Goal: Task Accomplishment & Management: Manage account settings

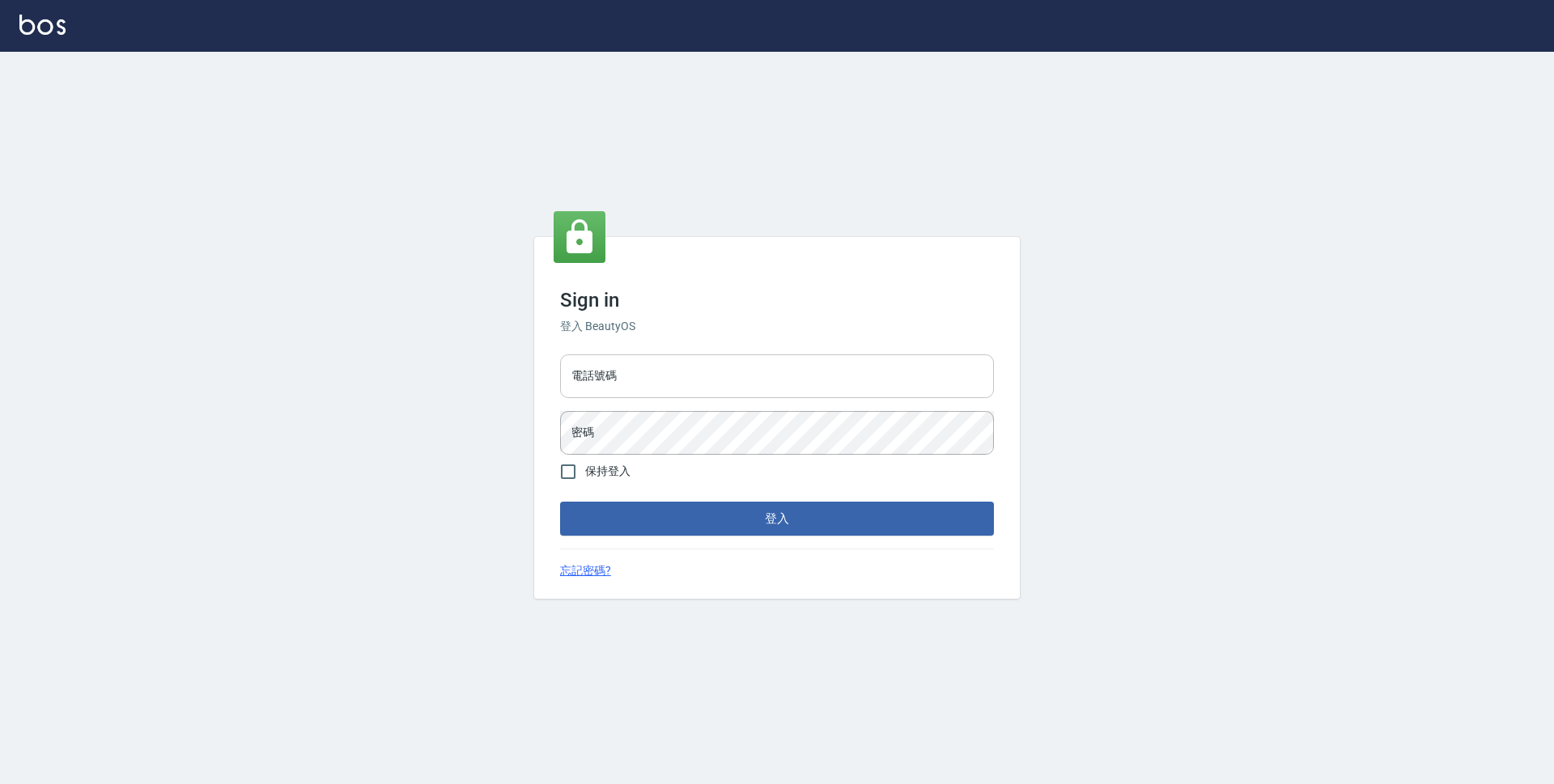
click at [760, 376] on input "電話號碼" at bounding box center [777, 376] width 434 height 43
type input "0423939755"
click at [560, 501] on button "登入" at bounding box center [777, 518] width 434 height 34
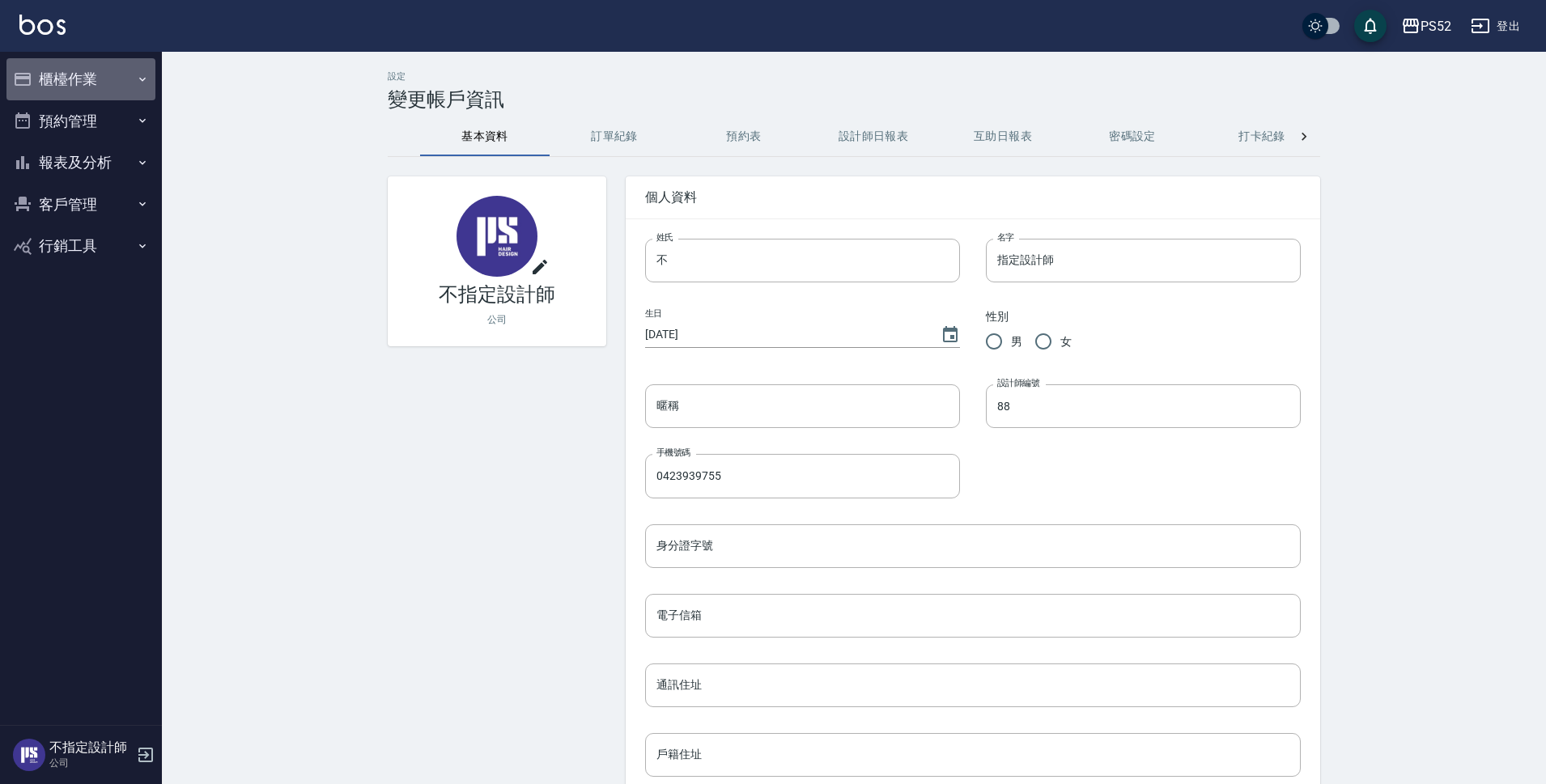
click at [106, 73] on button "櫃檯作業" at bounding box center [81, 80] width 149 height 43
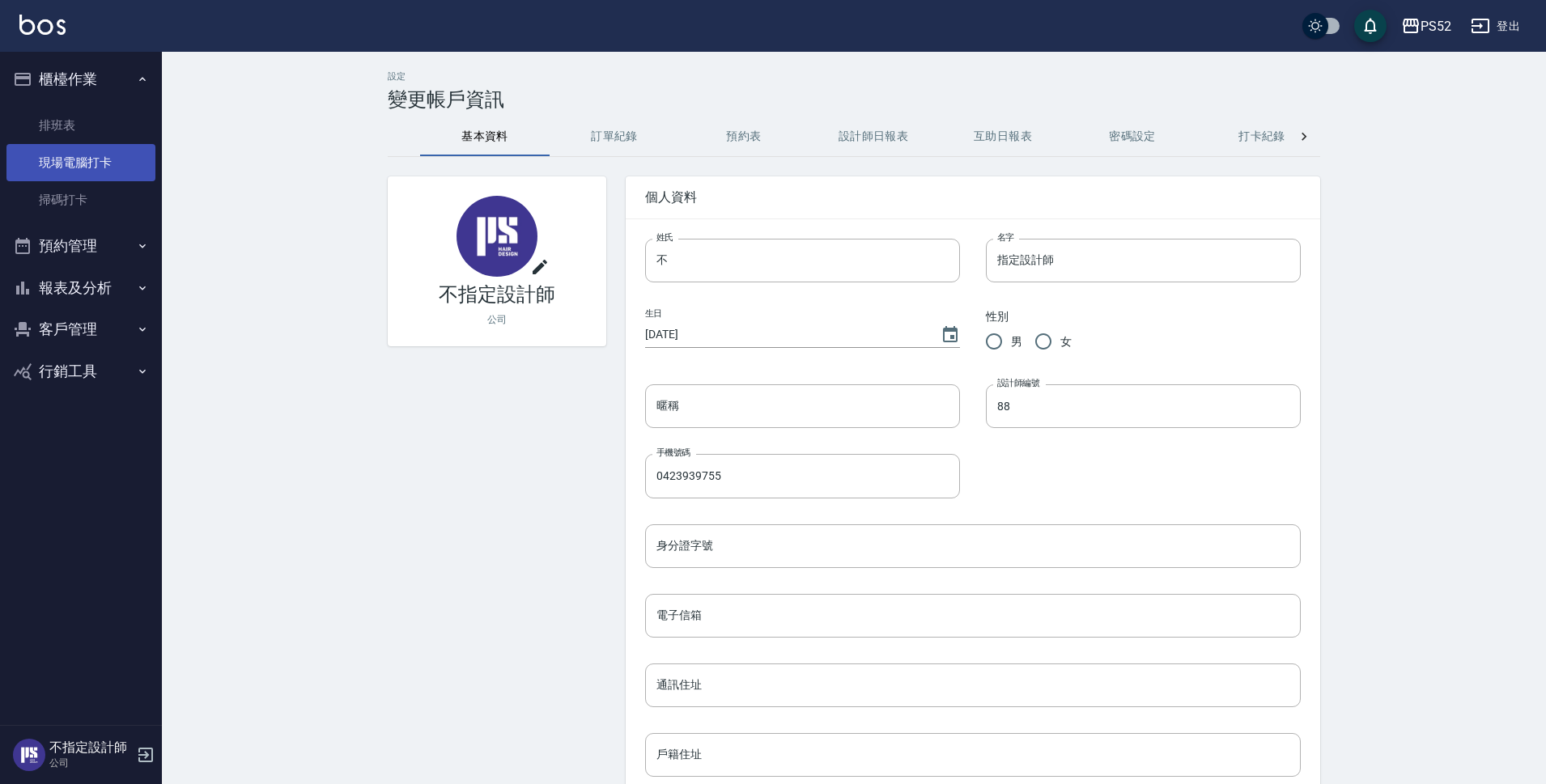
click at [98, 164] on link "現場電腦打卡" at bounding box center [81, 163] width 149 height 37
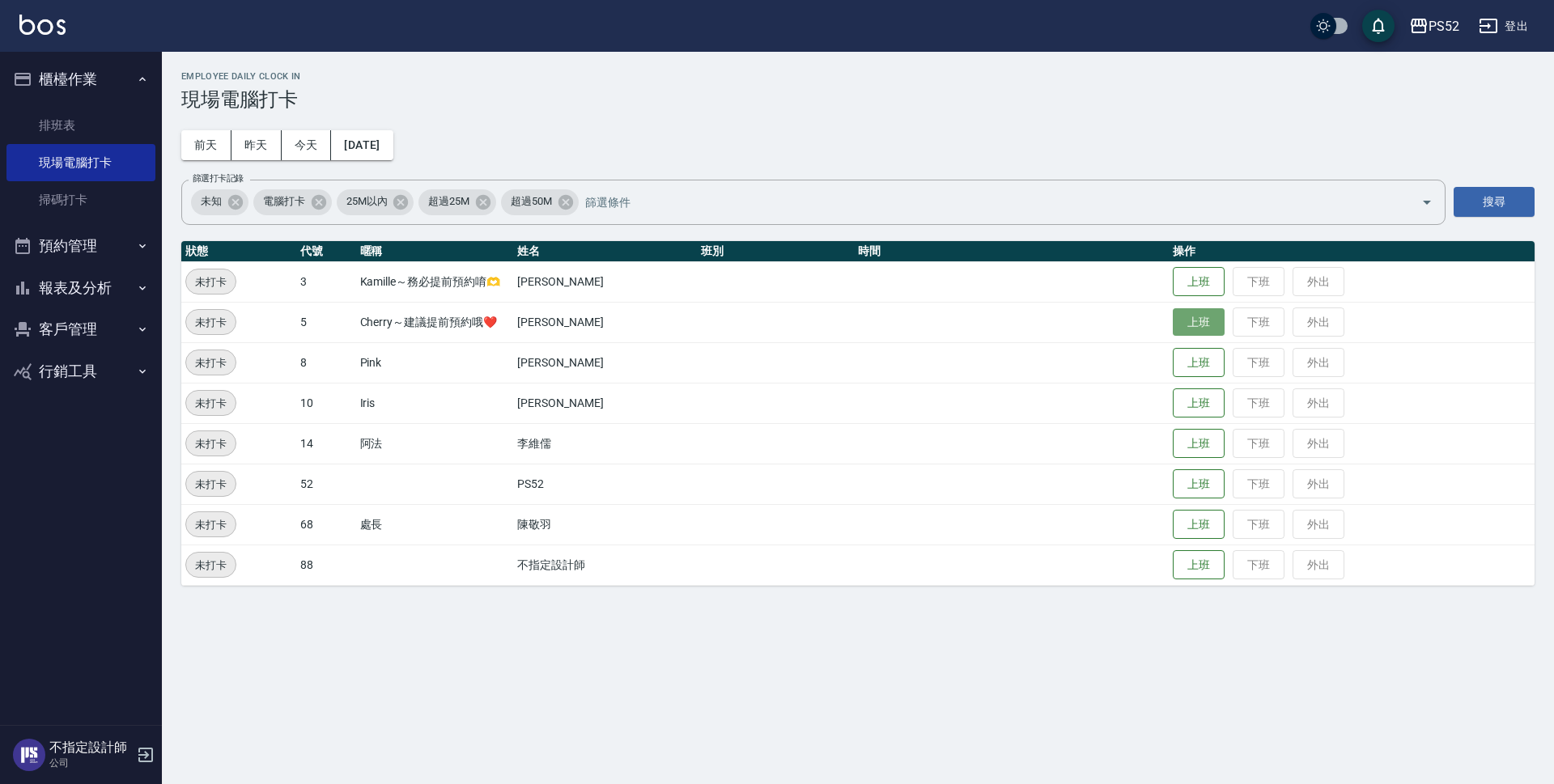
click at [1195, 321] on button "上班" at bounding box center [1199, 322] width 51 height 28
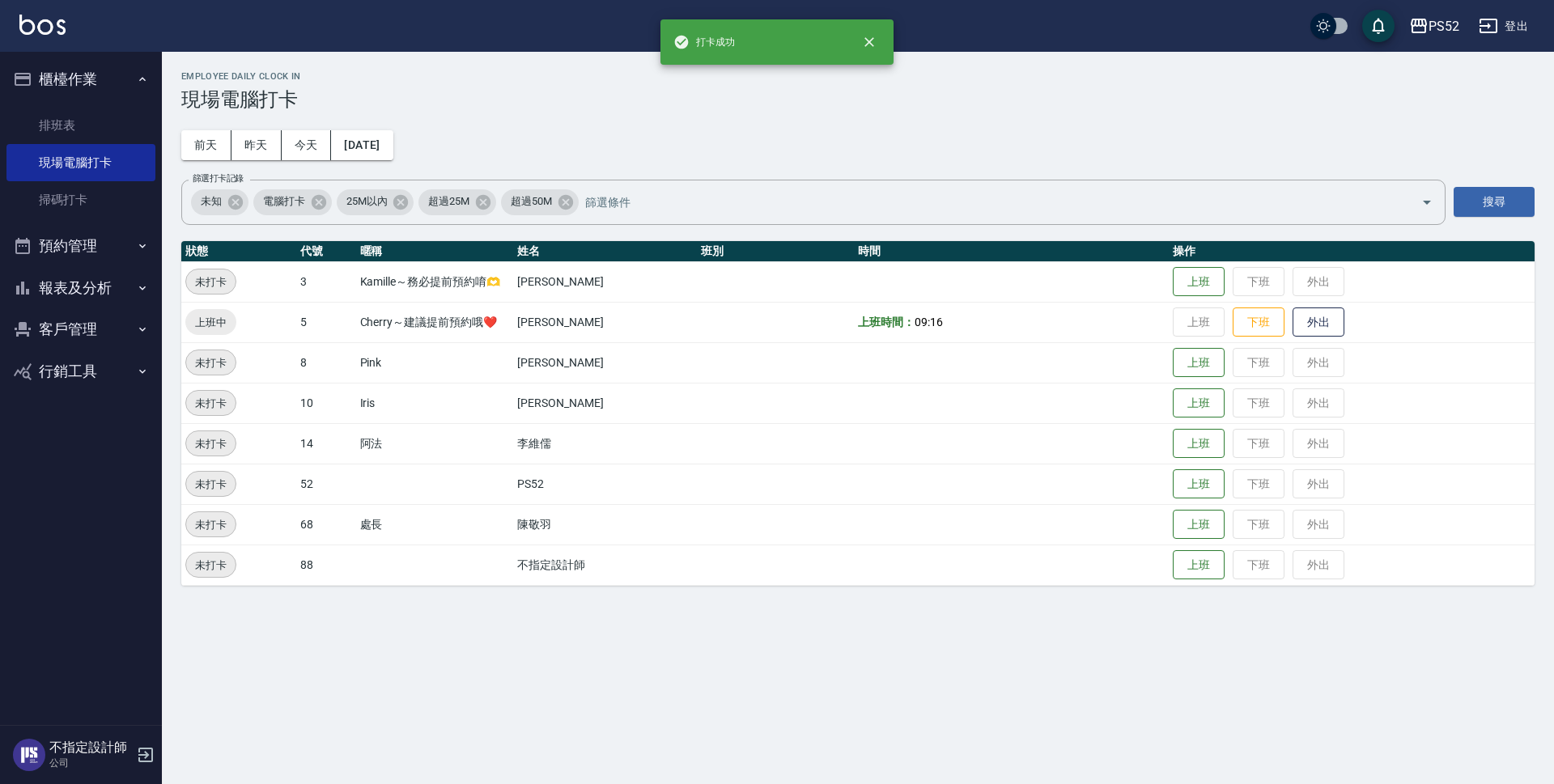
click at [34, 252] on button "預約管理" at bounding box center [81, 246] width 149 height 43
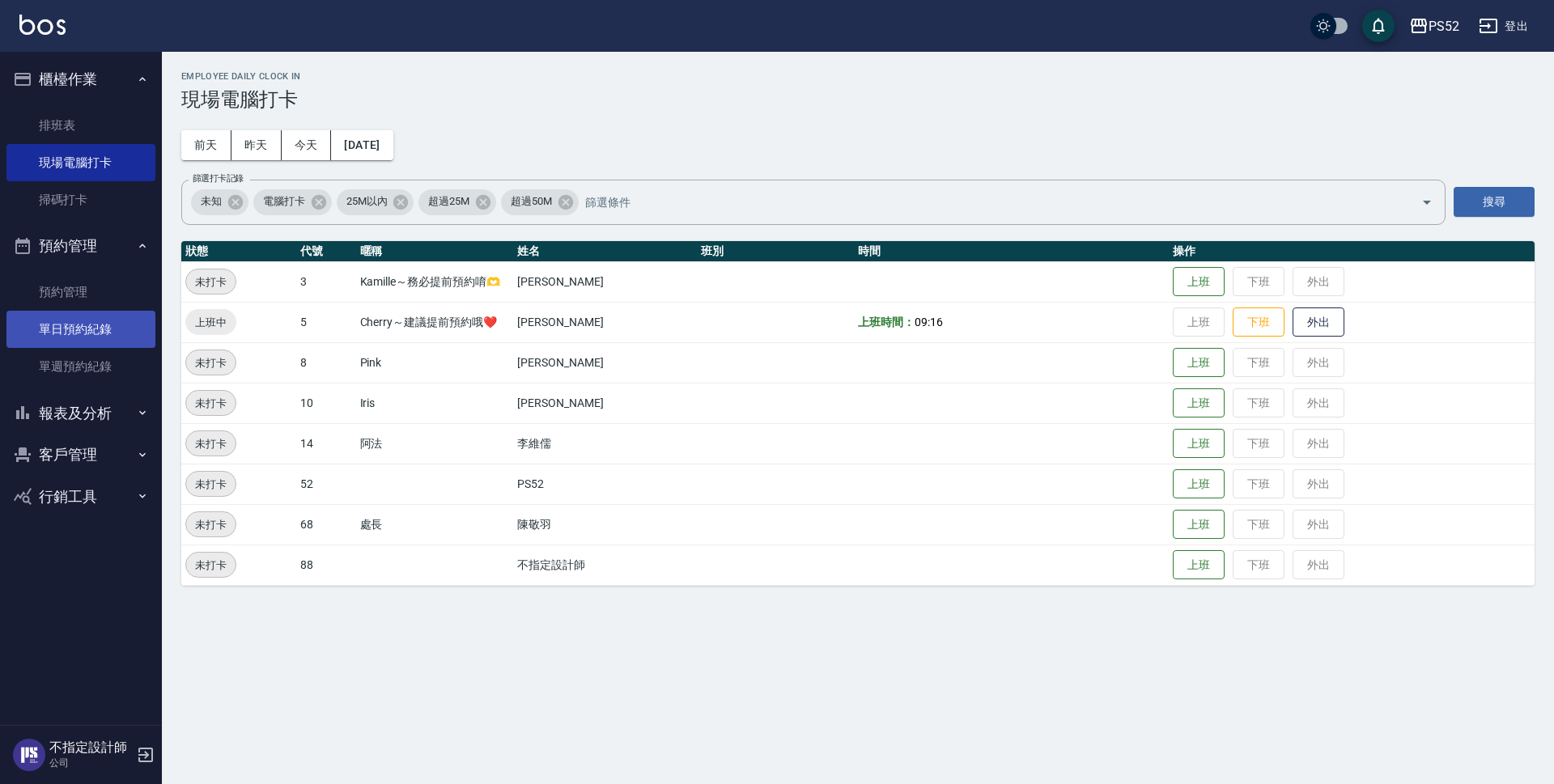
click at [70, 333] on link "單日預約紀錄" at bounding box center [81, 330] width 149 height 37
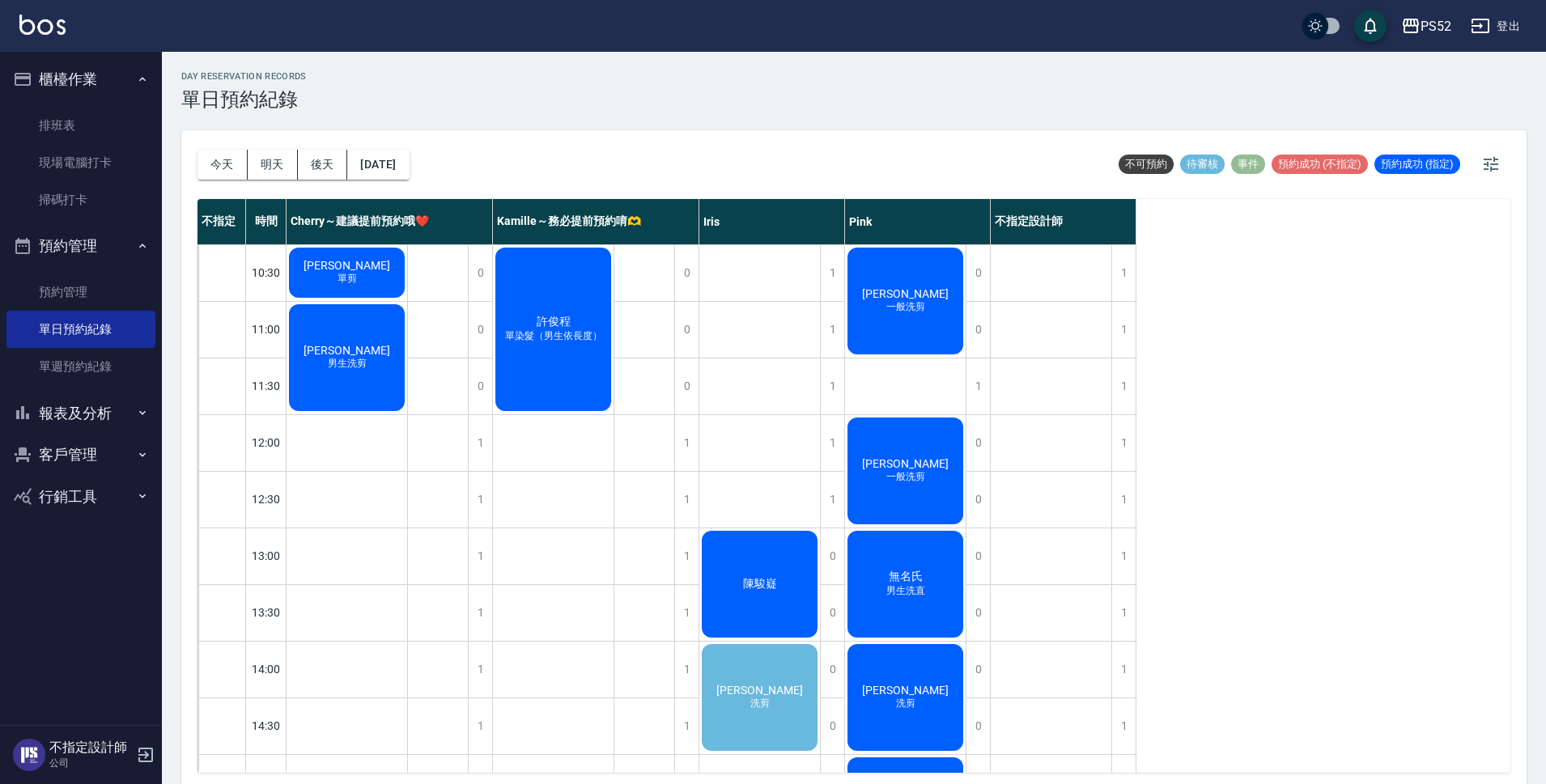
click at [703, 689] on div "[PERSON_NAME]剪" at bounding box center [759, 698] width 120 height 112
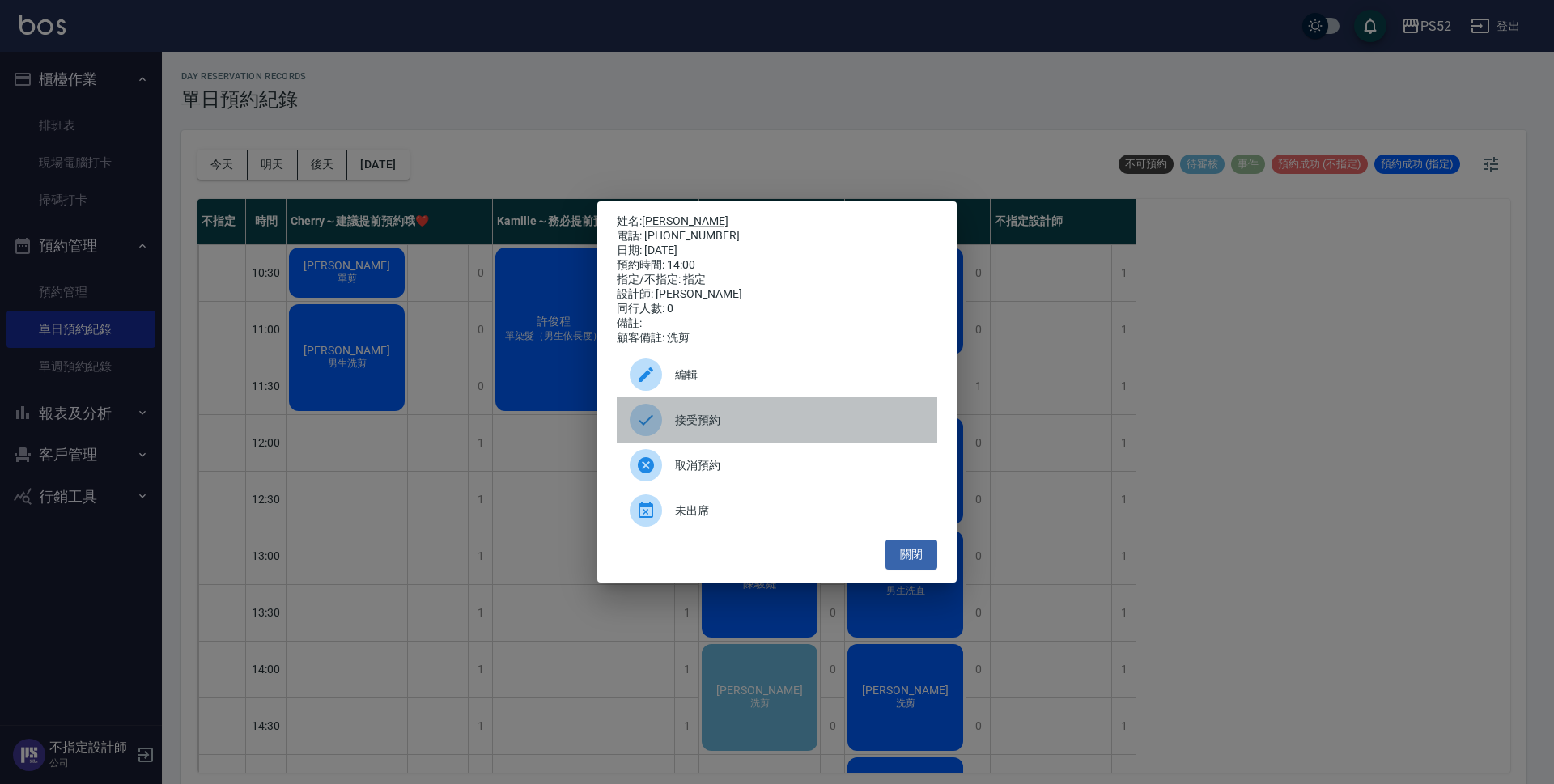
click at [717, 416] on div "接受預約" at bounding box center [777, 420] width 321 height 45
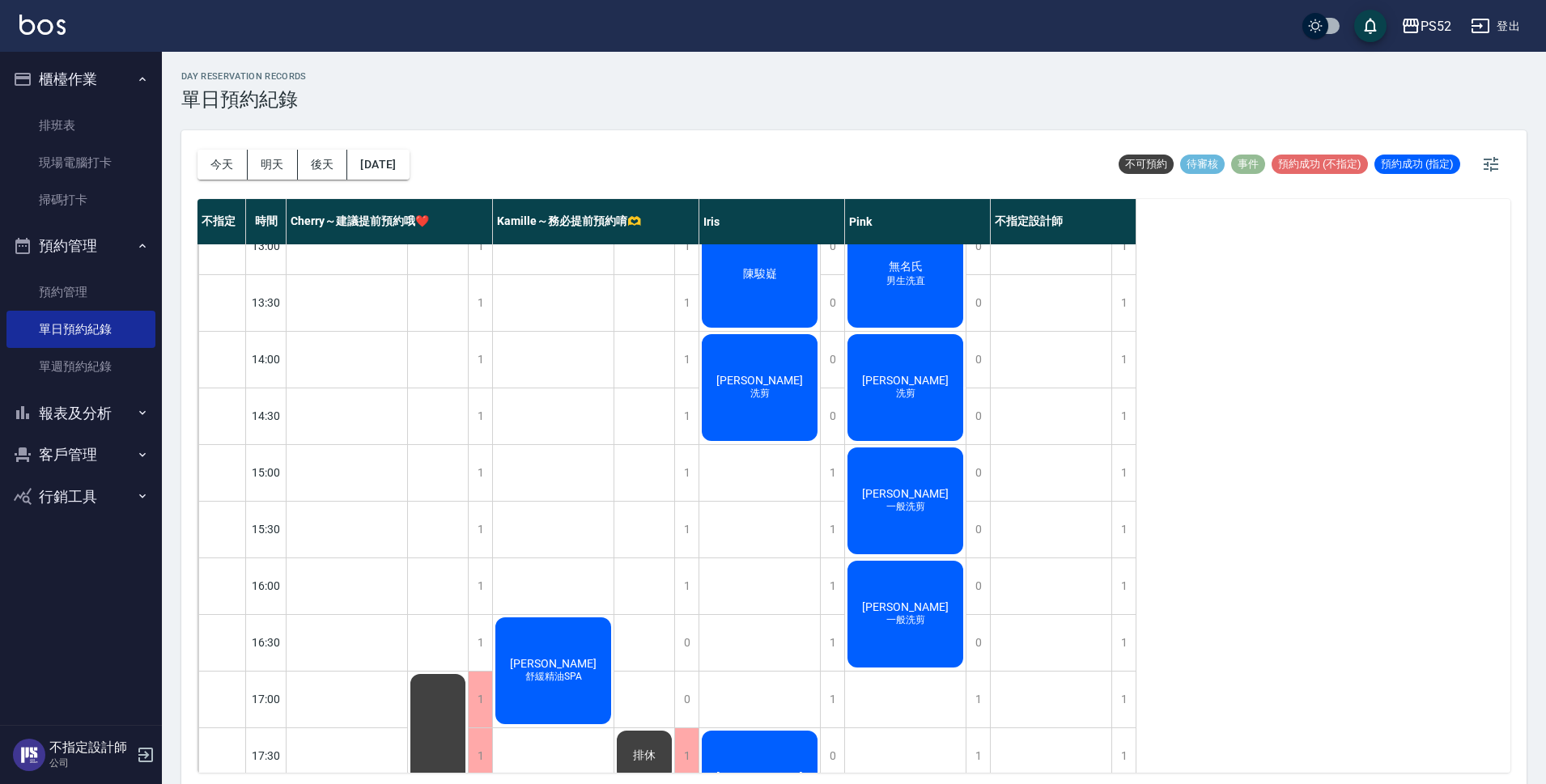
scroll to position [295, 0]
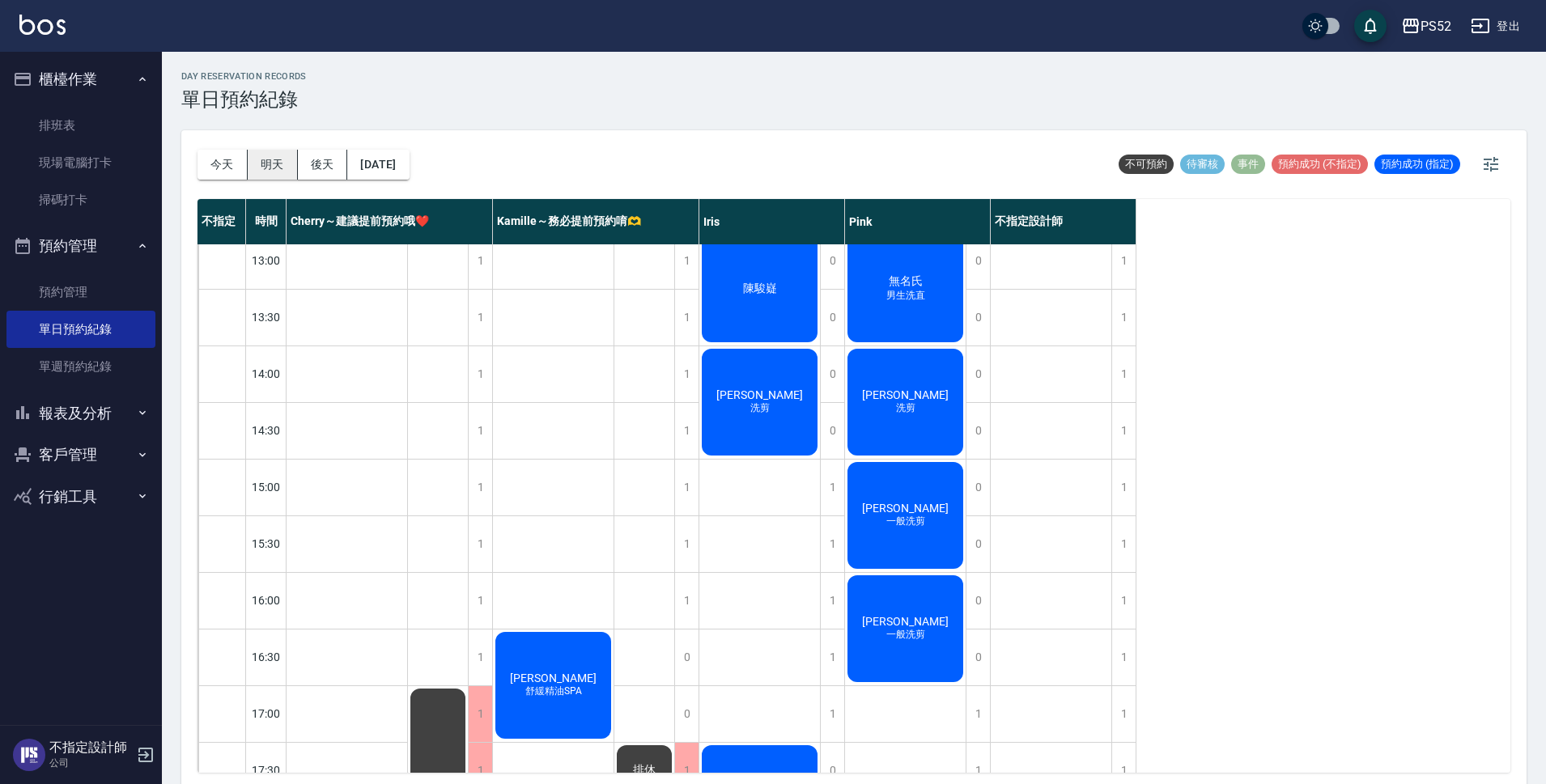
click at [289, 151] on button "明天" at bounding box center [273, 165] width 50 height 30
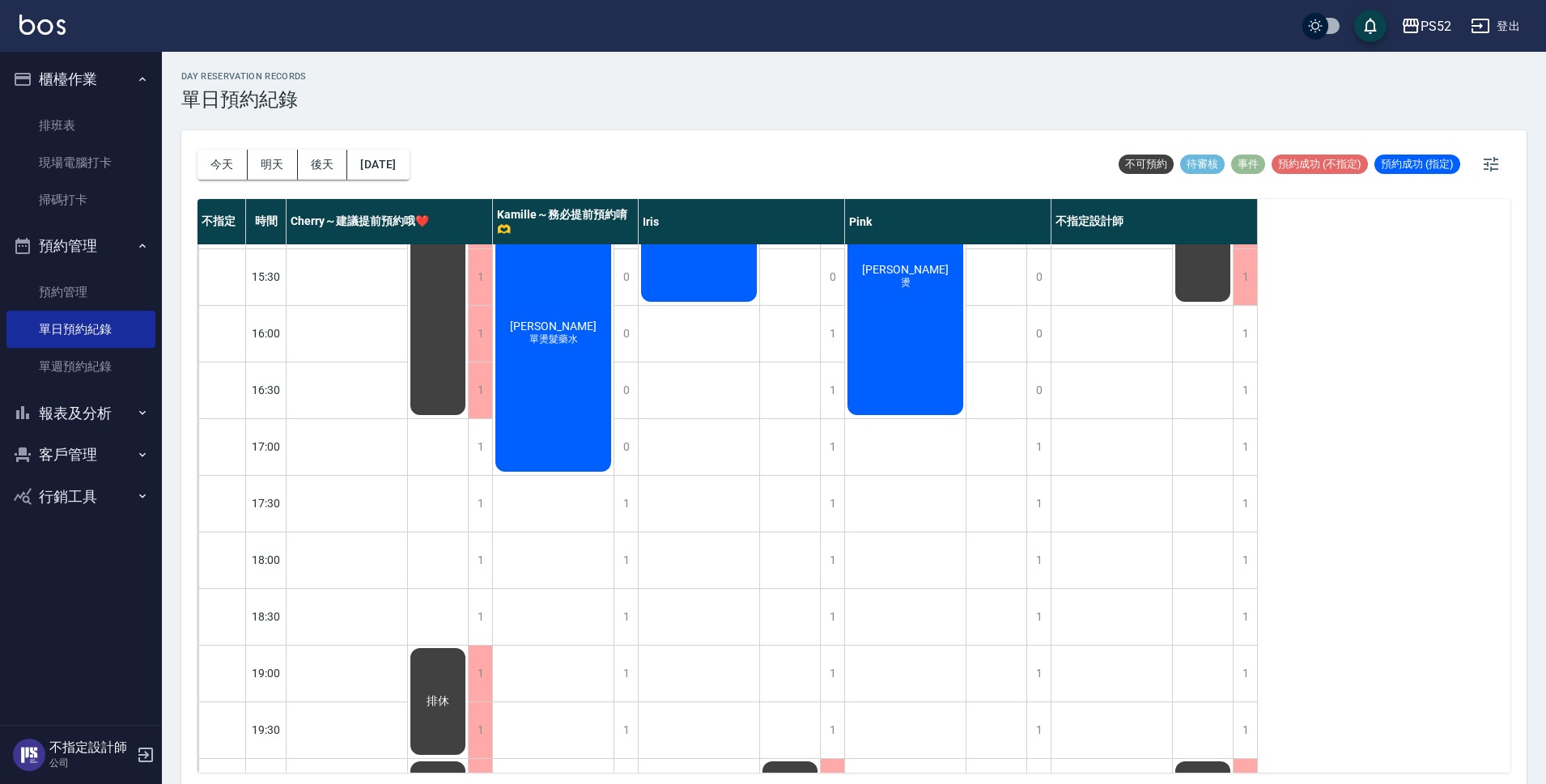
scroll to position [619, 0]
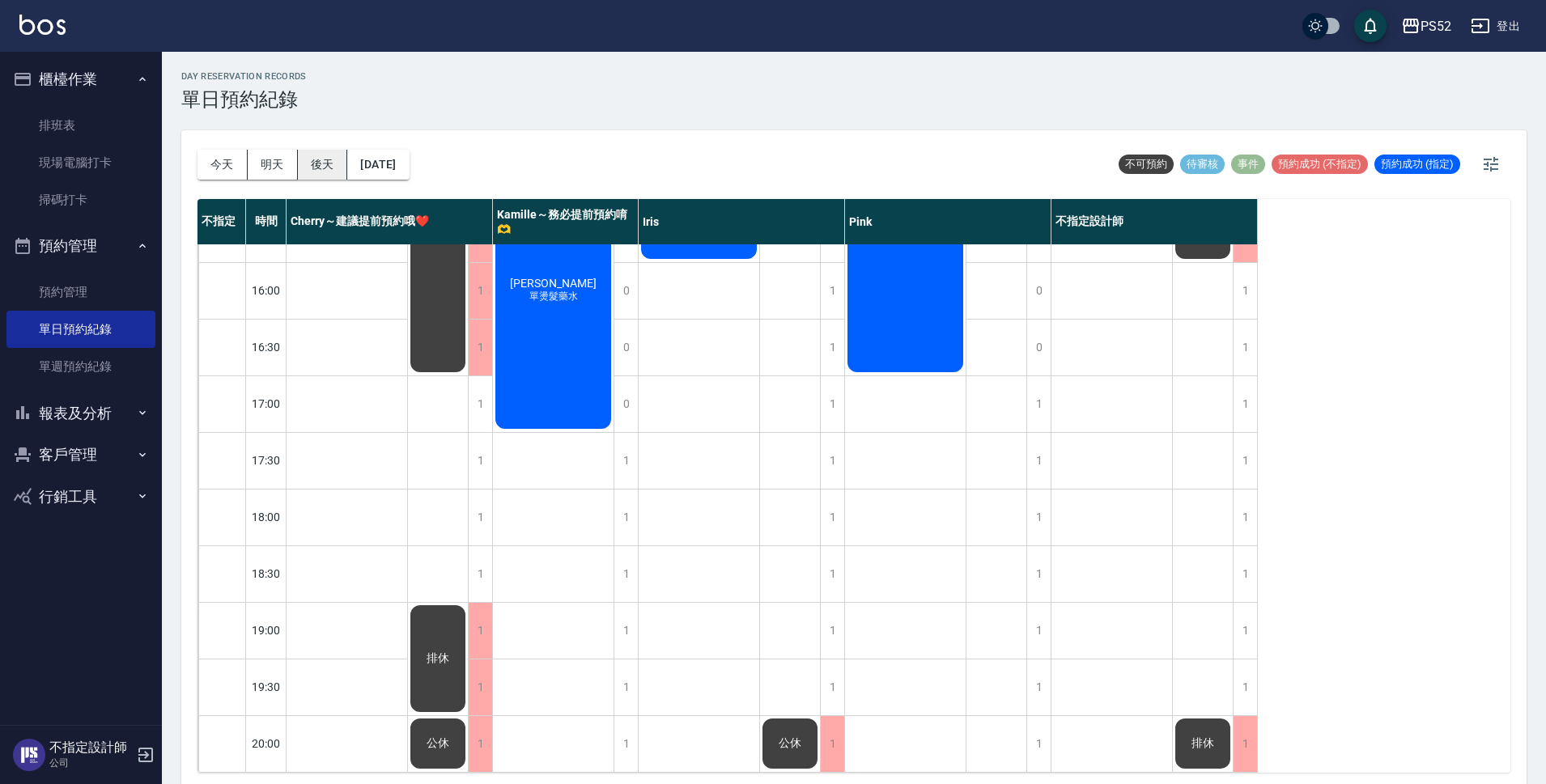
click at [318, 158] on button "後天" at bounding box center [322, 165] width 50 height 30
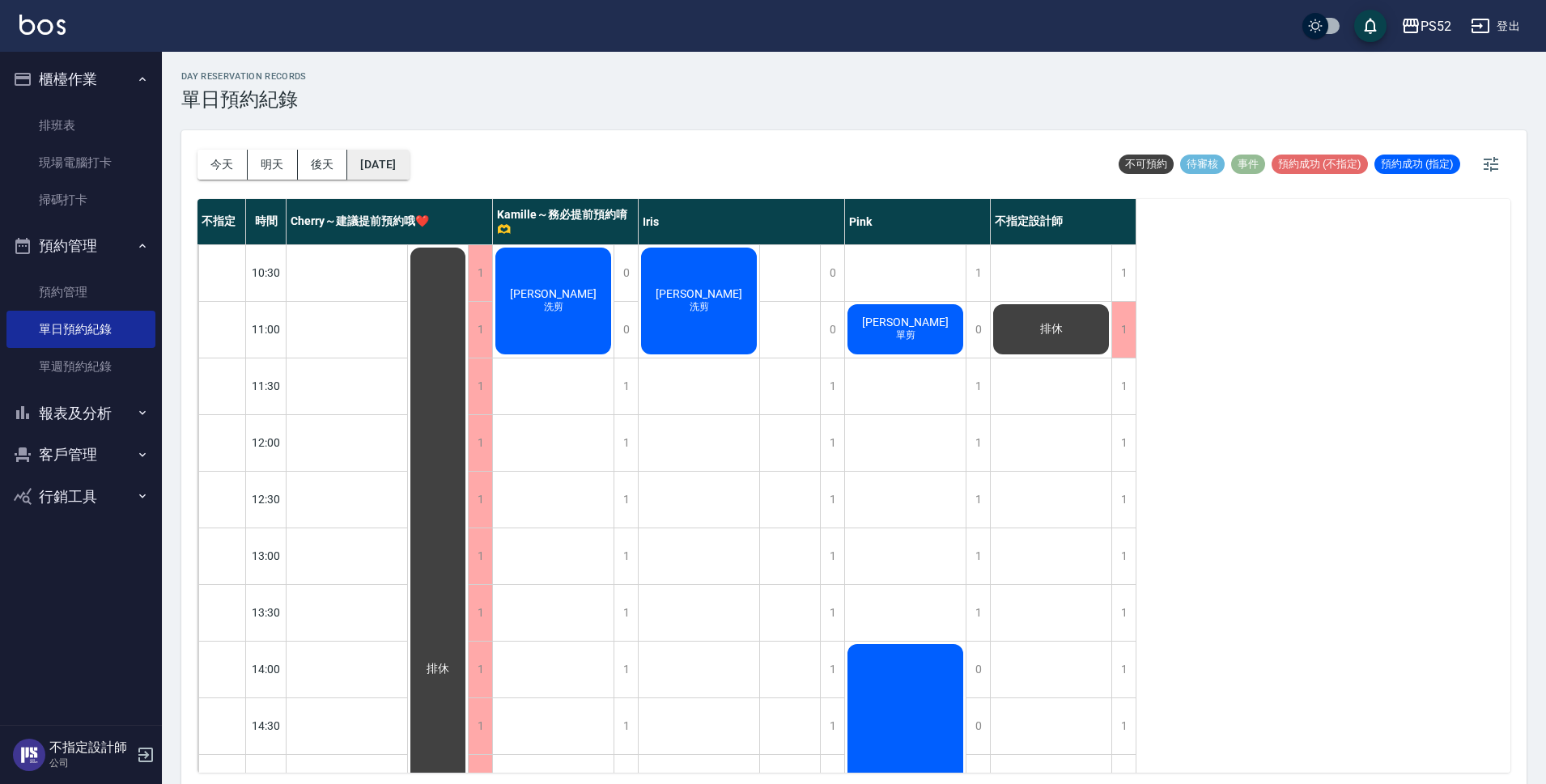
click at [369, 175] on button "[DATE]" at bounding box center [377, 165] width 61 height 30
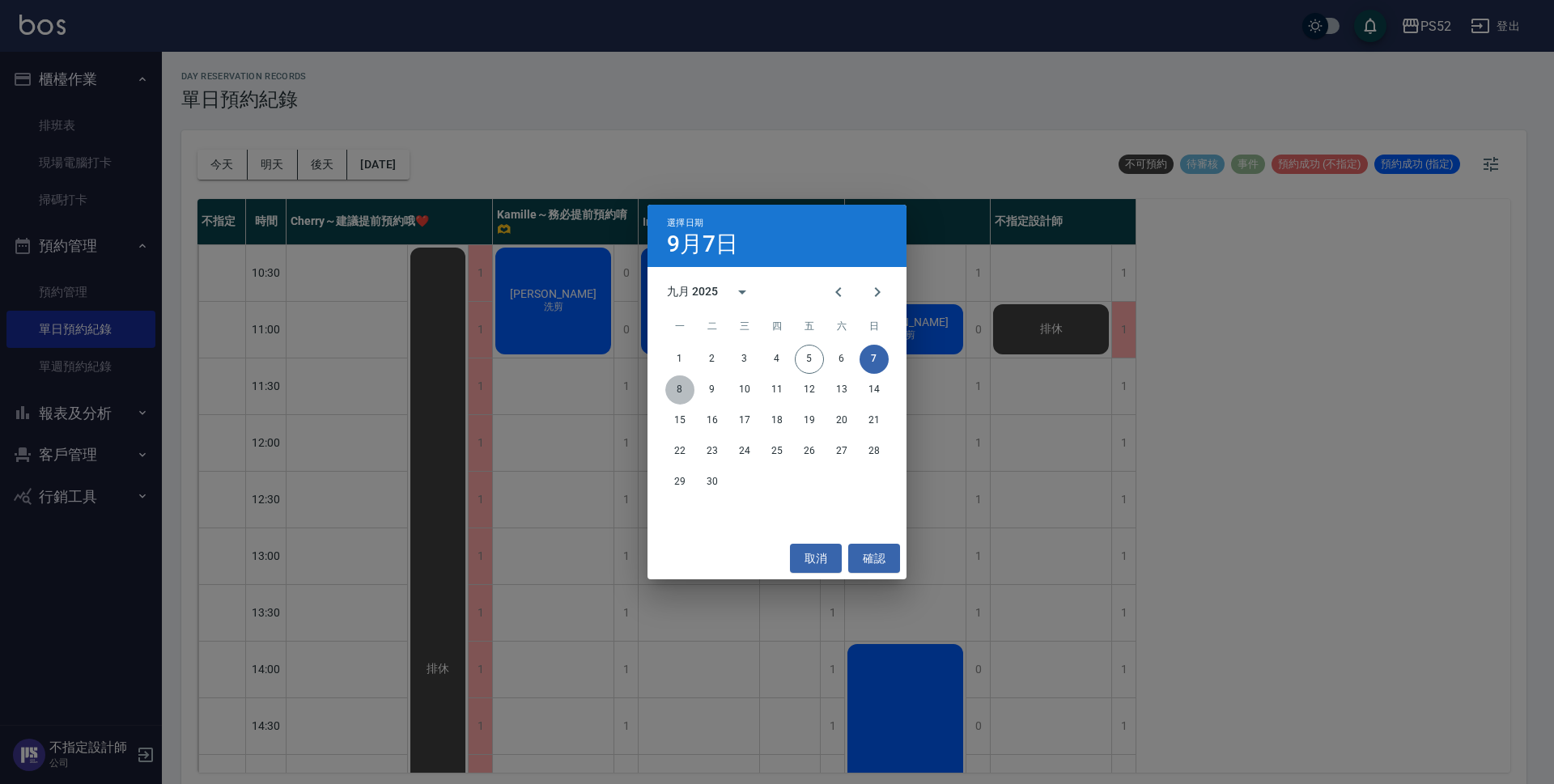
click at [680, 393] on button "8" at bounding box center [680, 390] width 29 height 29
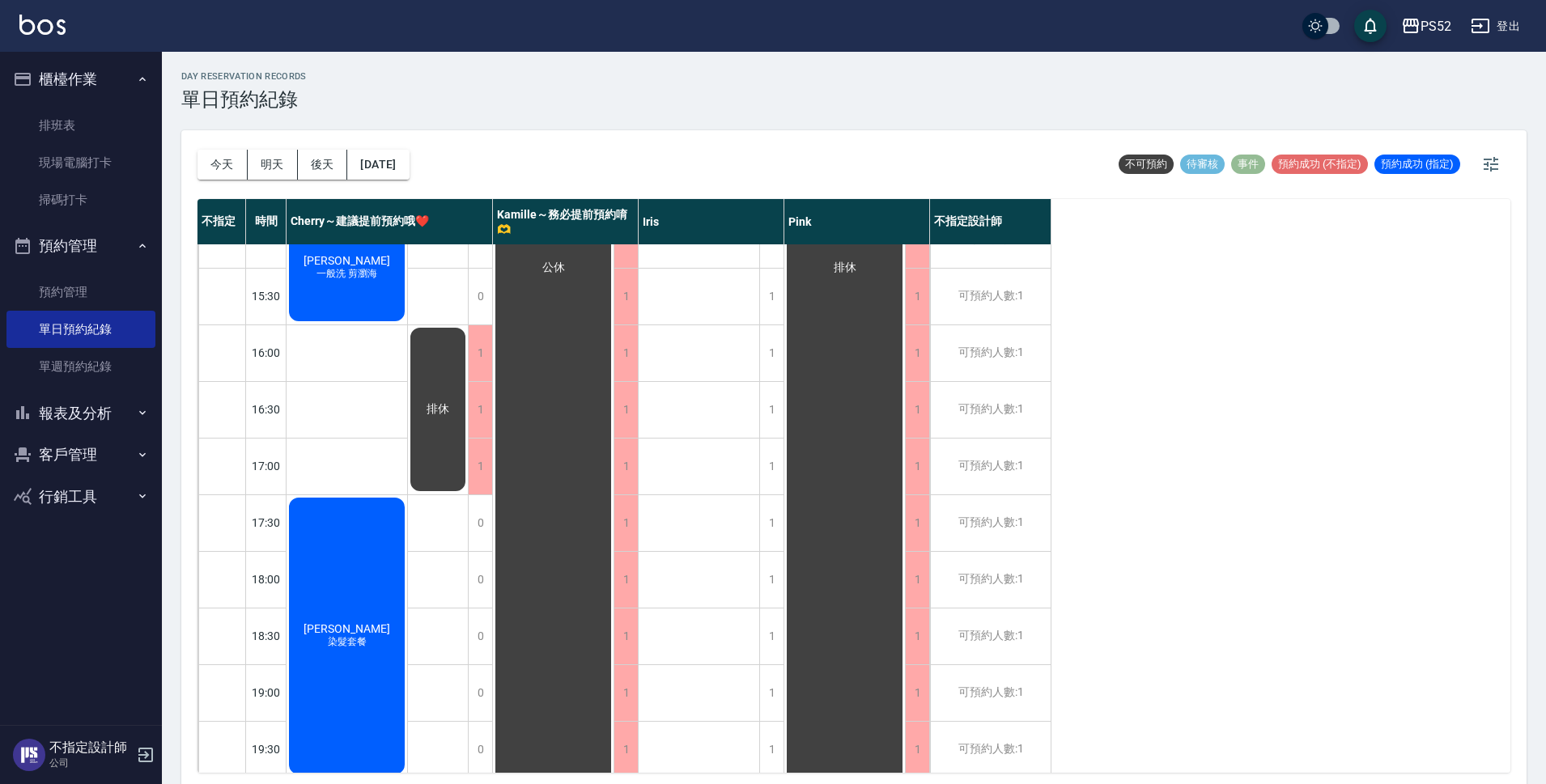
scroll to position [619, 0]
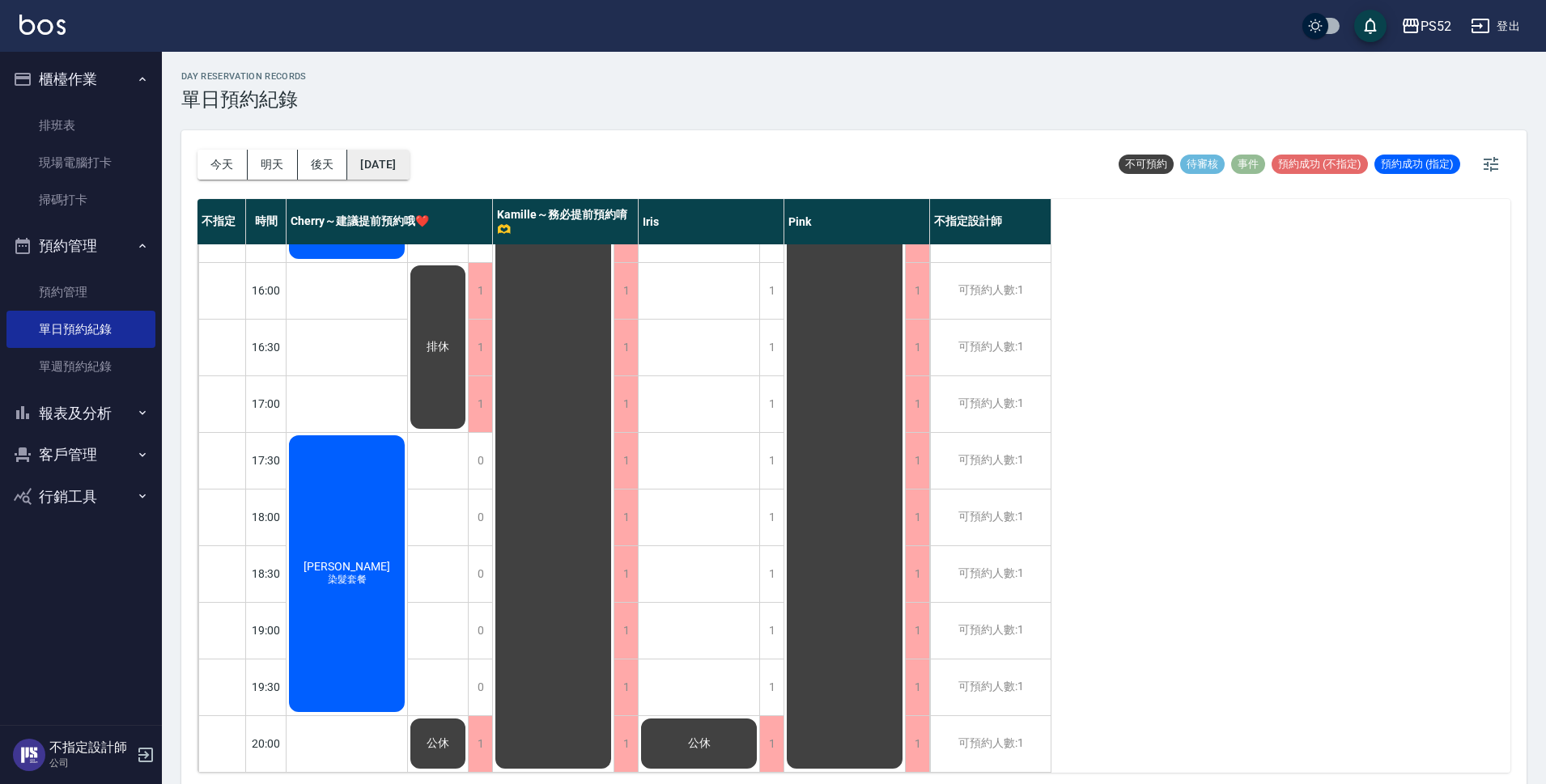
click at [372, 171] on button "[DATE]" at bounding box center [377, 165] width 61 height 30
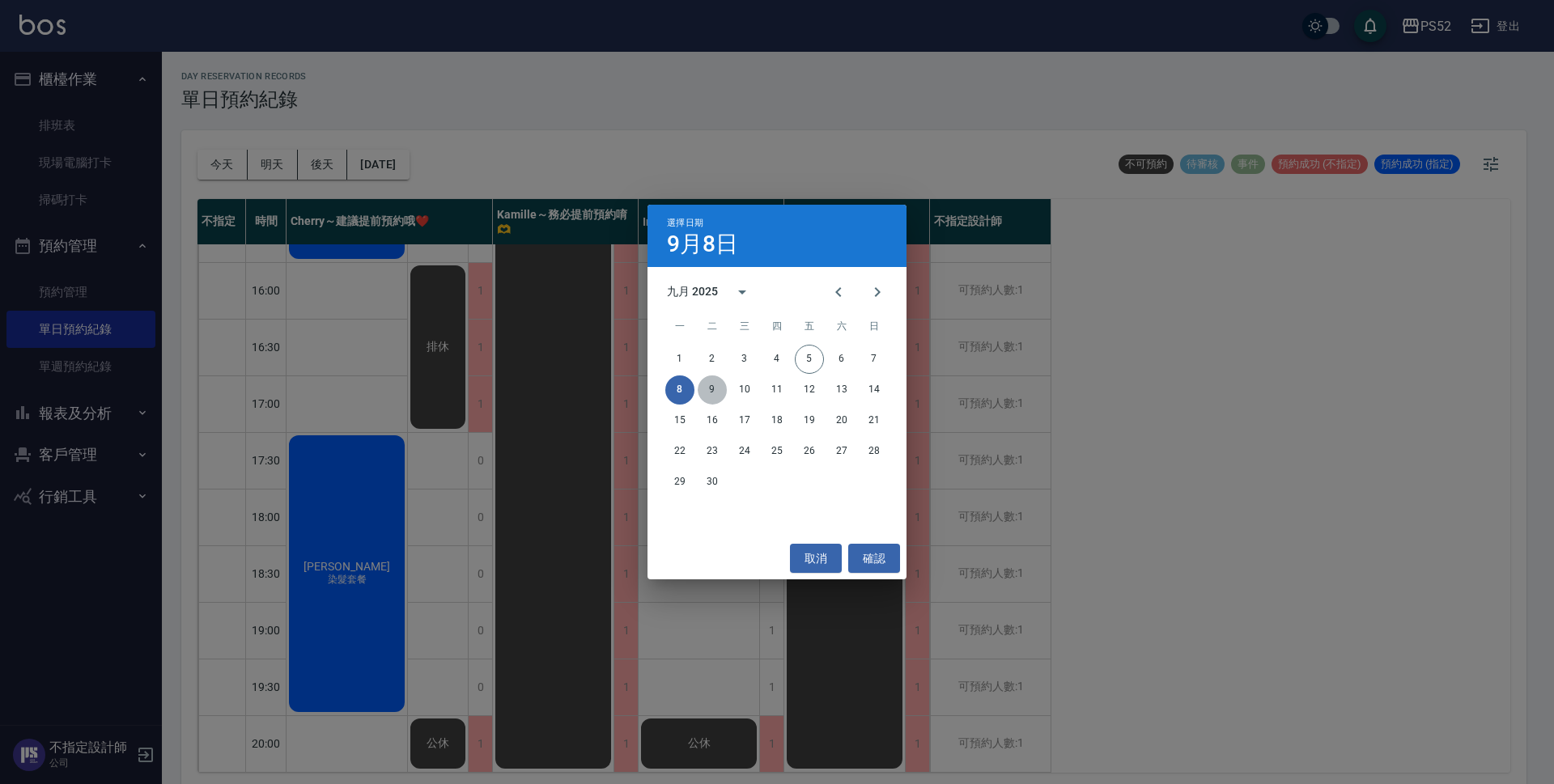
click at [708, 393] on button "9" at bounding box center [712, 390] width 29 height 29
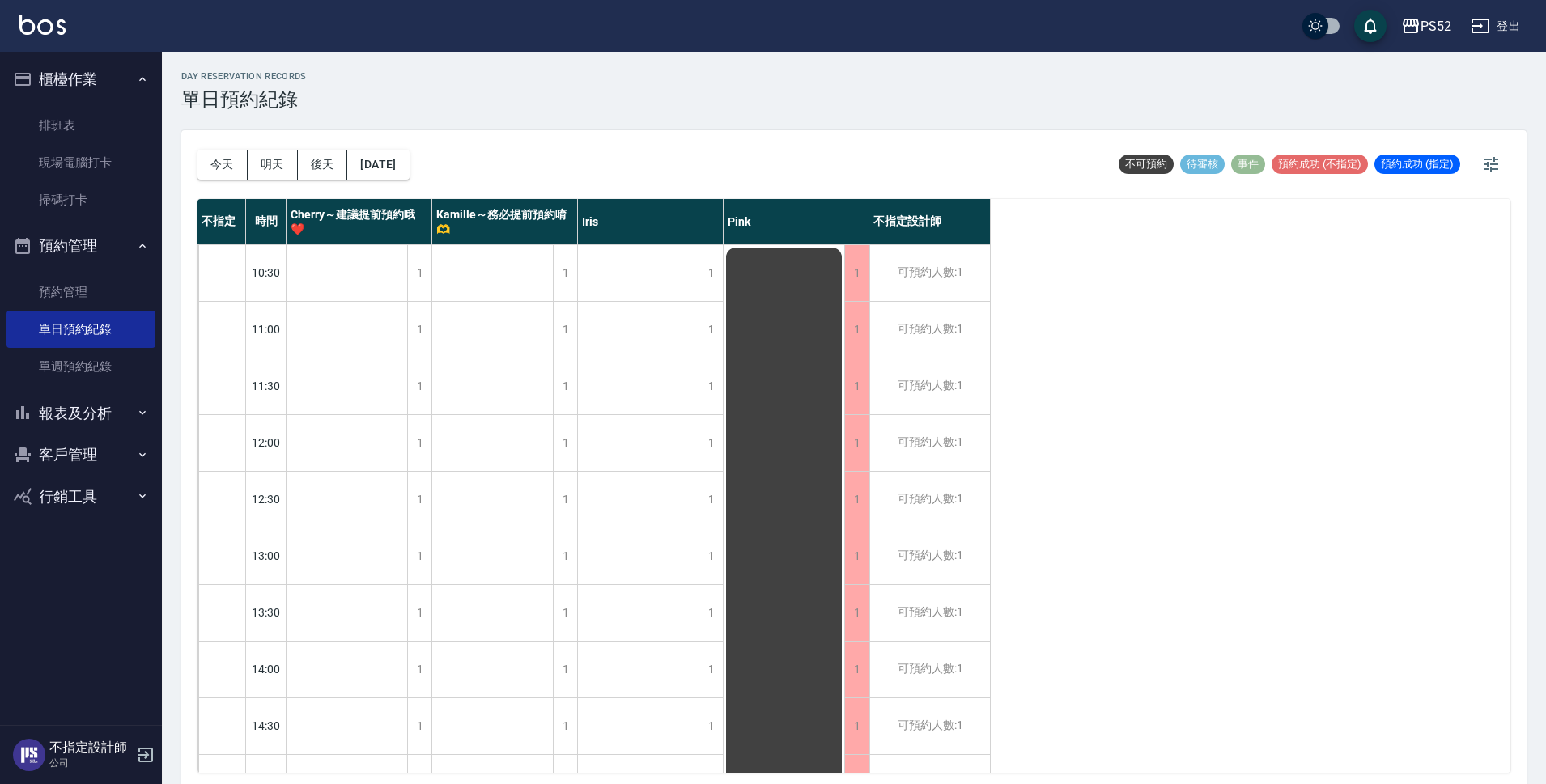
click at [53, 413] on button "報表及分析" at bounding box center [81, 414] width 149 height 43
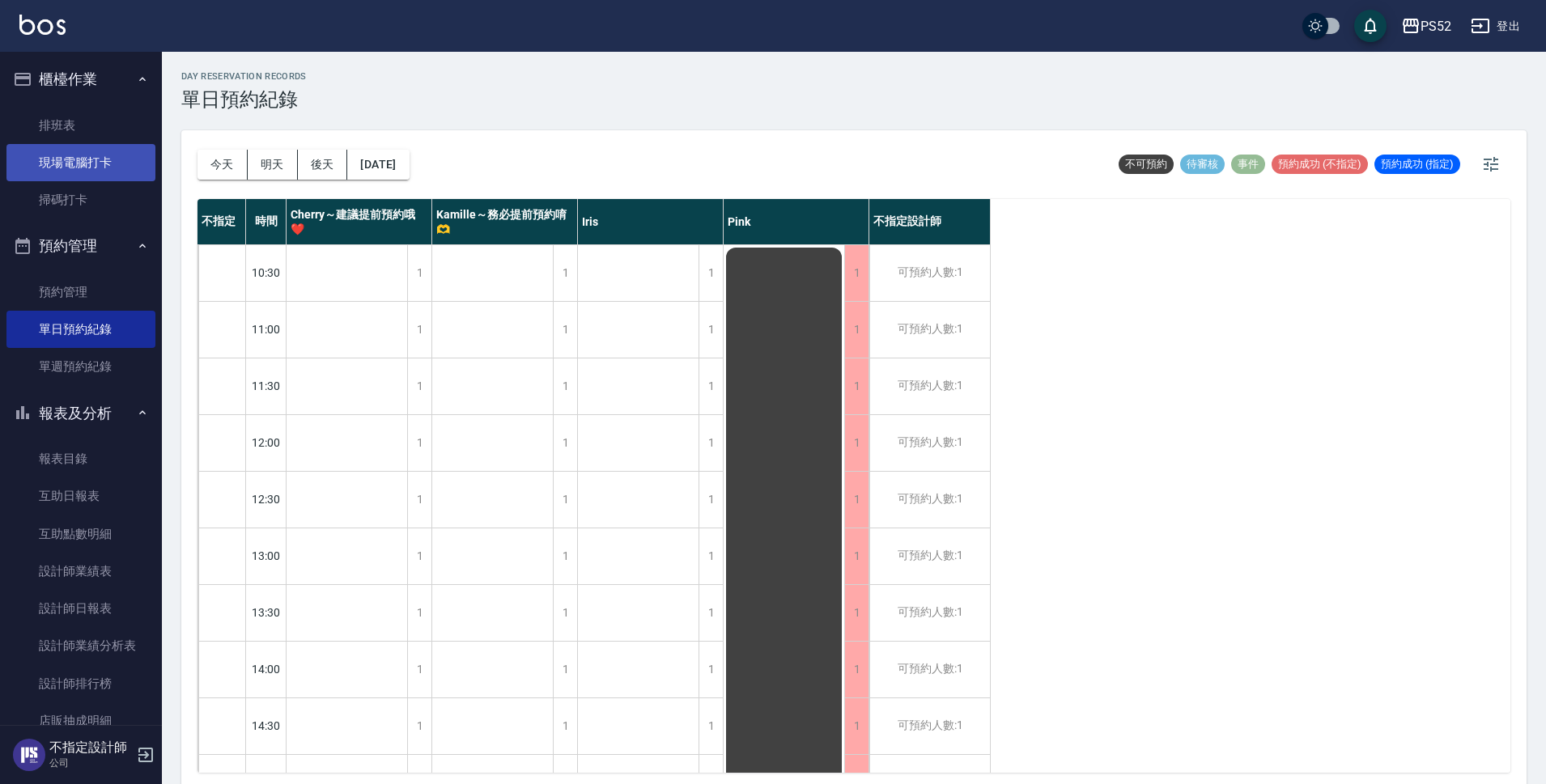
click at [120, 152] on link "現場電腦打卡" at bounding box center [81, 163] width 149 height 37
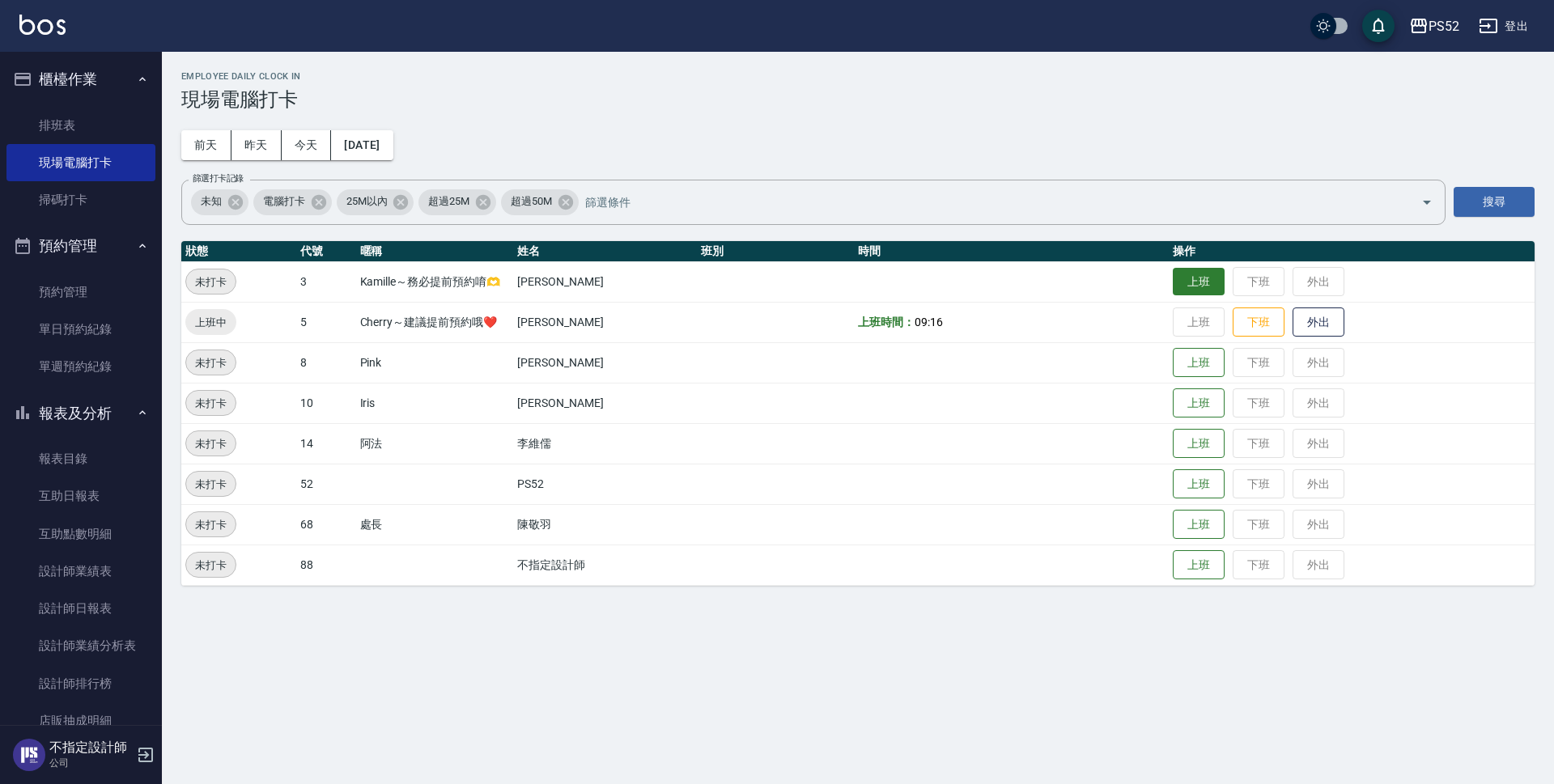
click at [1174, 271] on button "上班" at bounding box center [1199, 282] width 51 height 28
click at [1183, 392] on button "上班" at bounding box center [1199, 403] width 51 height 28
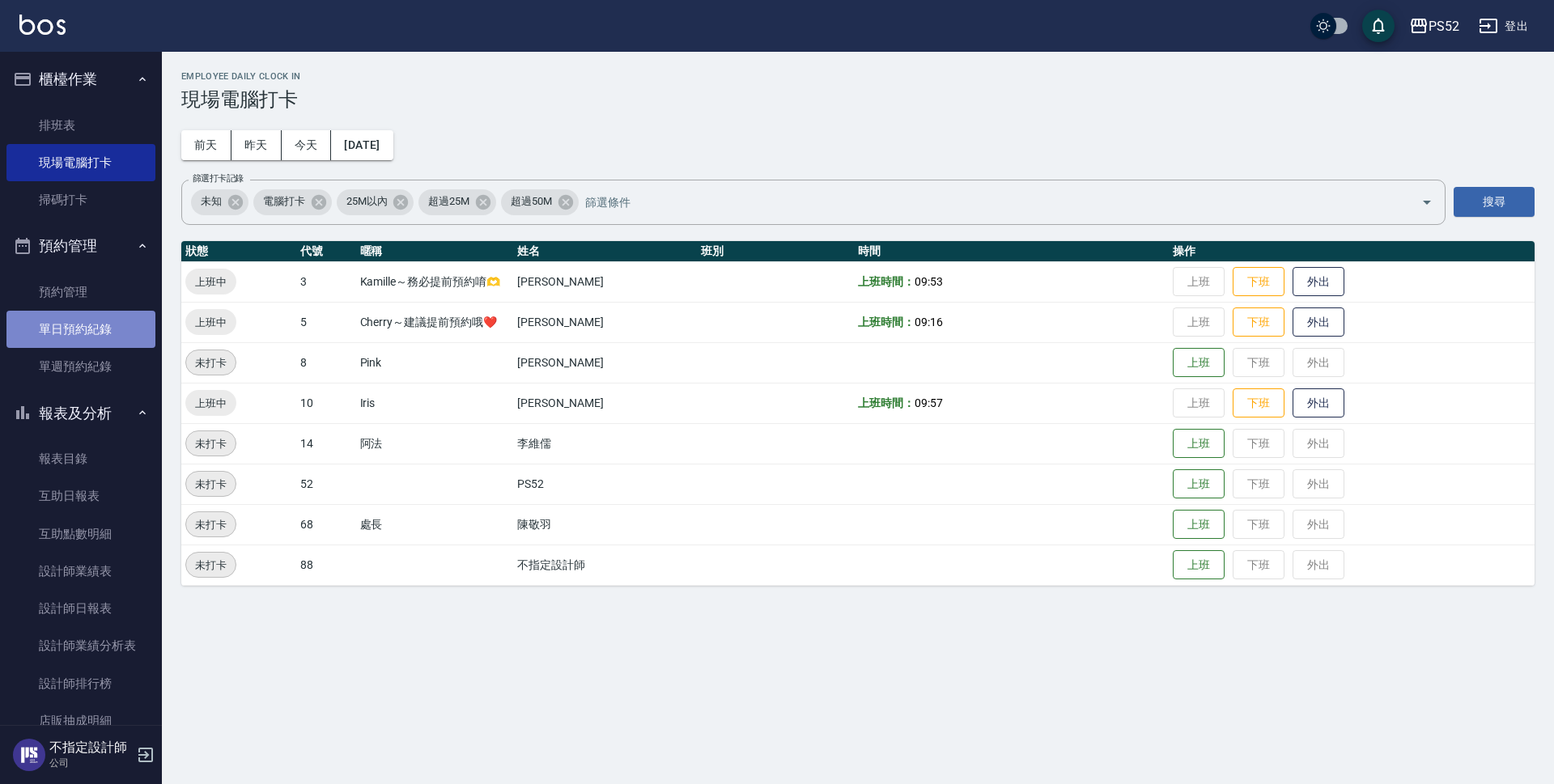
click at [90, 333] on link "單日預約紀錄" at bounding box center [81, 330] width 149 height 37
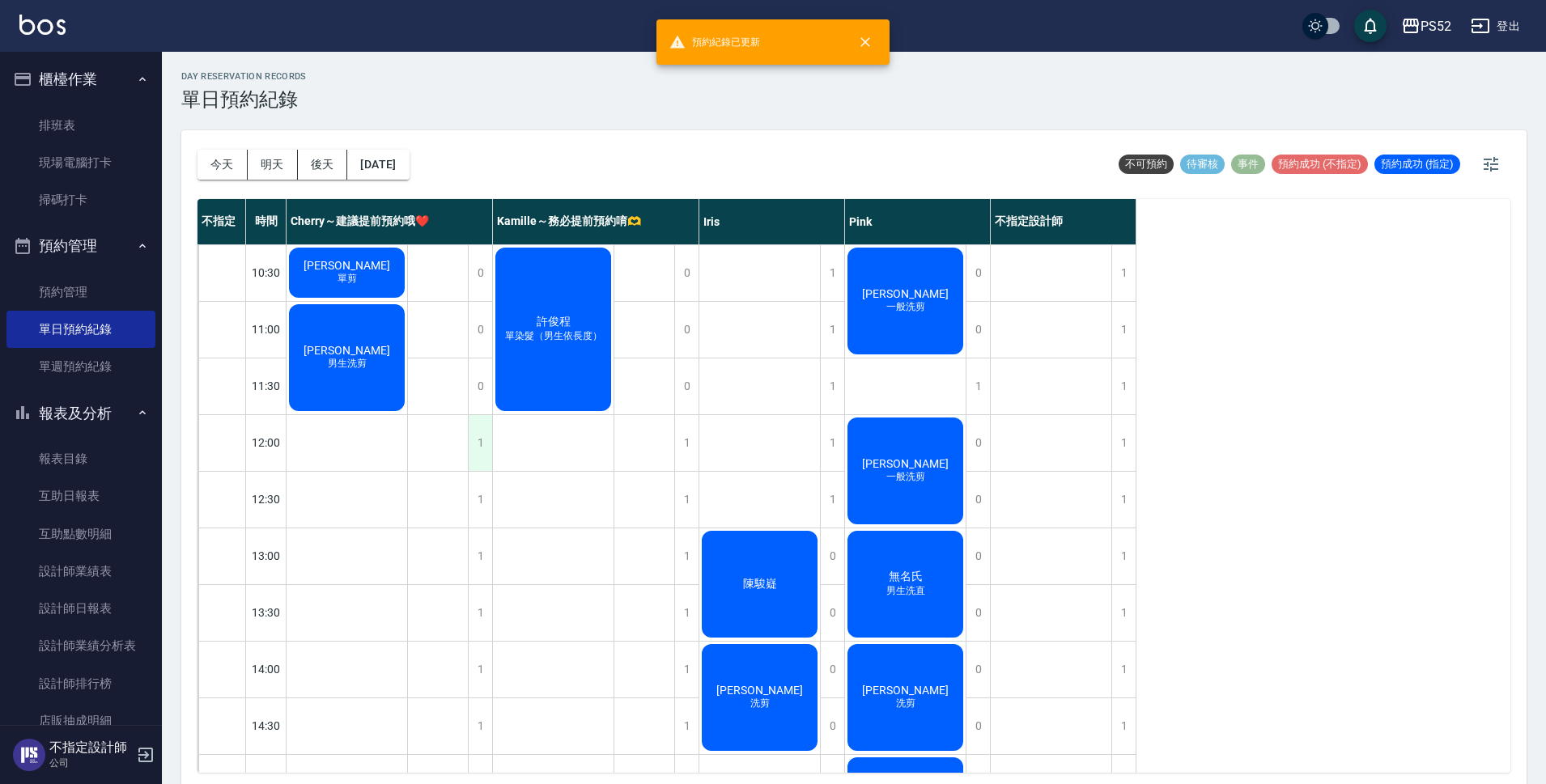
click at [479, 451] on div "1" at bounding box center [479, 443] width 24 height 56
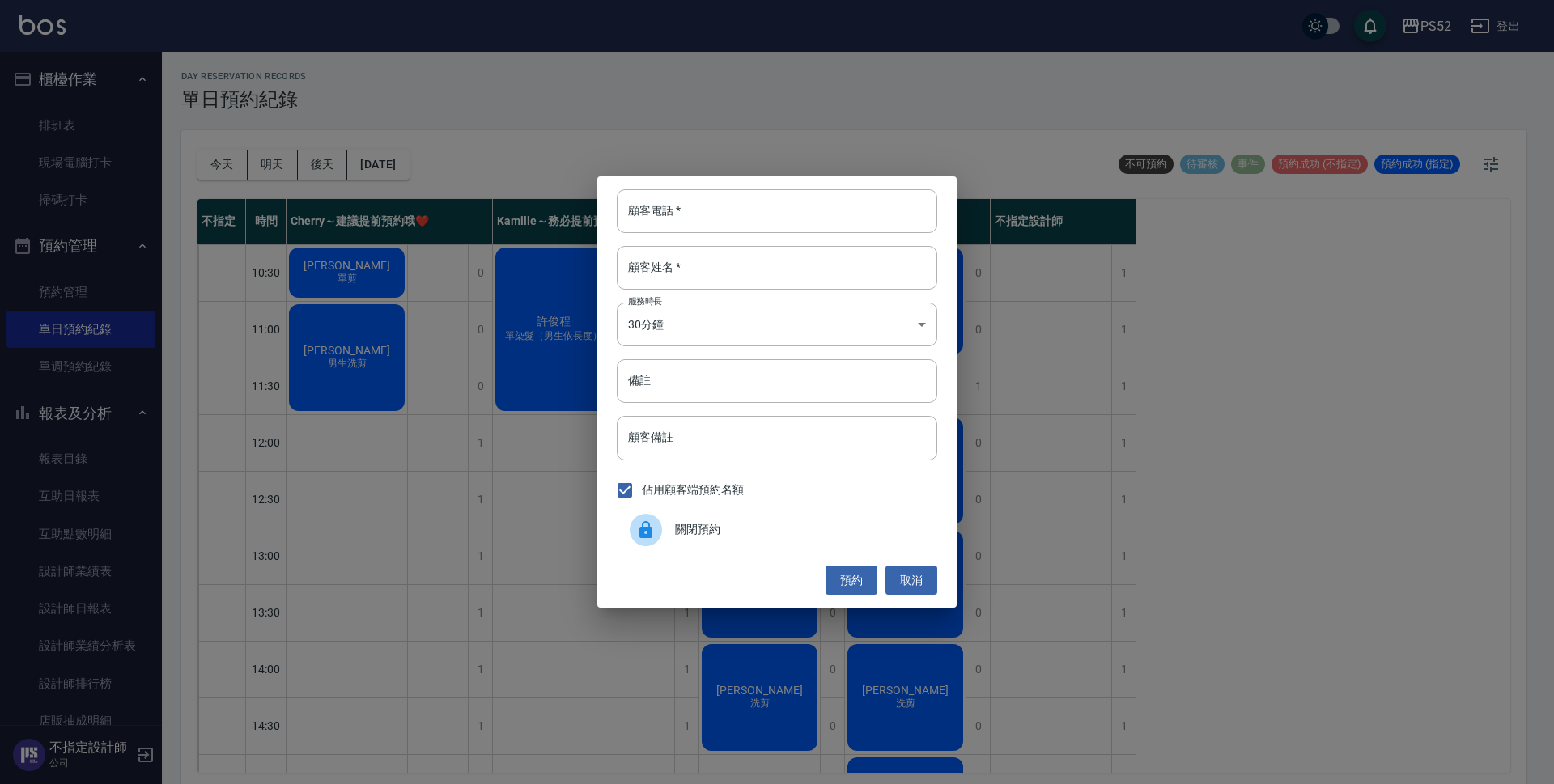
click at [684, 513] on div "關閉預約" at bounding box center [777, 530] width 321 height 45
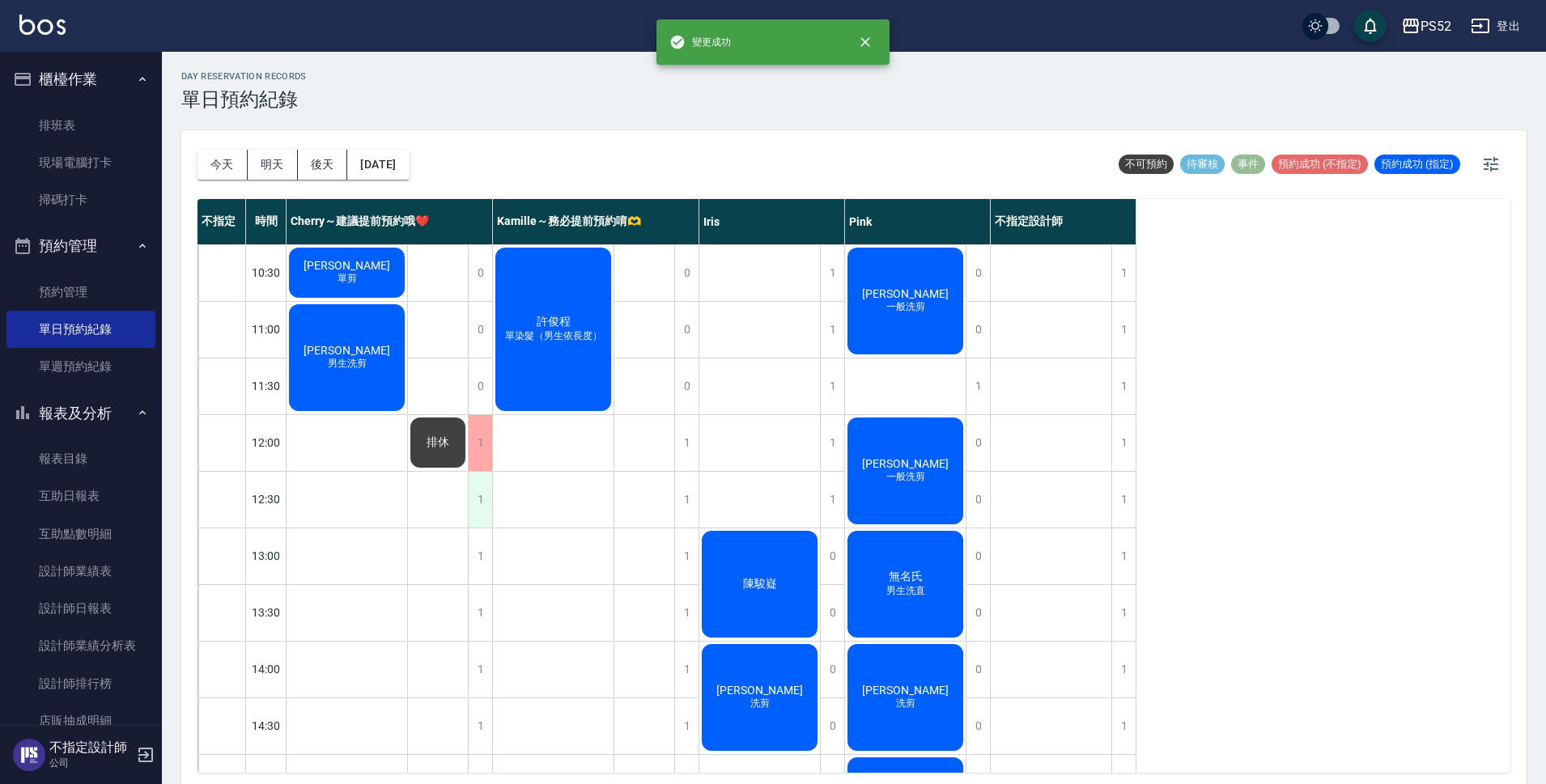
click at [473, 519] on div "1" at bounding box center [479, 500] width 24 height 56
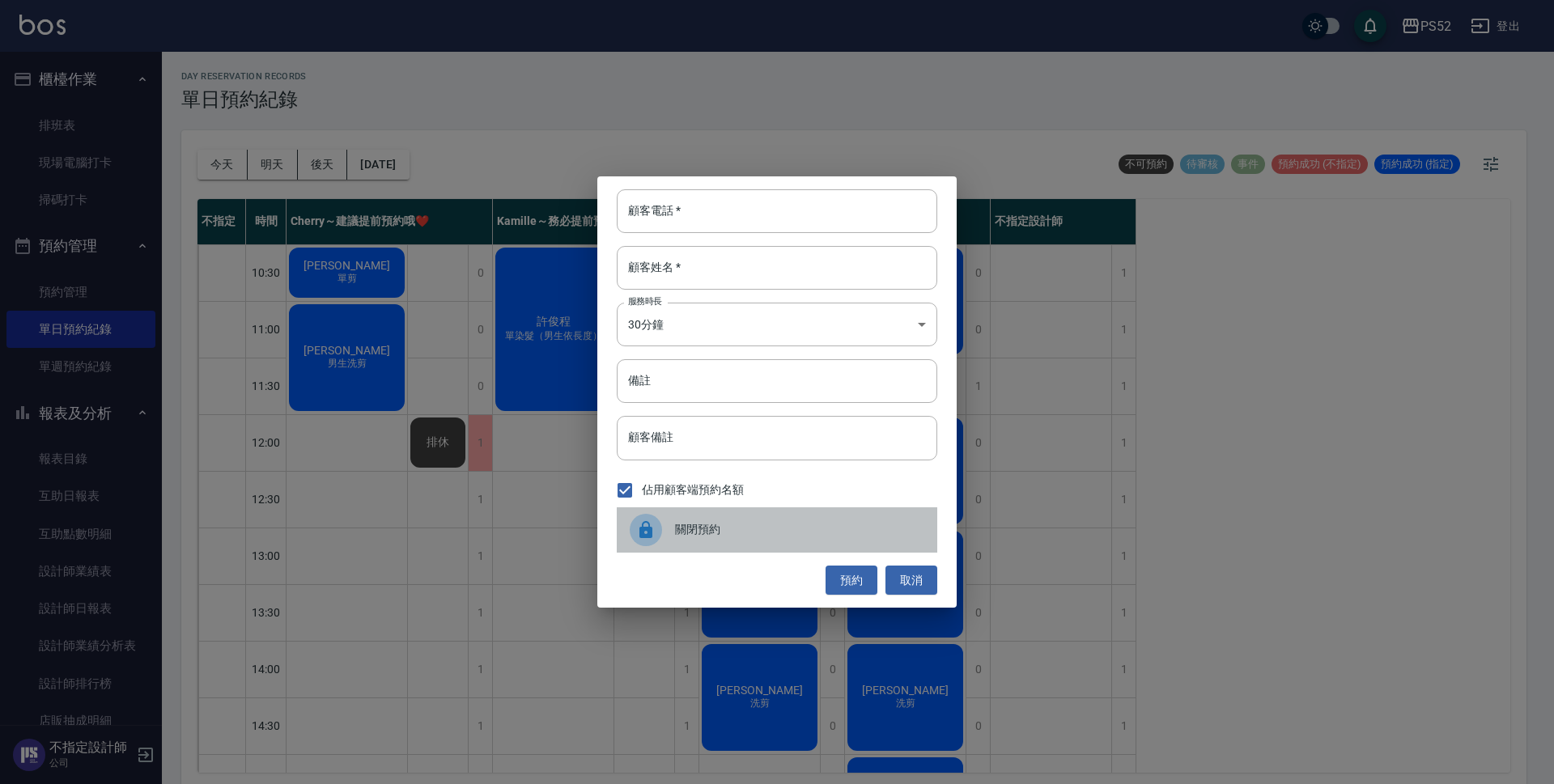
click at [660, 522] on div at bounding box center [646, 530] width 33 height 33
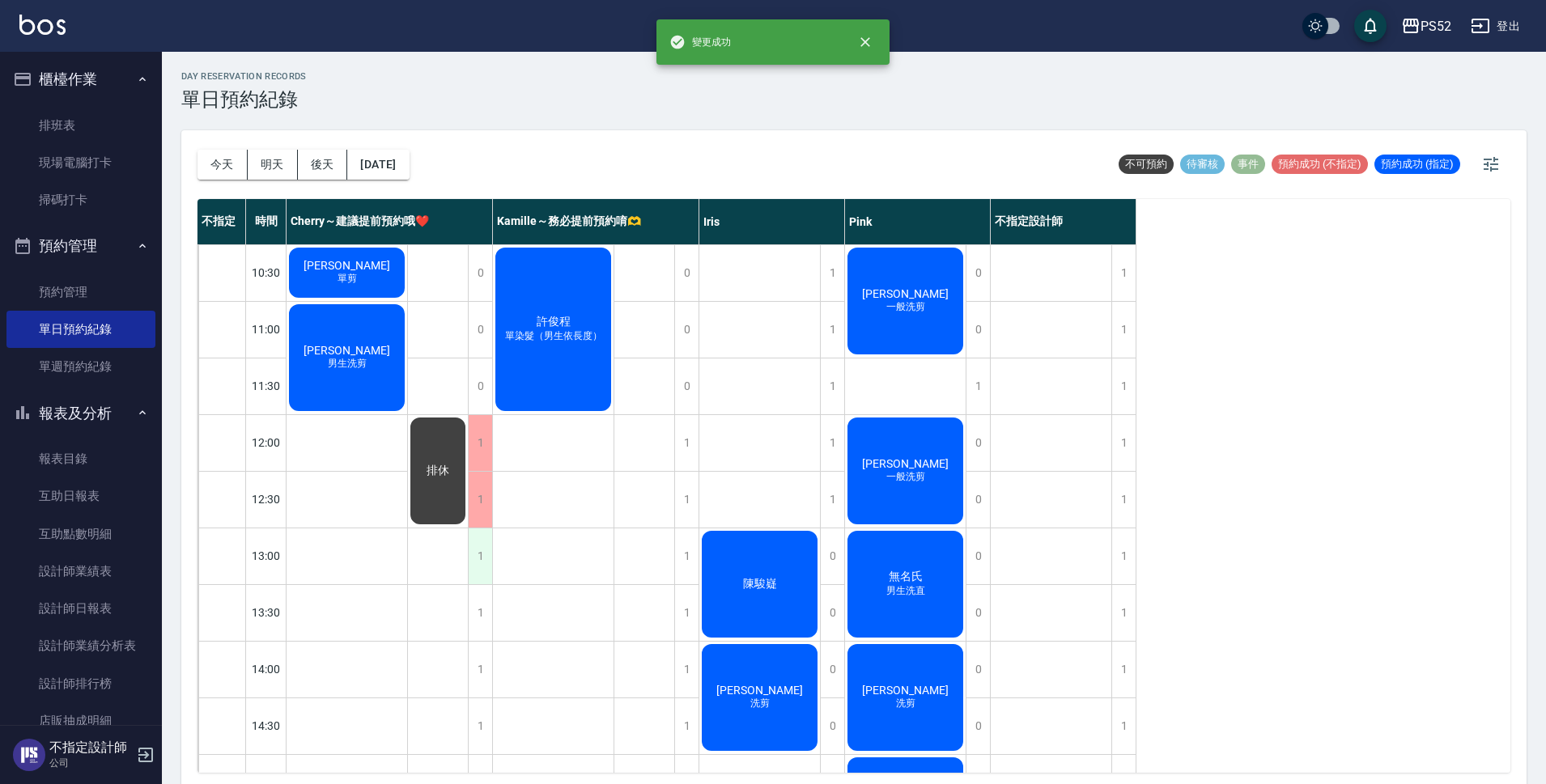
click at [475, 550] on div "1" at bounding box center [479, 556] width 24 height 56
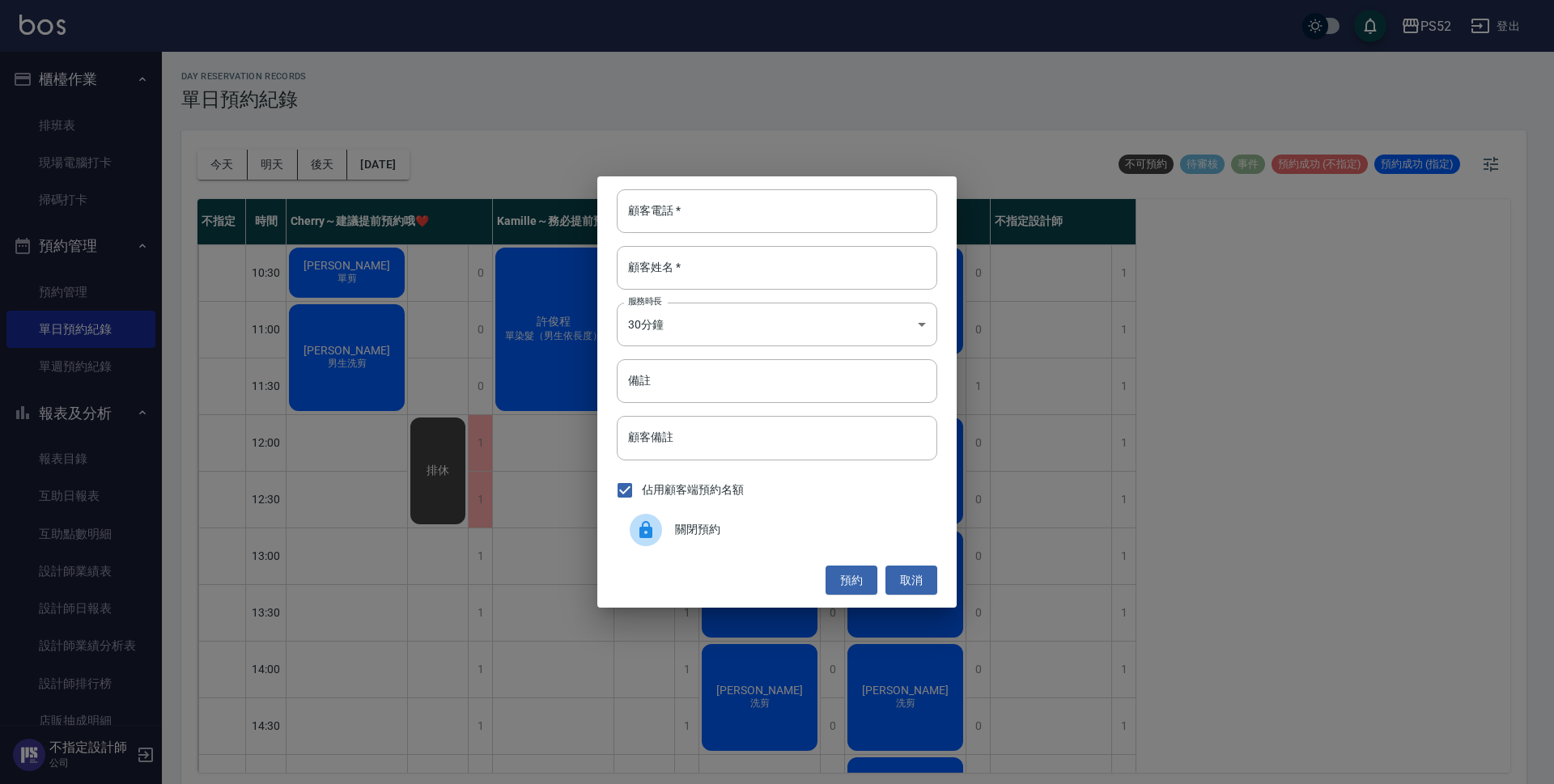
click at [688, 537] on span "關閉預約" at bounding box center [799, 529] width 249 height 17
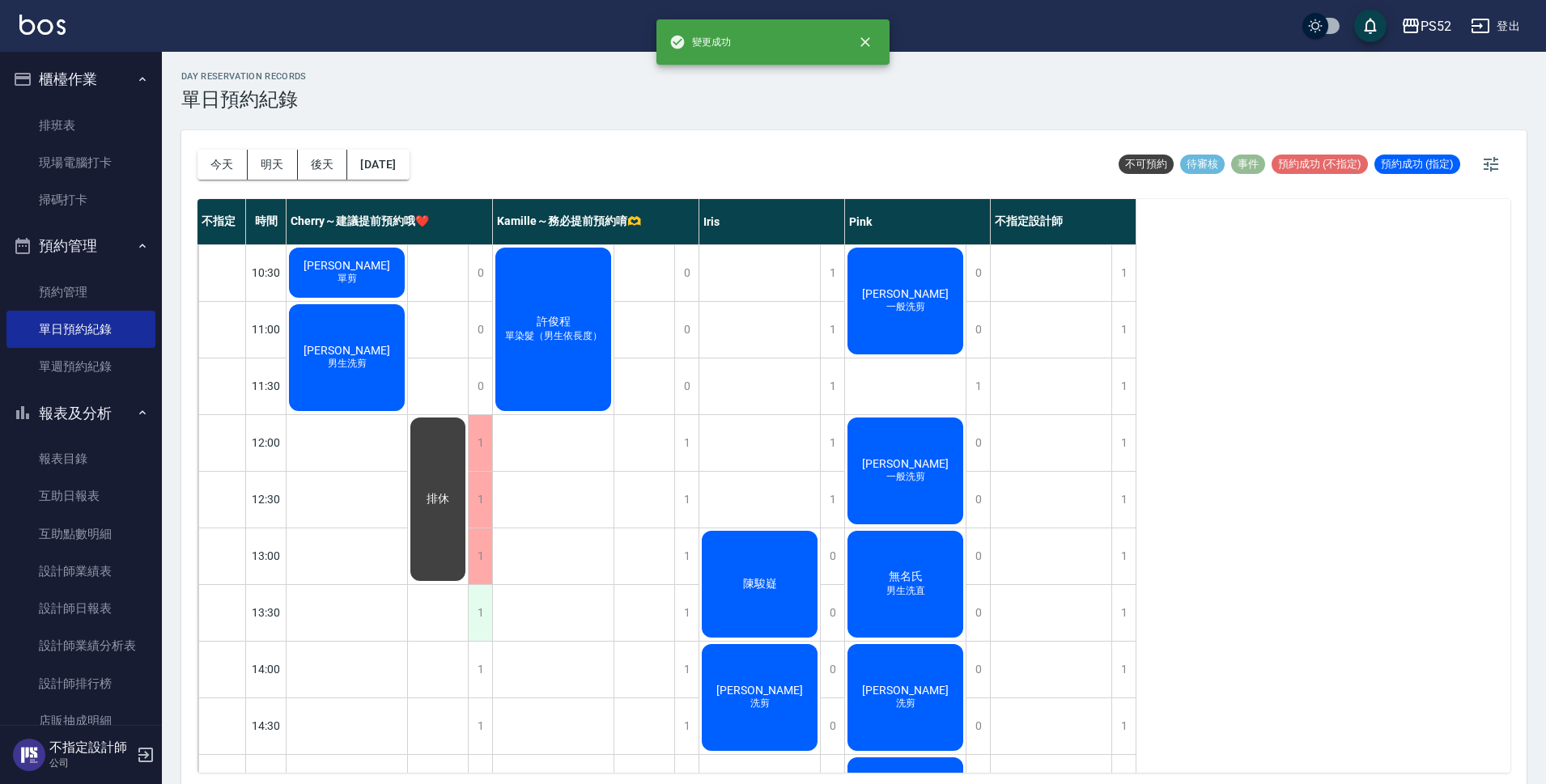
click at [481, 619] on div "1" at bounding box center [479, 613] width 24 height 56
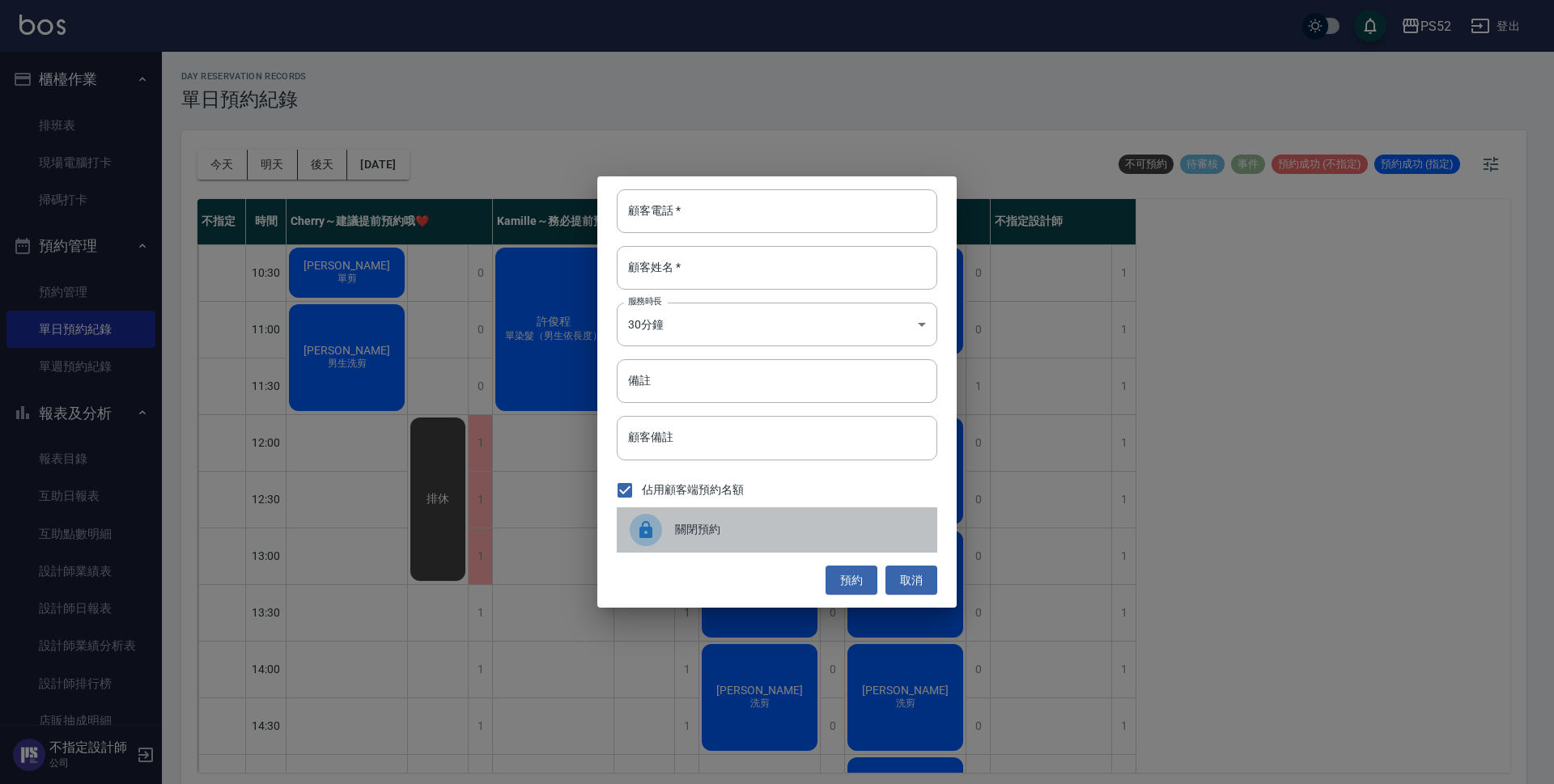
click at [727, 540] on div "關閉預約" at bounding box center [777, 530] width 321 height 45
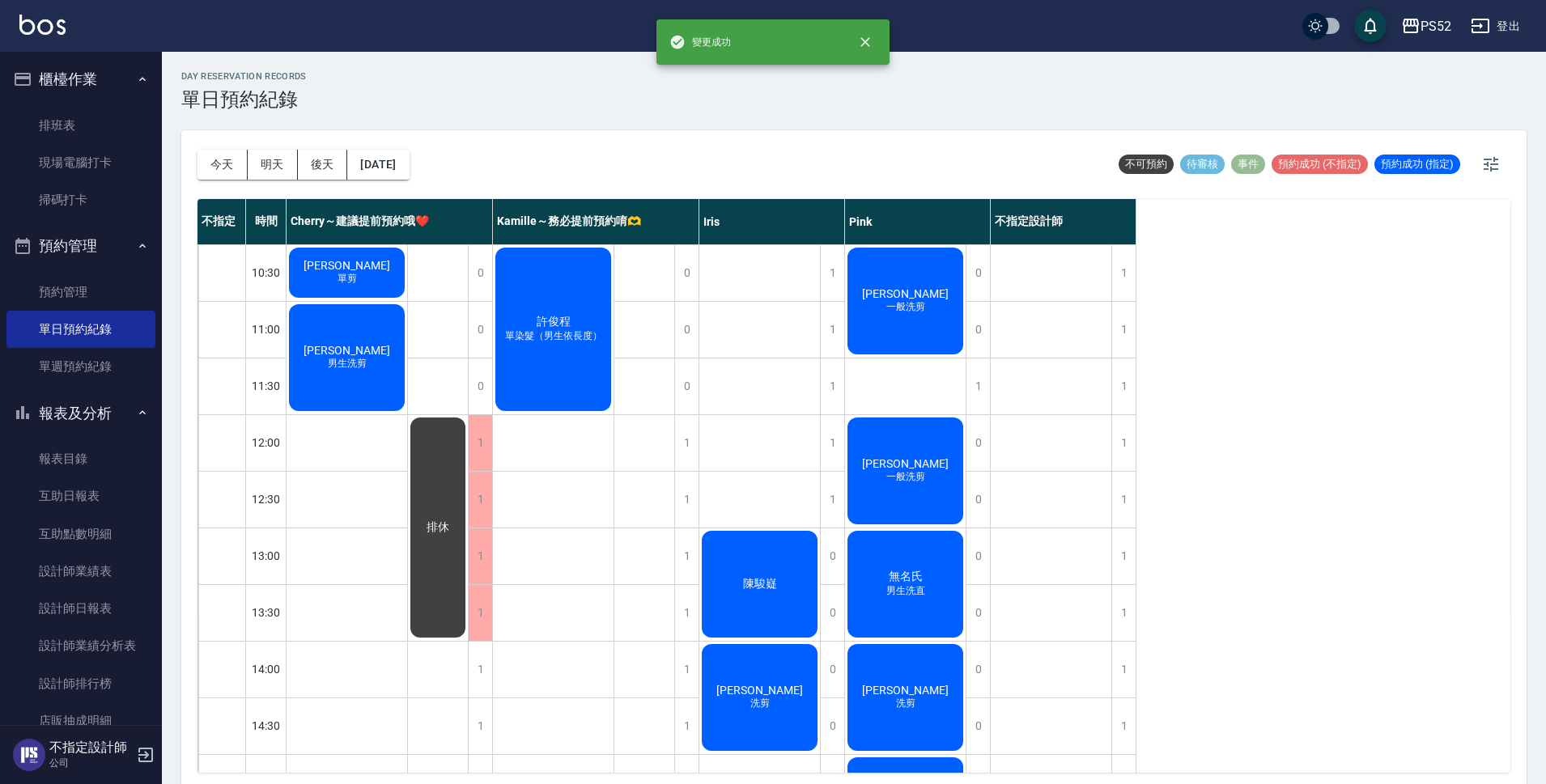
click at [483, 683] on div "1" at bounding box center [479, 670] width 24 height 56
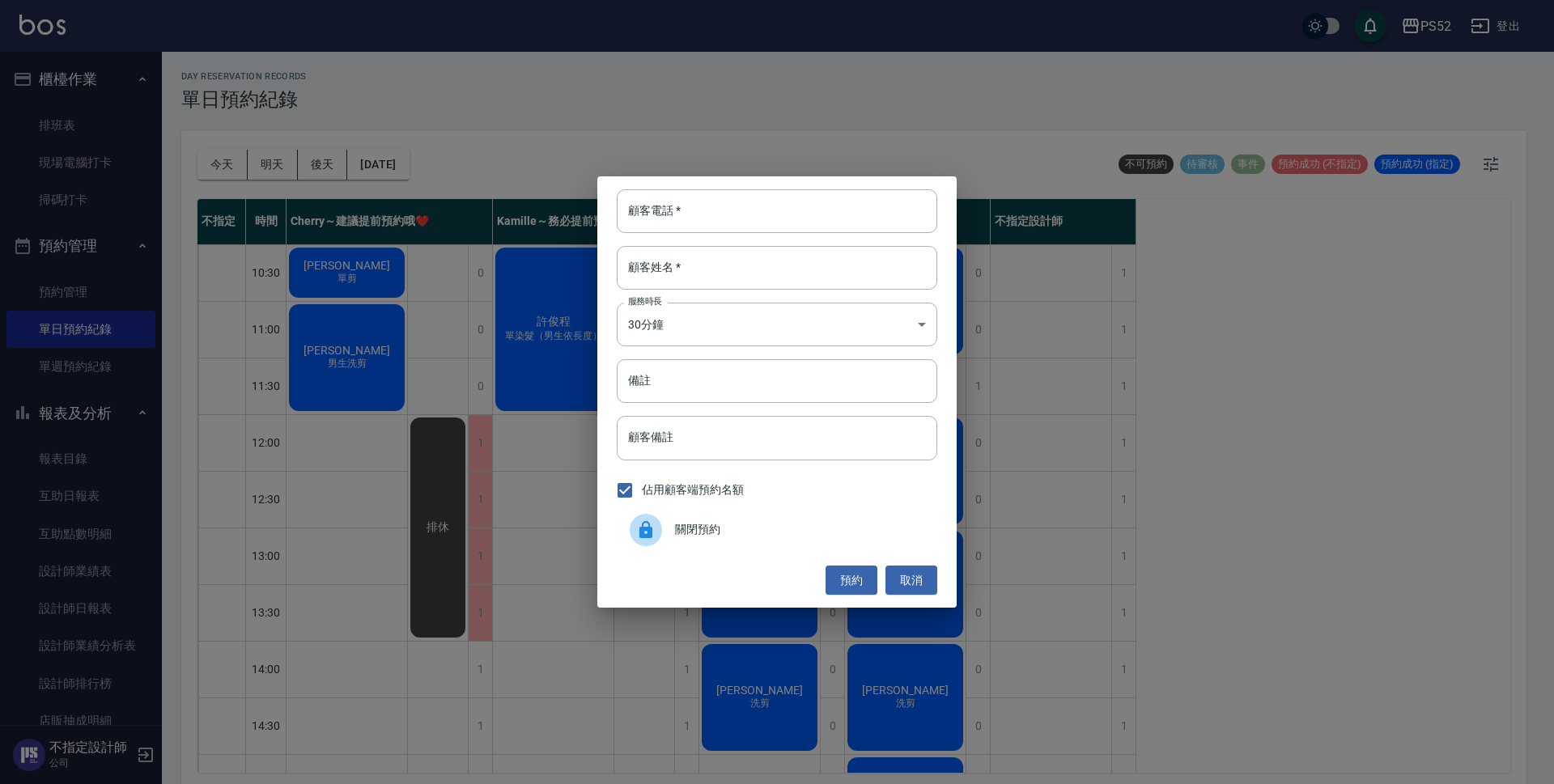
click at [739, 543] on div "關閉預約" at bounding box center [777, 530] width 321 height 45
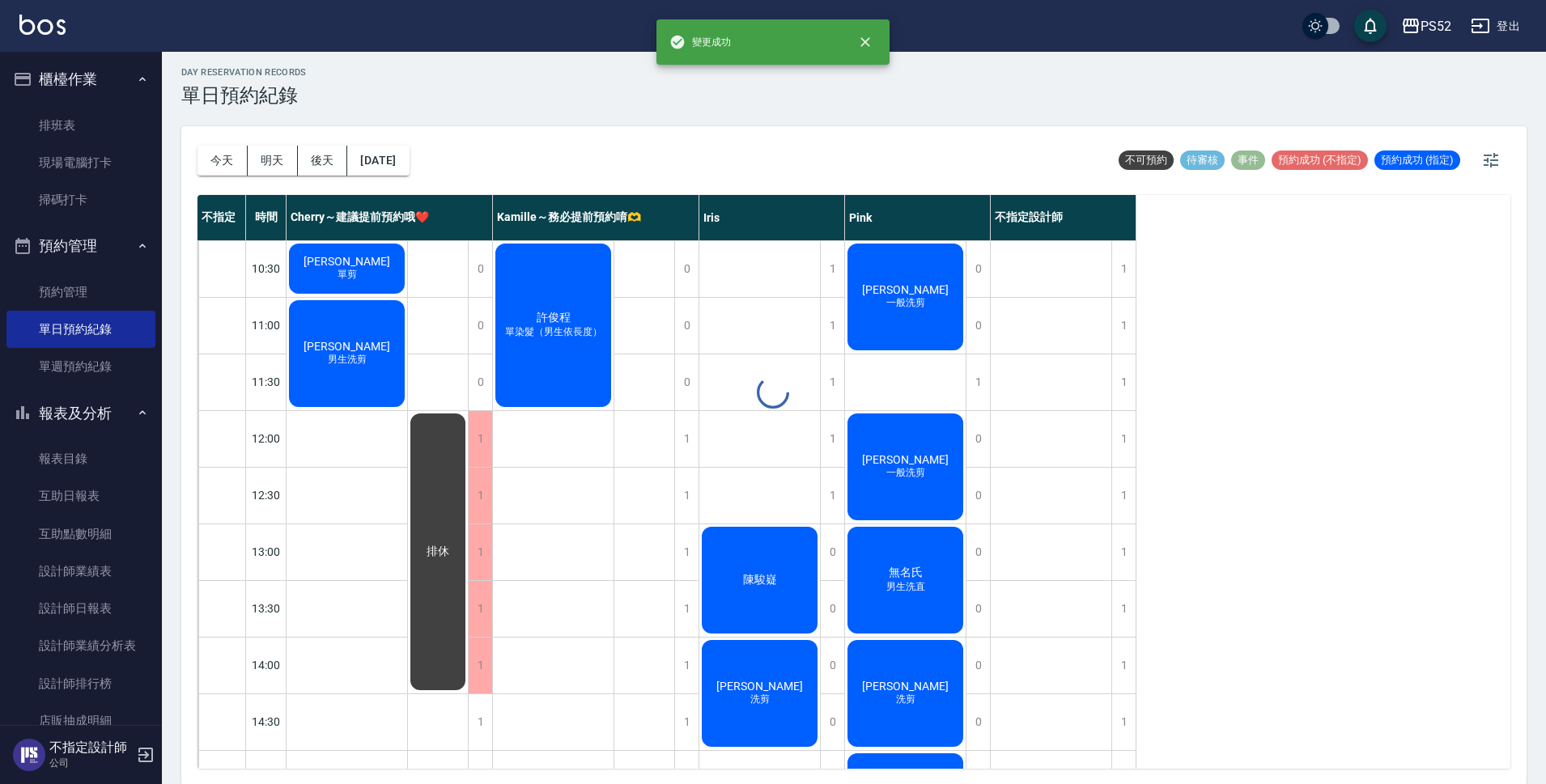
scroll to position [4, 0]
click at [488, 725] on div "1" at bounding box center [479, 721] width 24 height 56
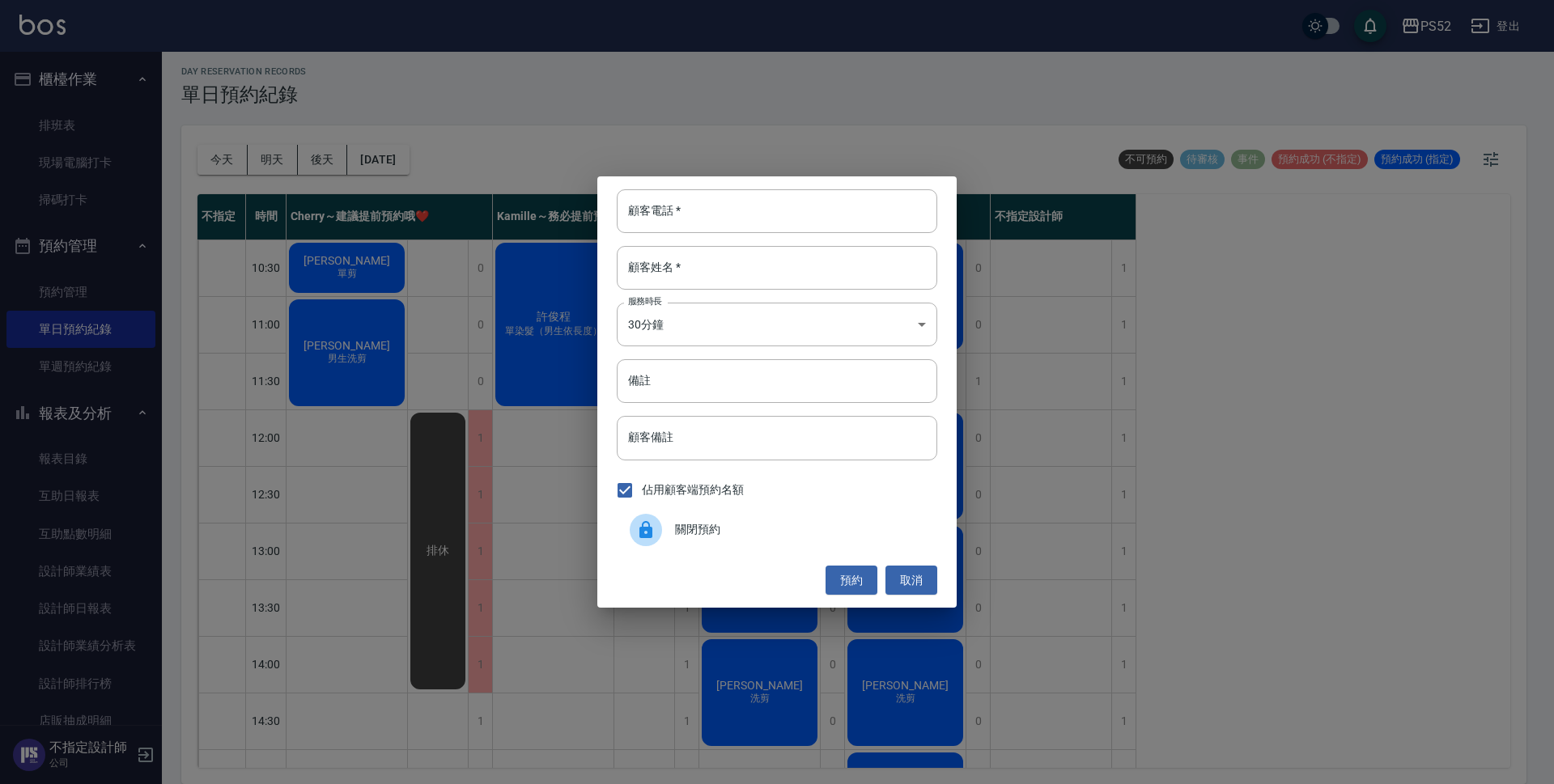
click at [731, 544] on div "關閉預約" at bounding box center [777, 530] width 321 height 45
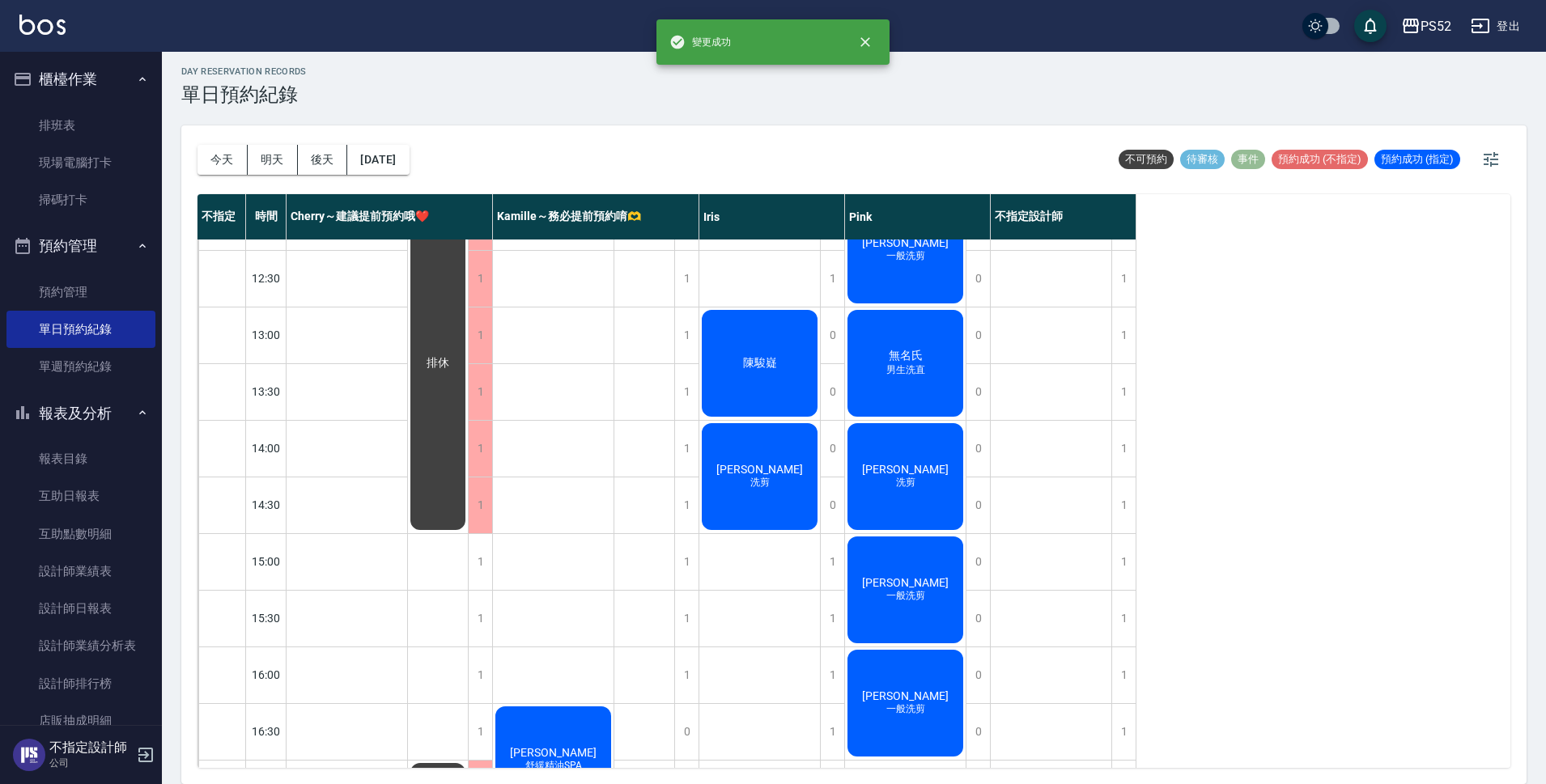
scroll to position [351, 0]
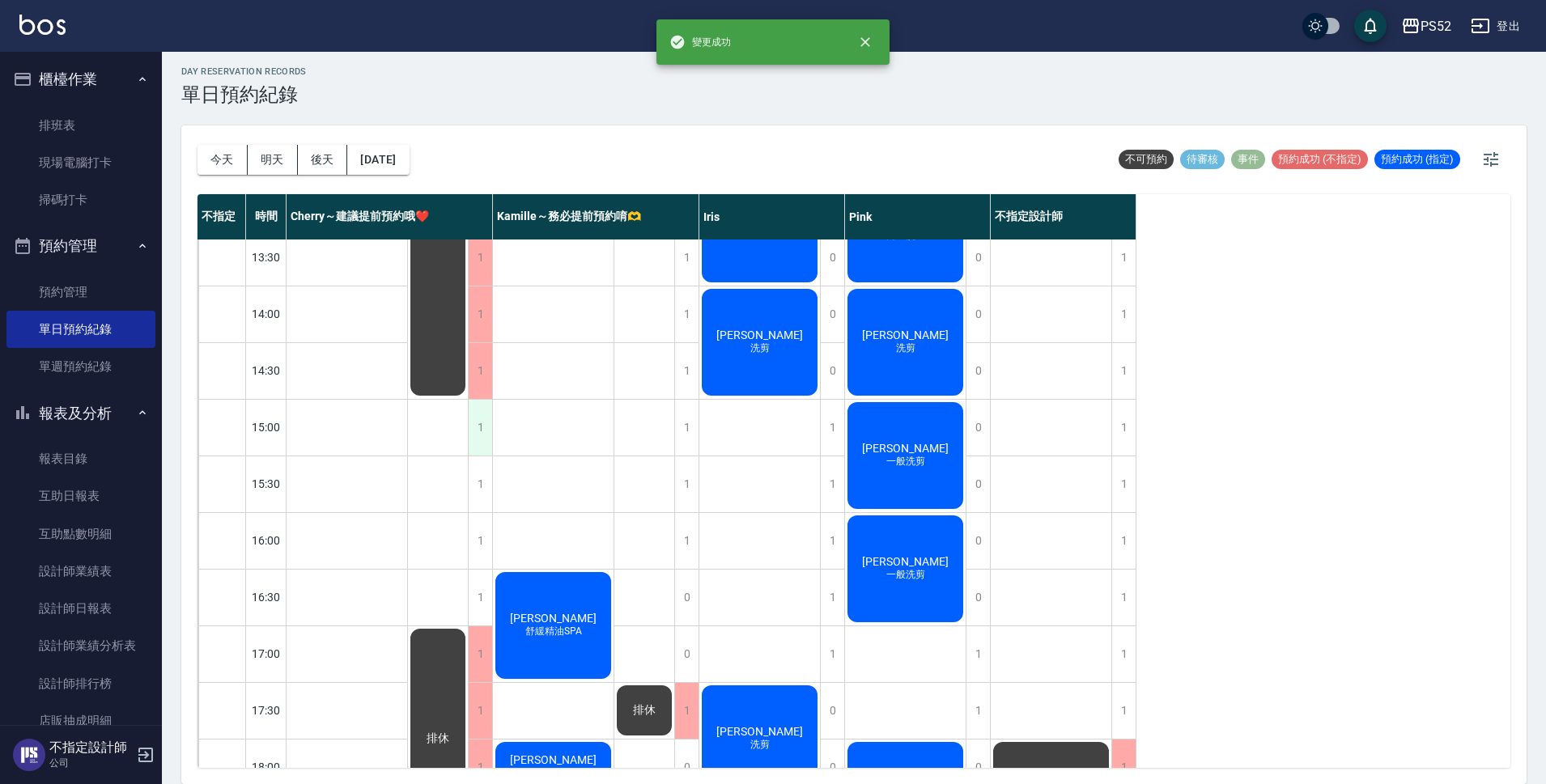
click at [470, 431] on div "1" at bounding box center [479, 427] width 24 height 56
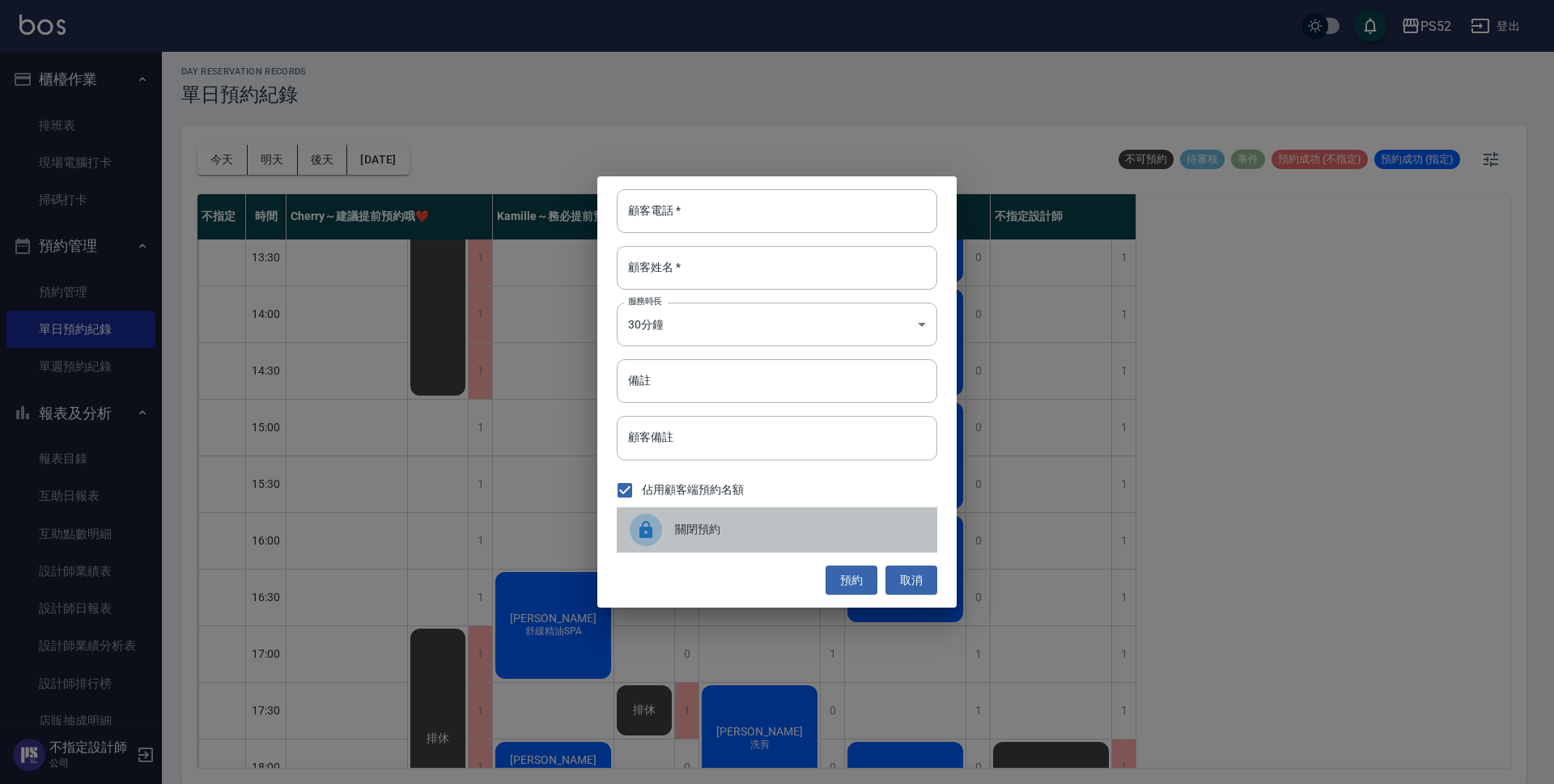
click at [783, 543] on div "關閉預約" at bounding box center [777, 530] width 321 height 45
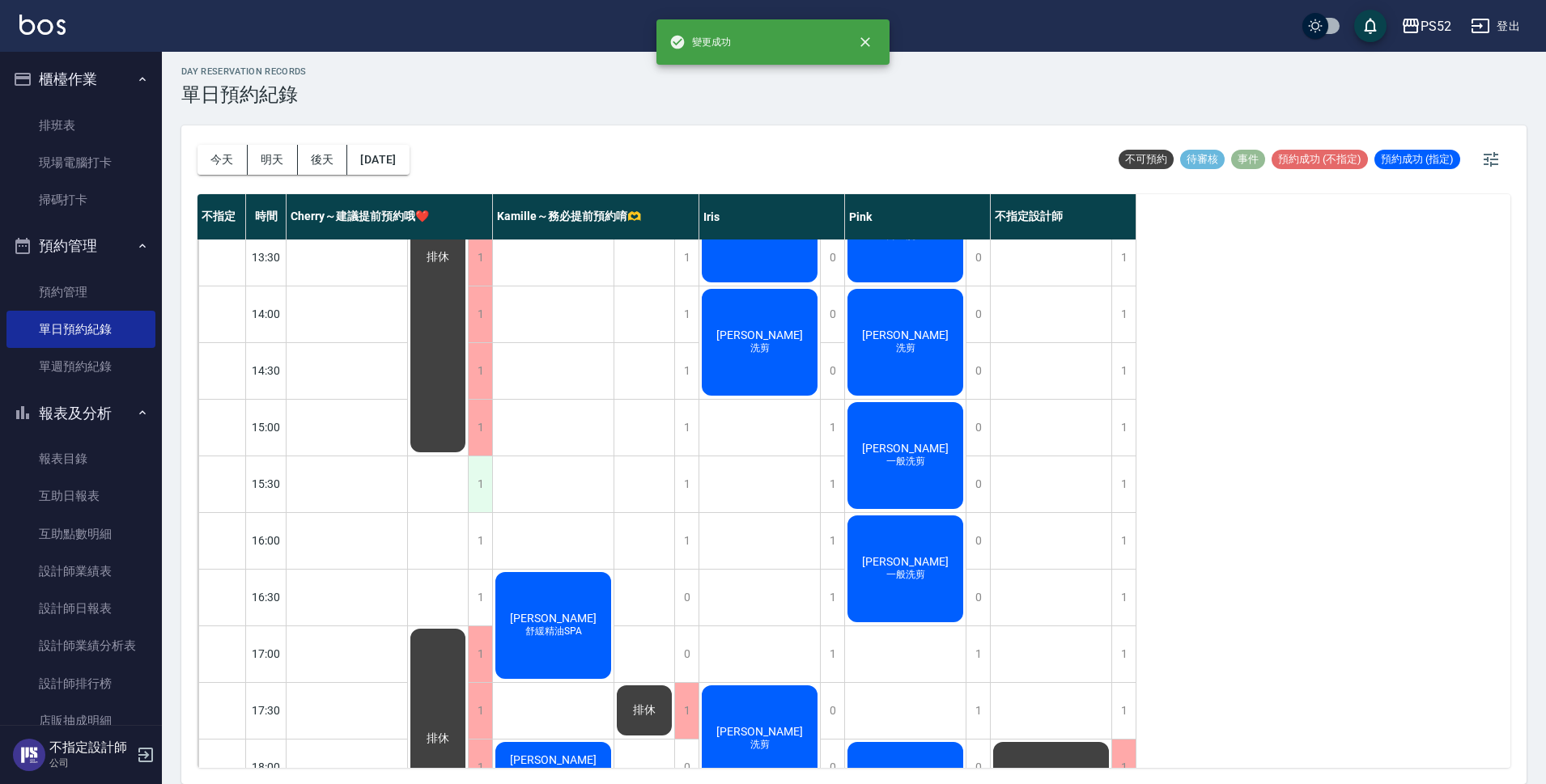
click at [488, 490] on div "1" at bounding box center [479, 484] width 24 height 56
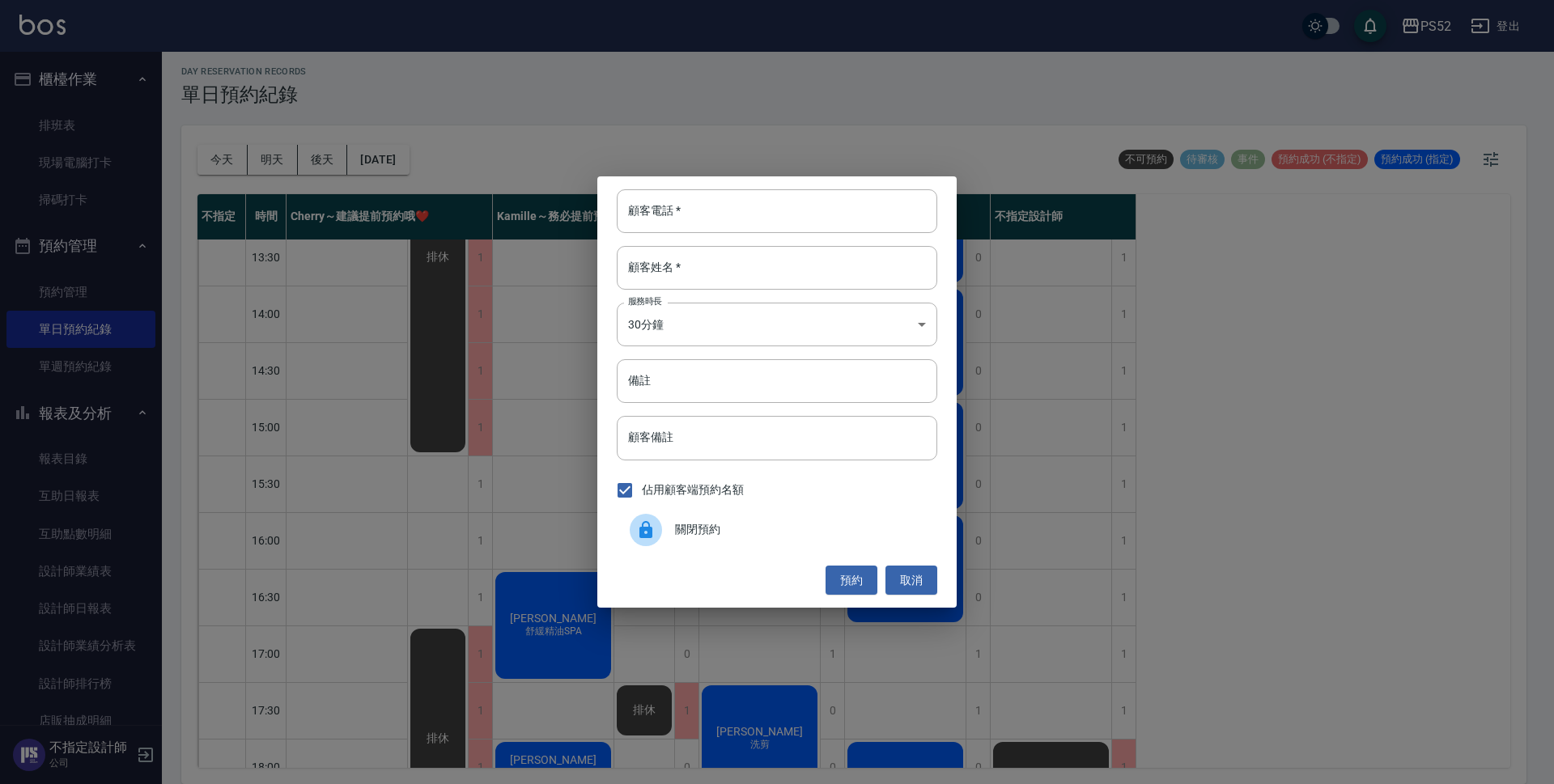
click at [719, 532] on span "關閉預約" at bounding box center [799, 529] width 249 height 17
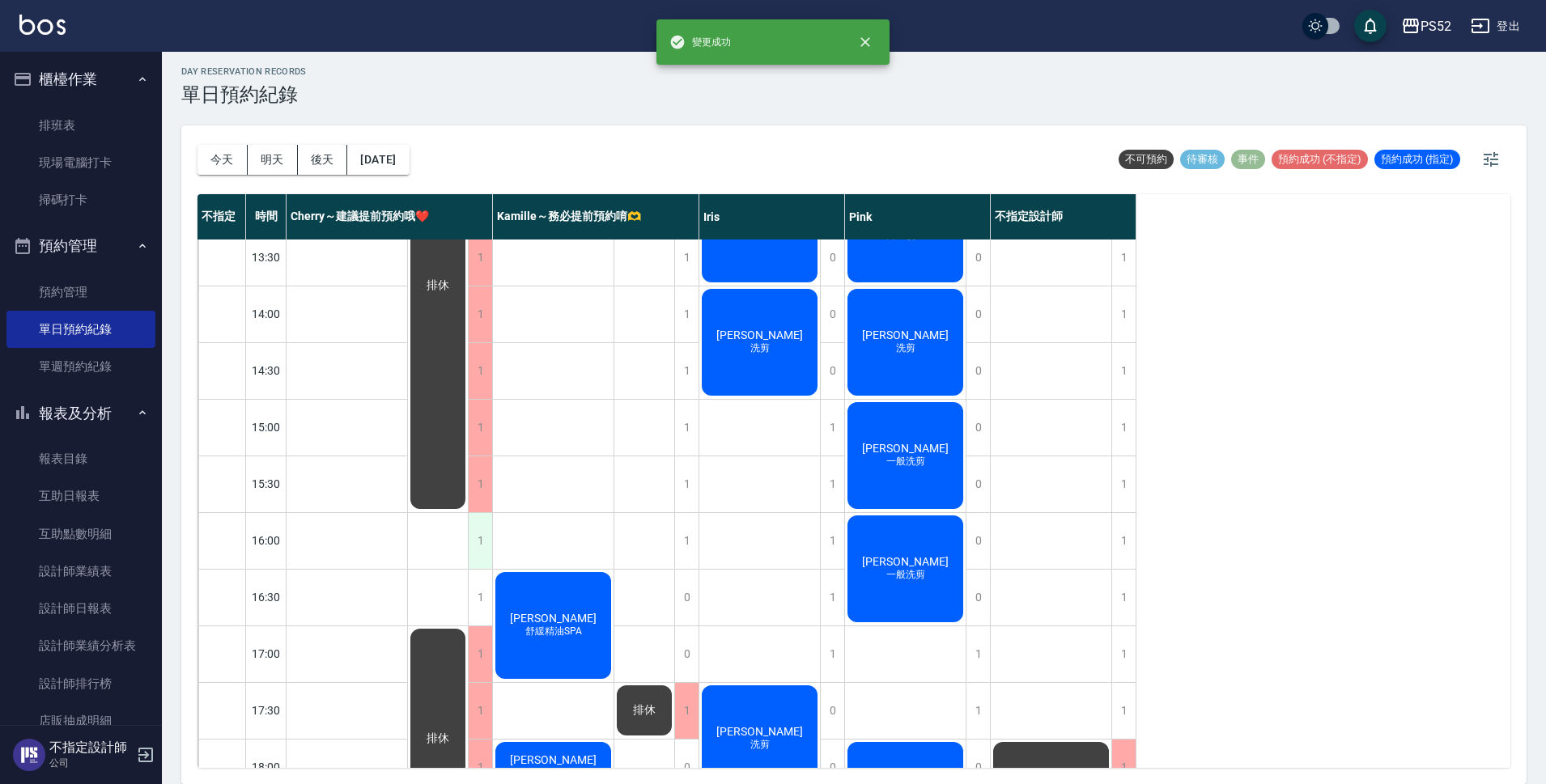
click at [485, 550] on div "1" at bounding box center [479, 540] width 24 height 56
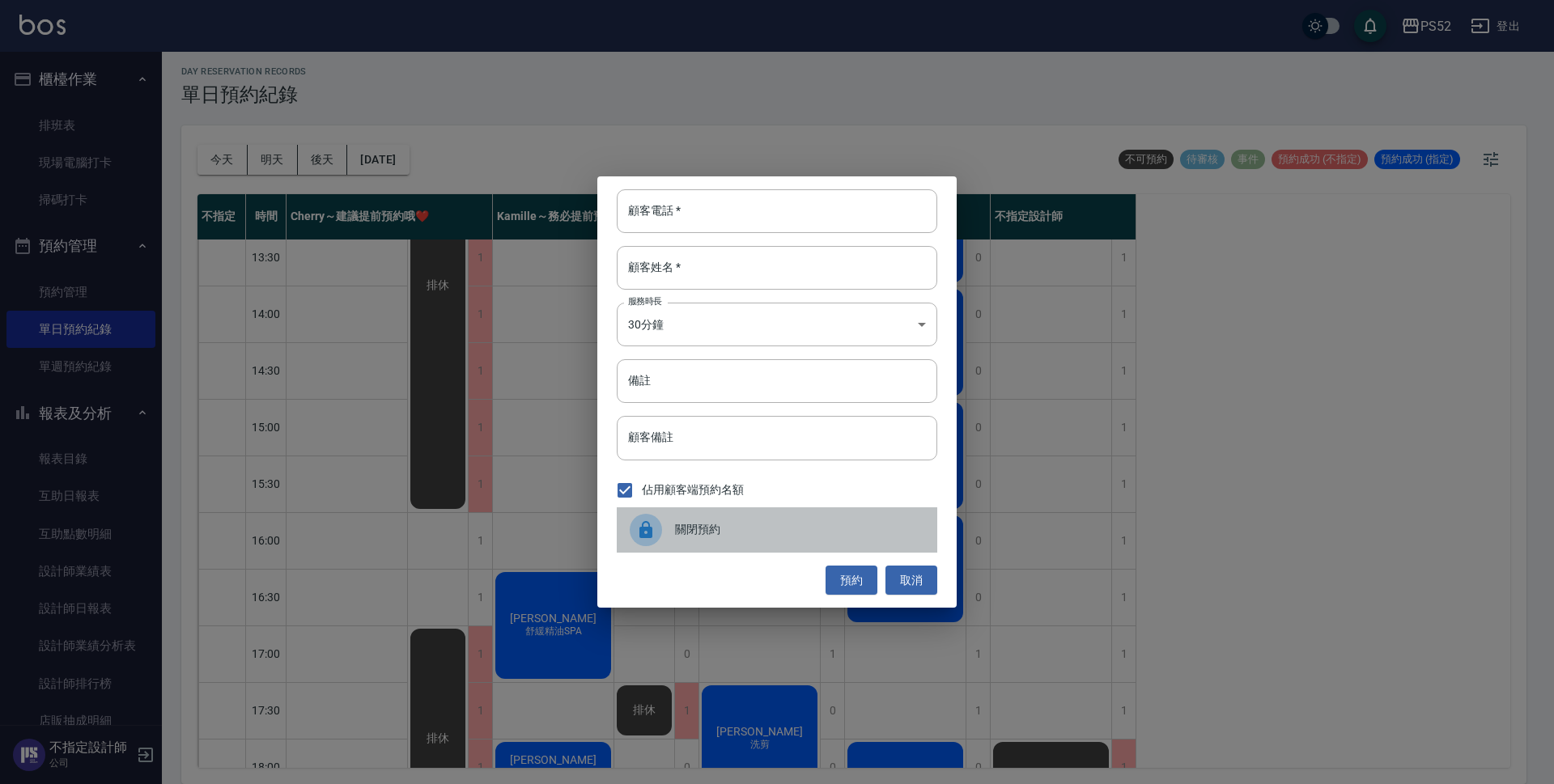
click at [688, 537] on span "關閉預約" at bounding box center [799, 529] width 249 height 17
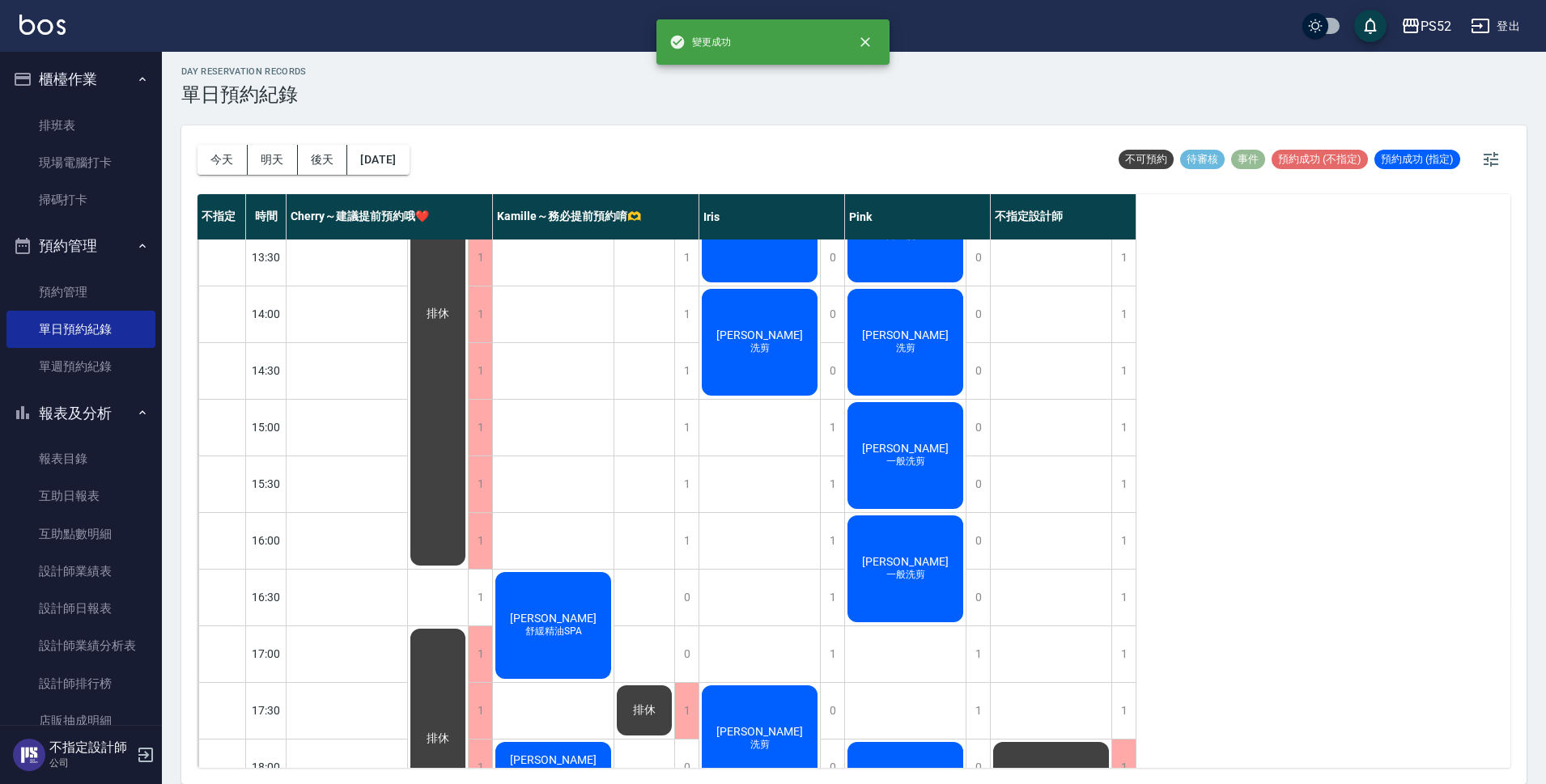
click at [467, 601] on div "排休 排休 公休" at bounding box center [438, 455] width 61 height 1133
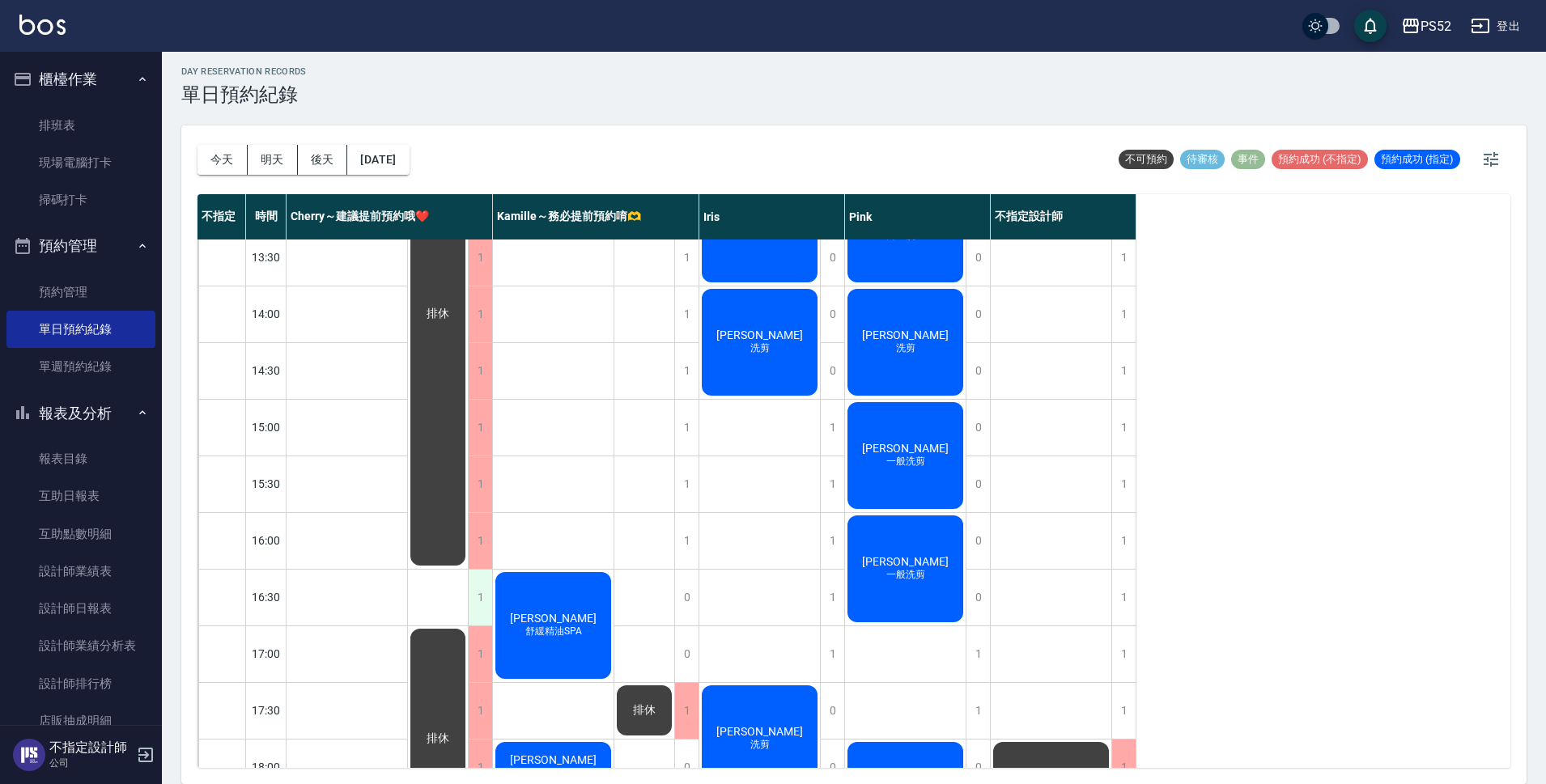
click at [475, 598] on div "1" at bounding box center [479, 597] width 24 height 56
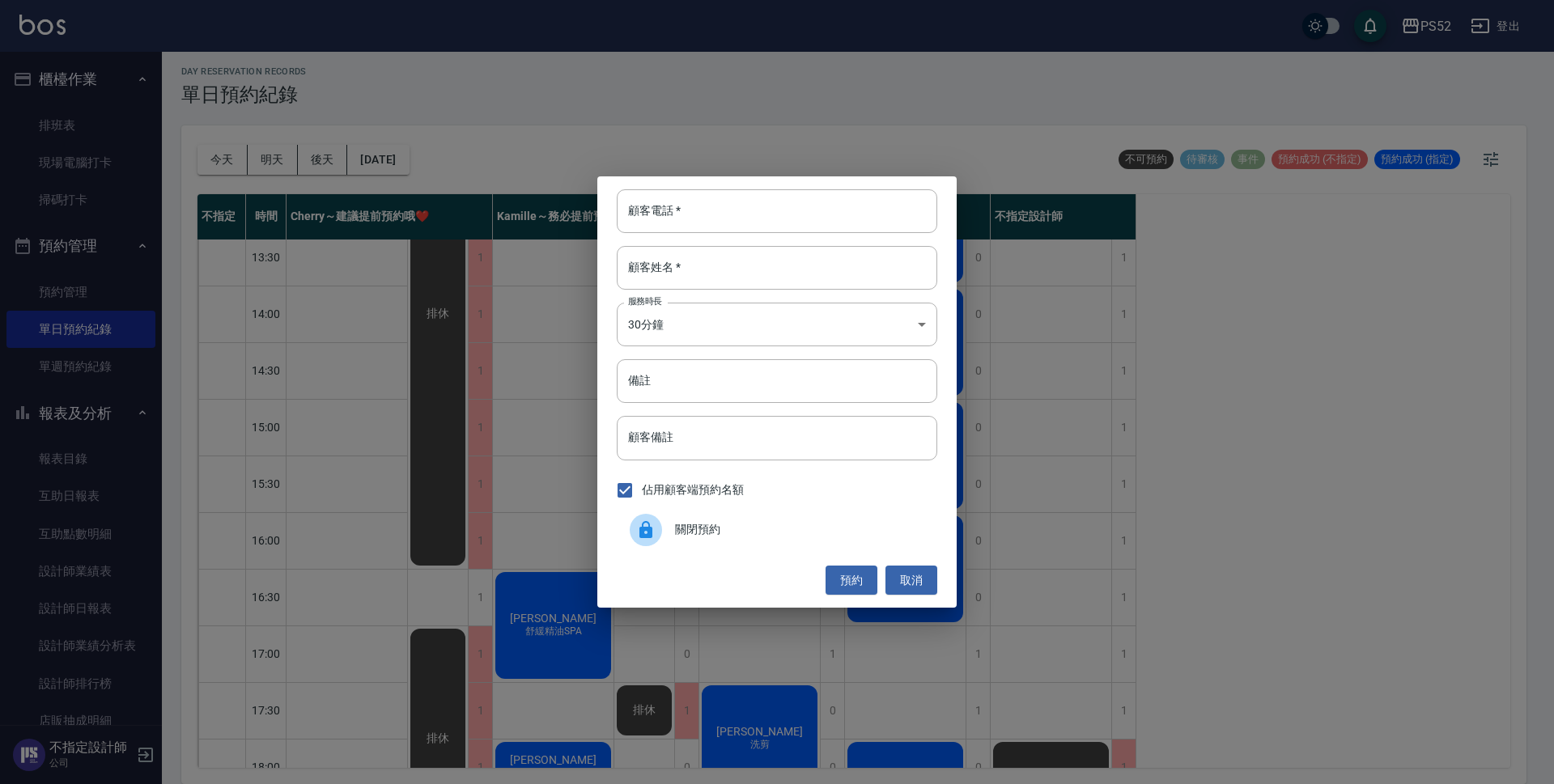
click at [649, 528] on icon at bounding box center [646, 529] width 13 height 17
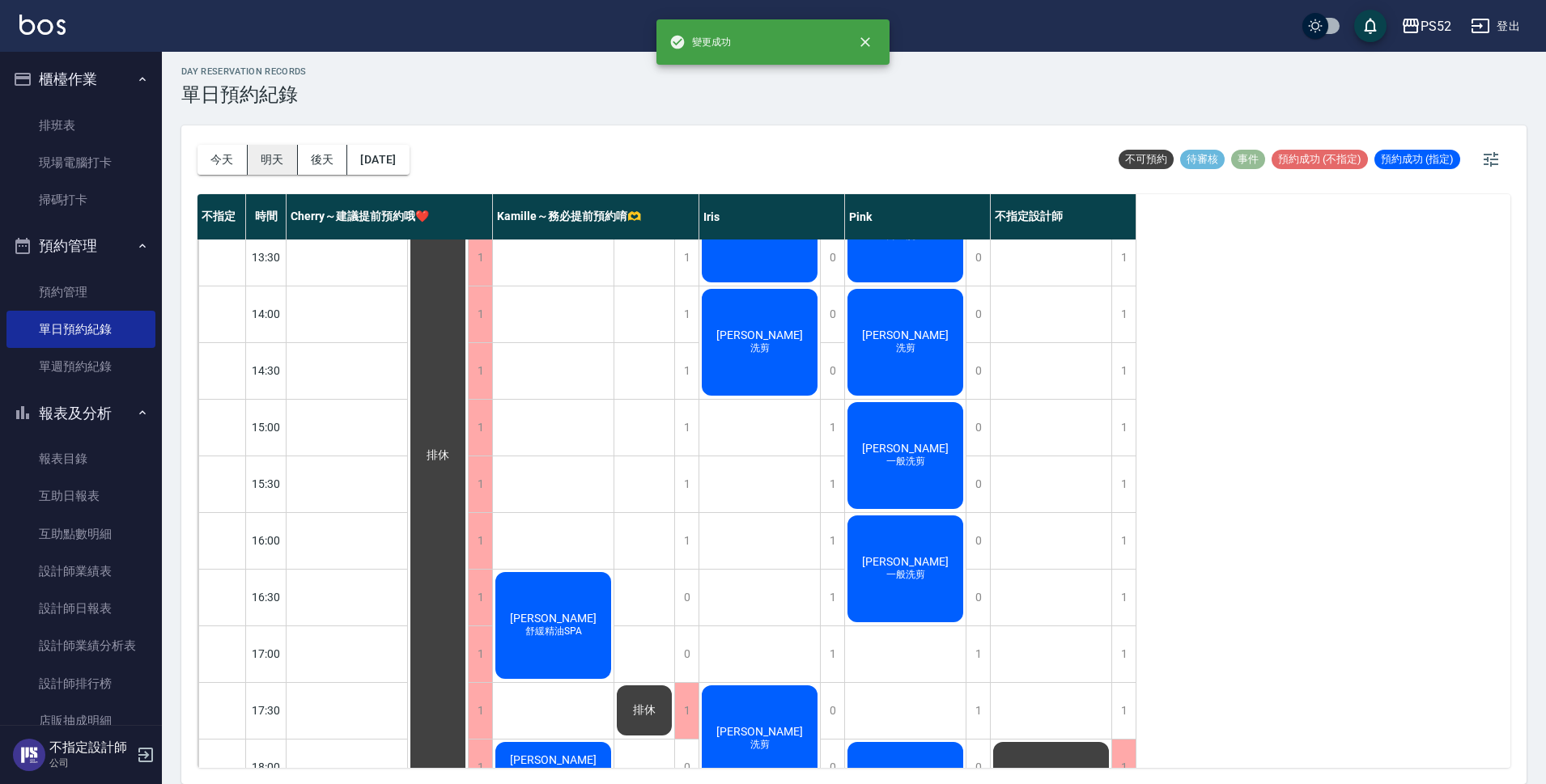
click at [266, 159] on button "明天" at bounding box center [273, 160] width 50 height 30
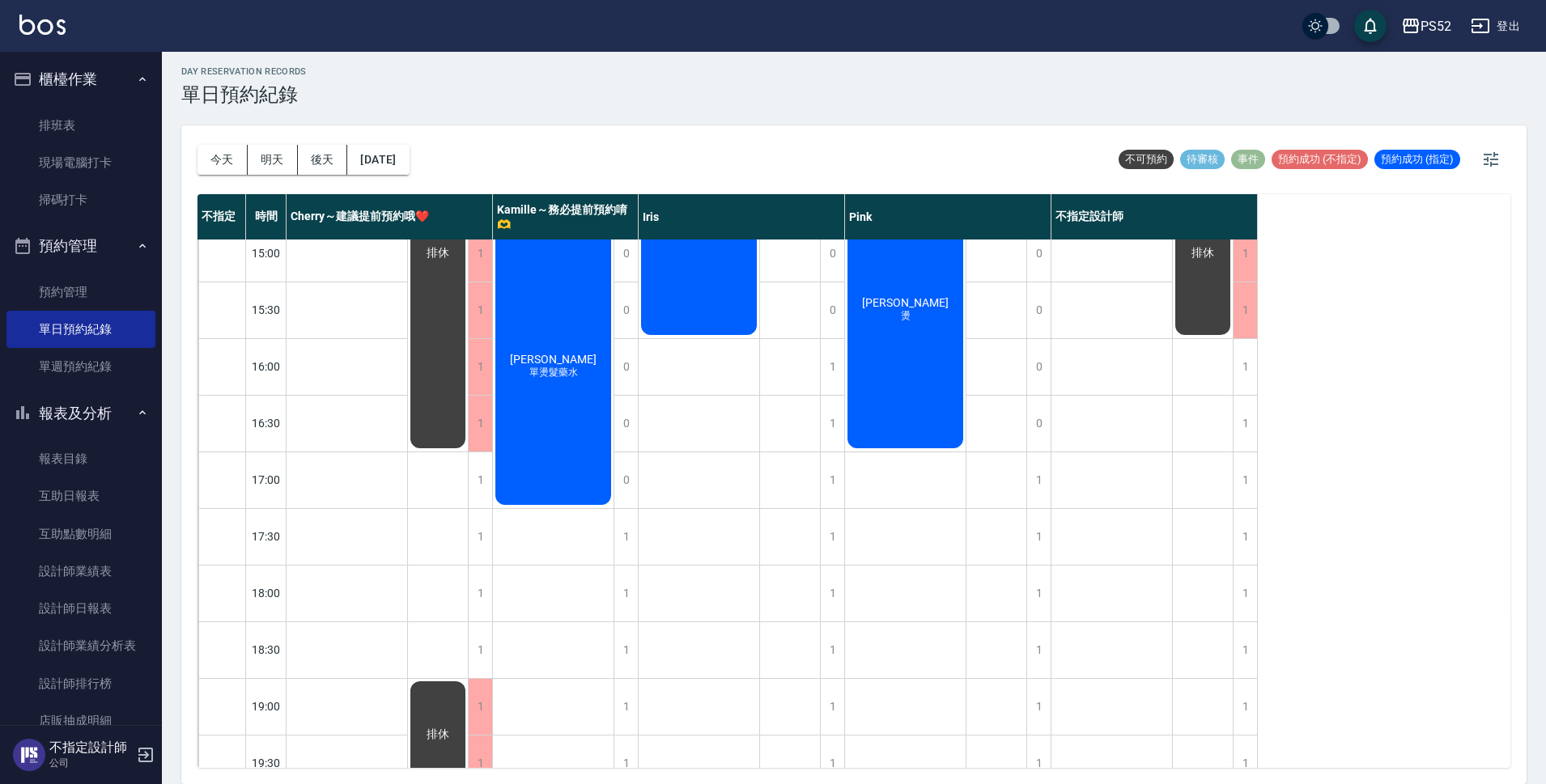
scroll to position [619, 0]
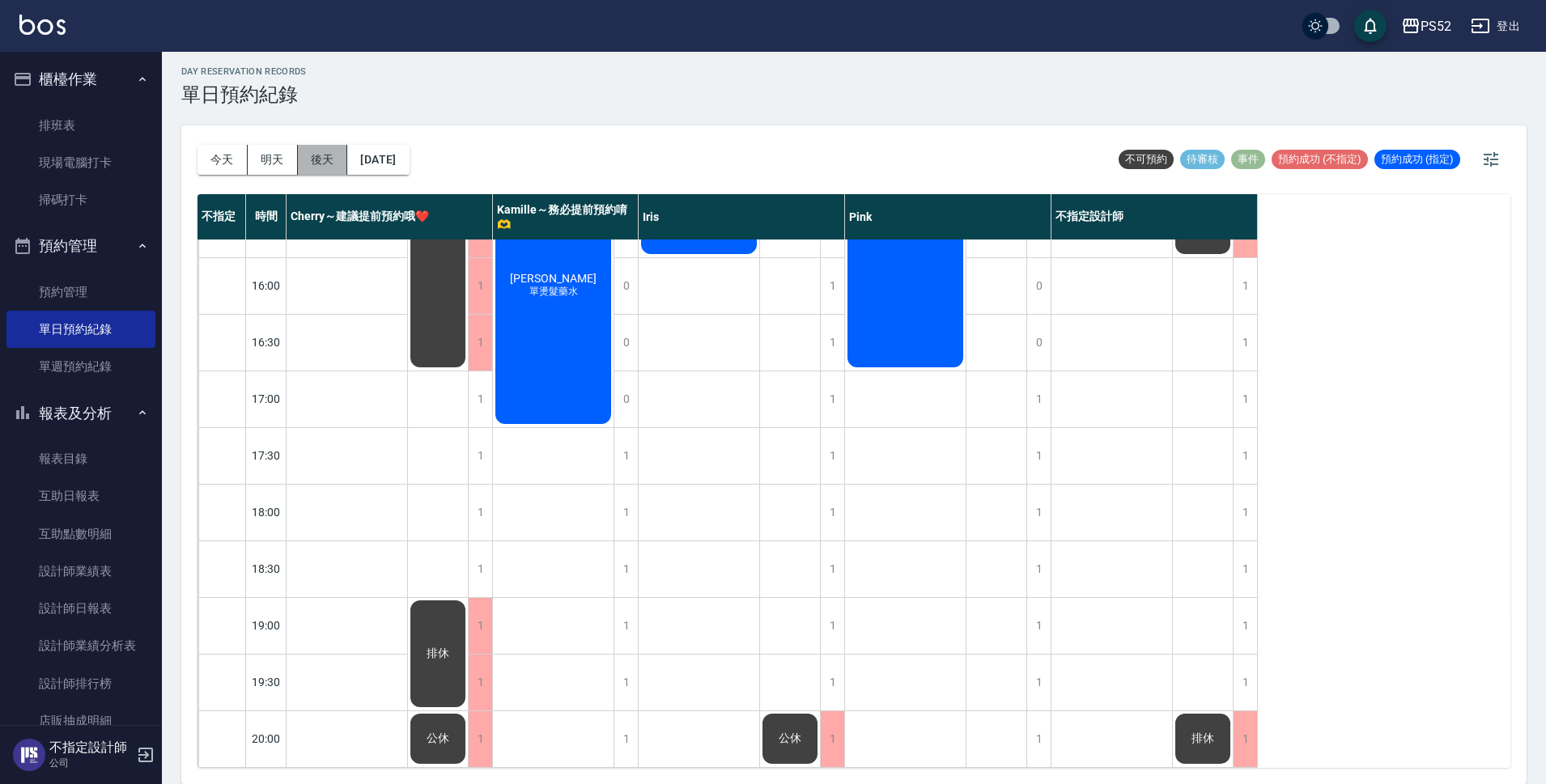
click at [323, 149] on button "後天" at bounding box center [322, 160] width 50 height 30
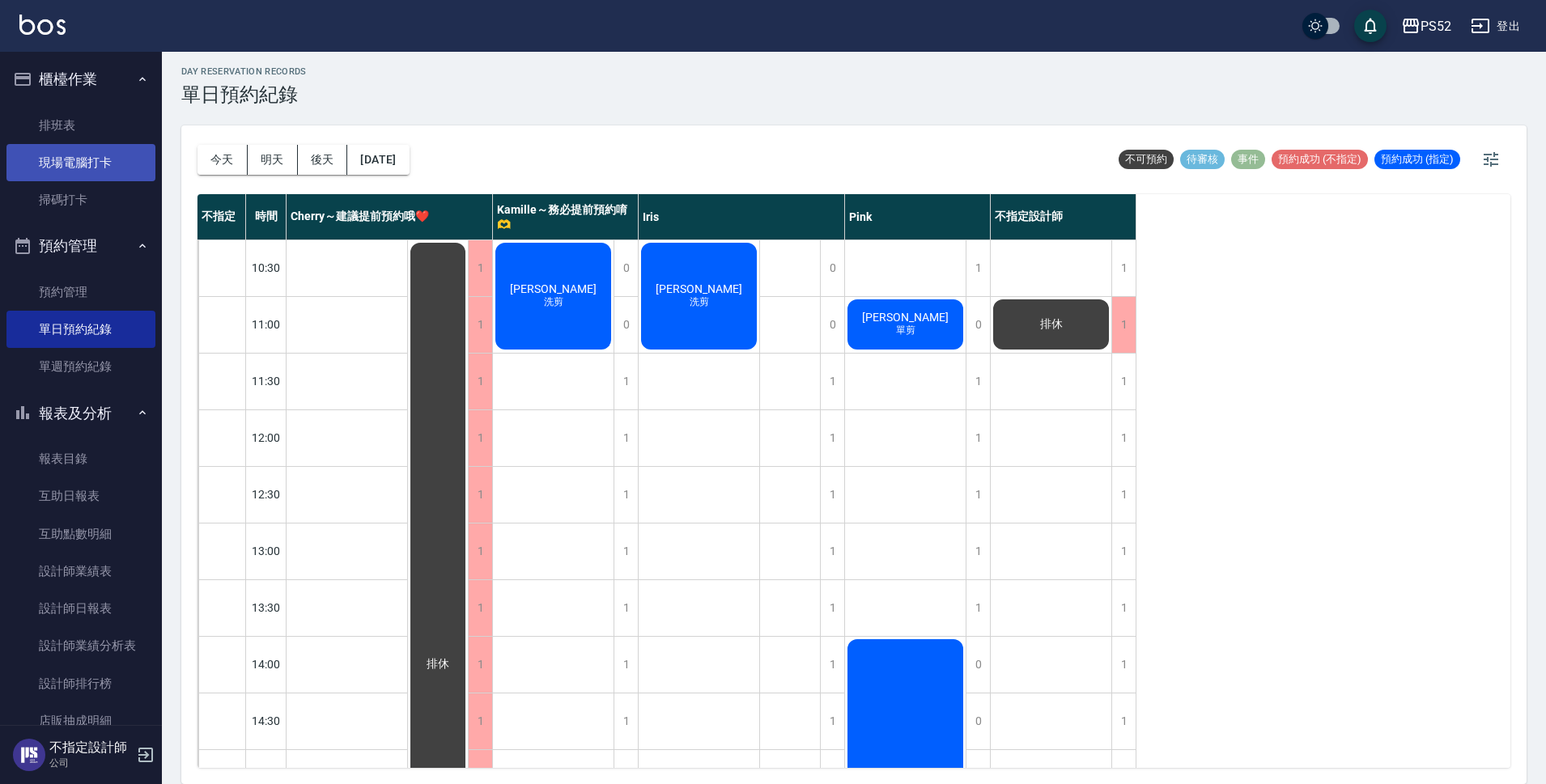
click at [84, 165] on link "現場電腦打卡" at bounding box center [81, 163] width 149 height 37
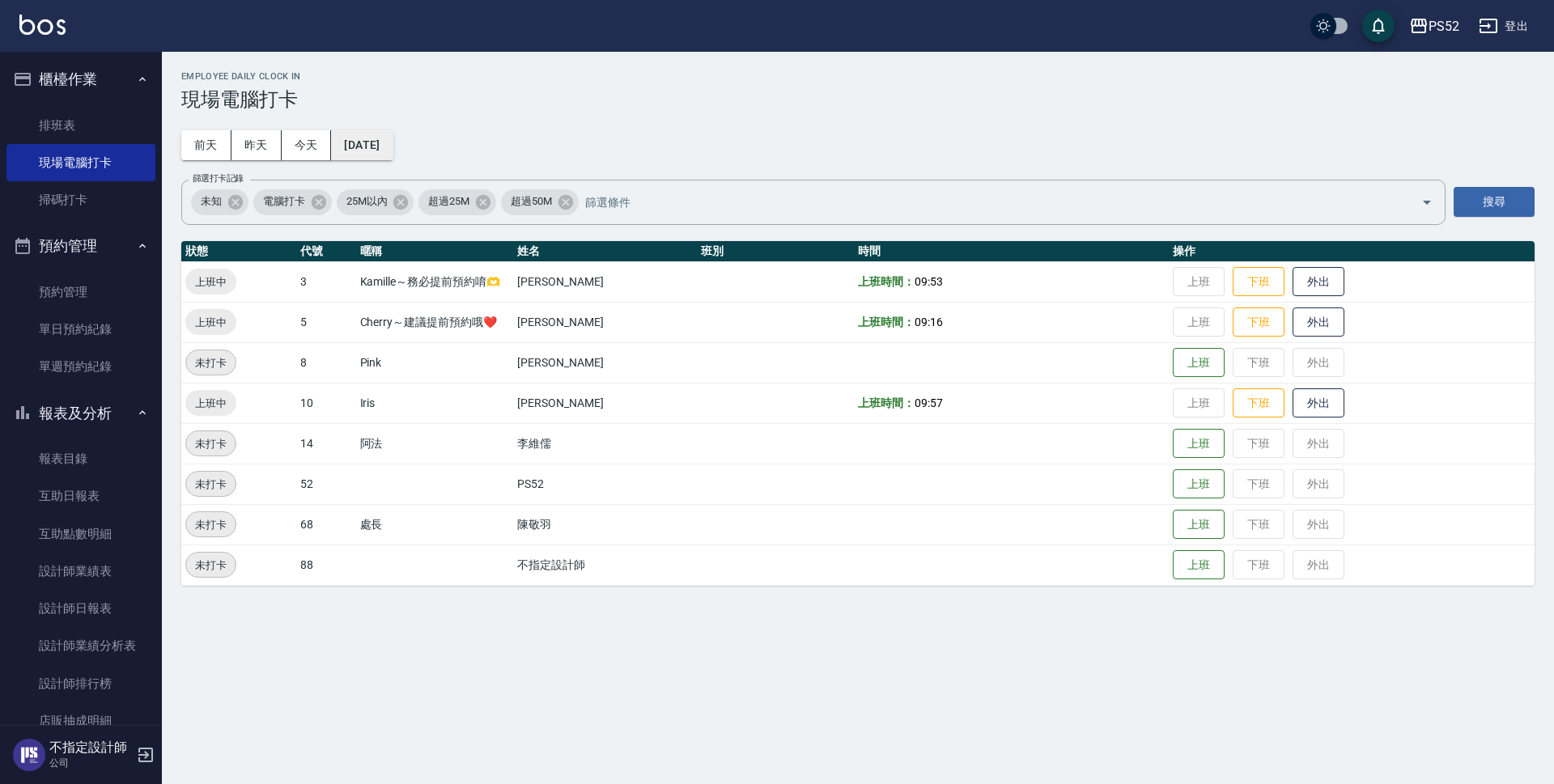
click at [389, 132] on button "[DATE]" at bounding box center [361, 145] width 61 height 30
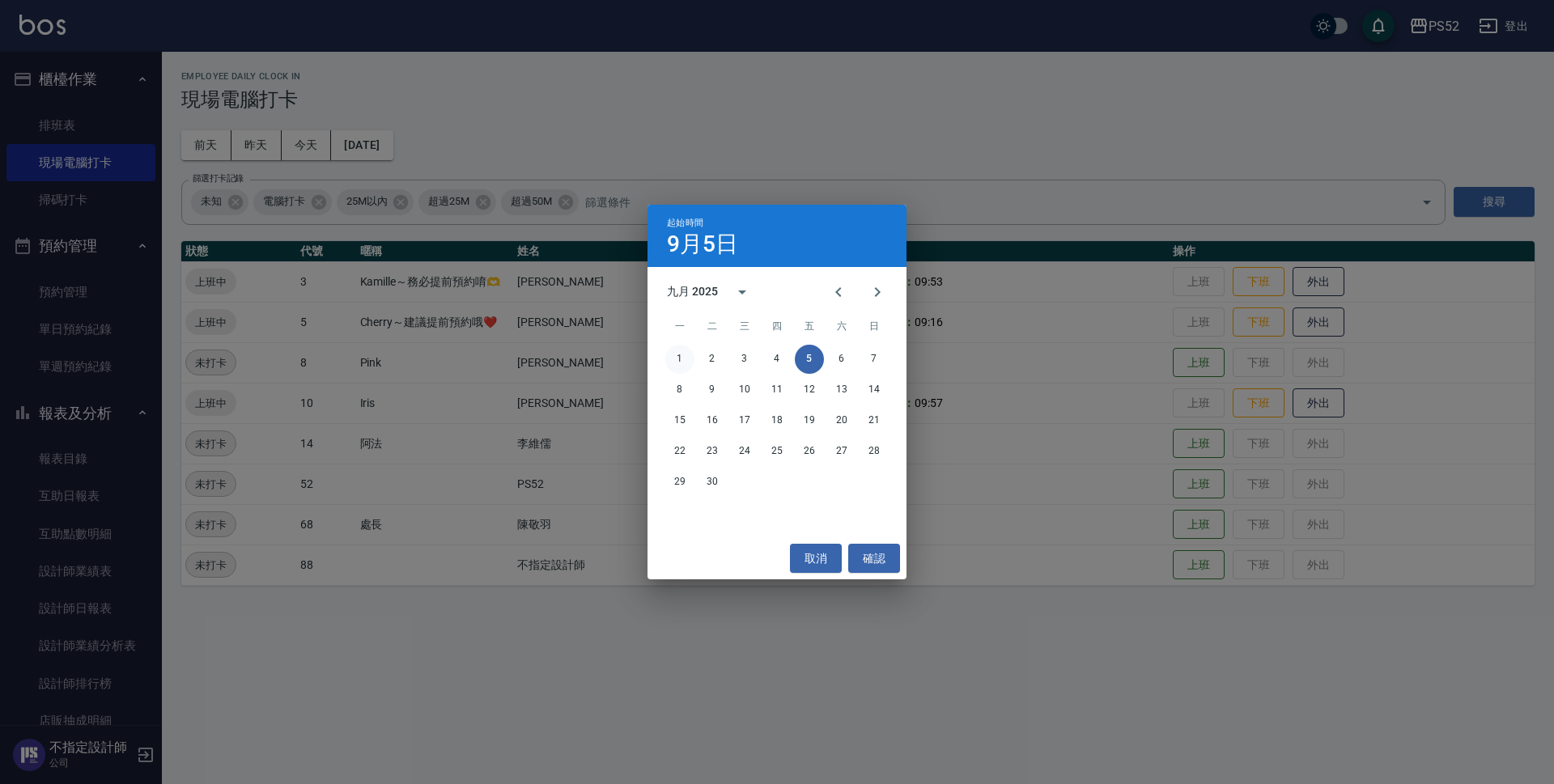
click at [674, 351] on button "1" at bounding box center [680, 359] width 29 height 29
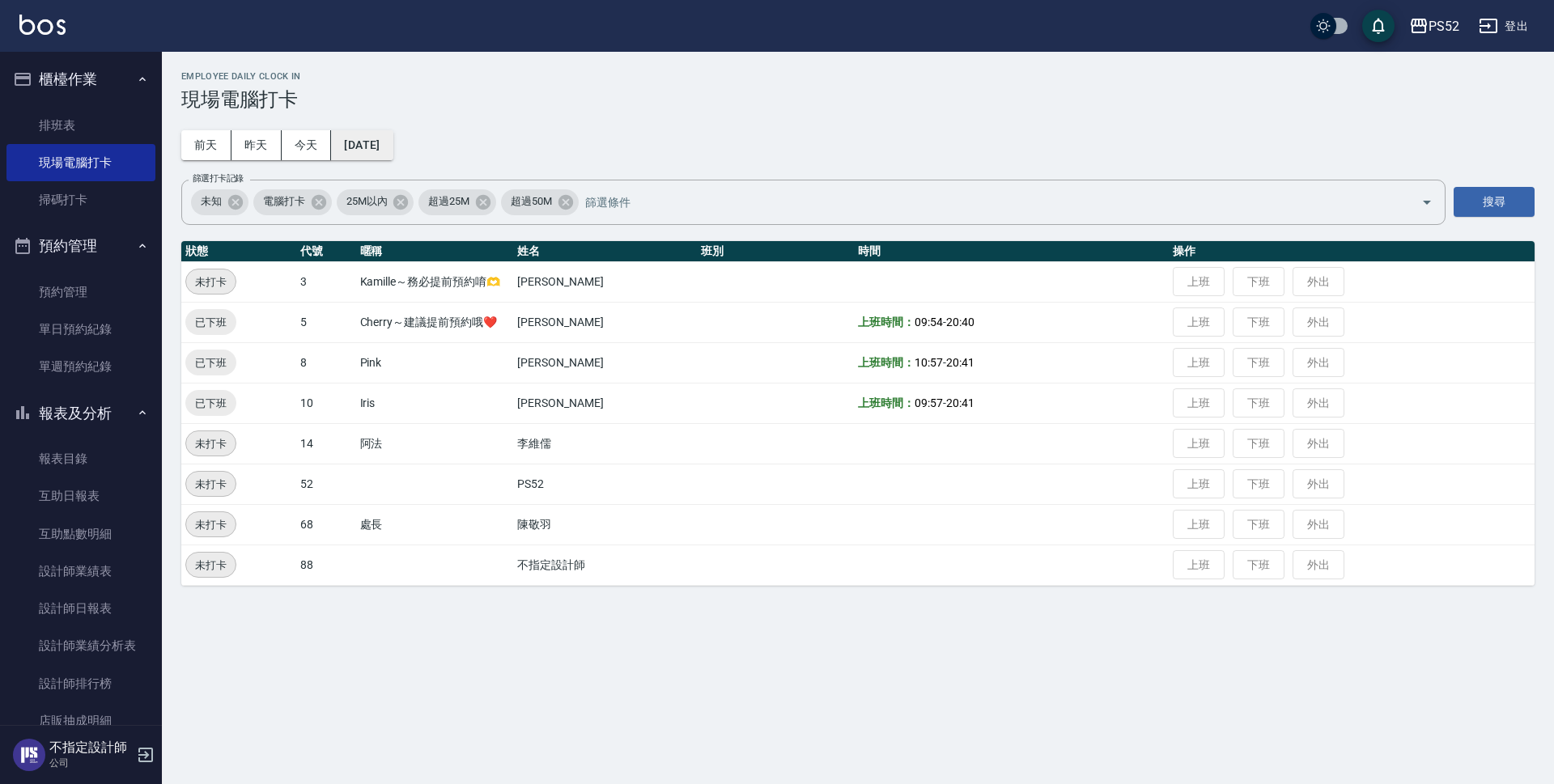
click at [382, 145] on button "[DATE]" at bounding box center [361, 145] width 61 height 30
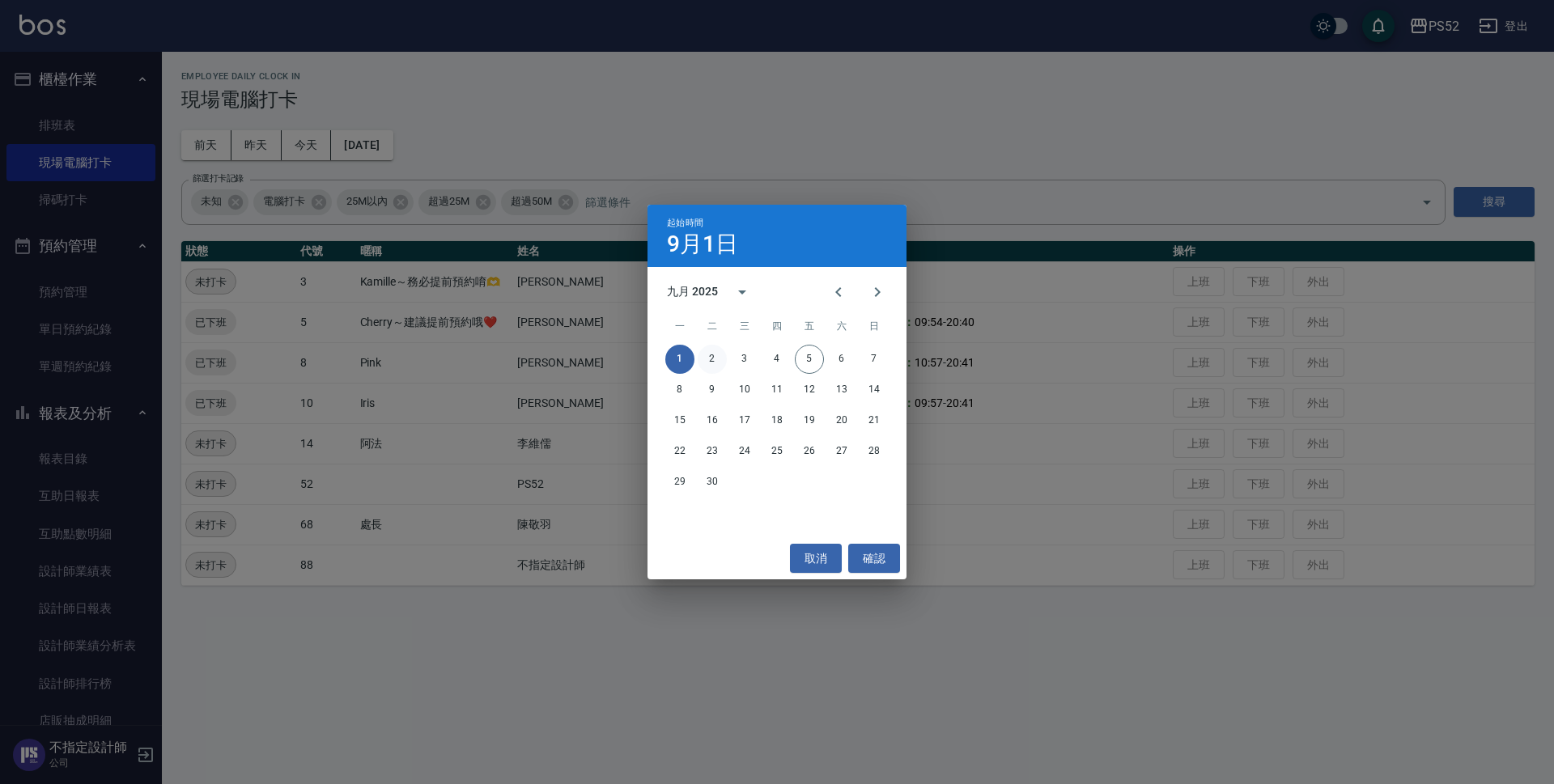
click at [709, 358] on button "2" at bounding box center [712, 359] width 29 height 29
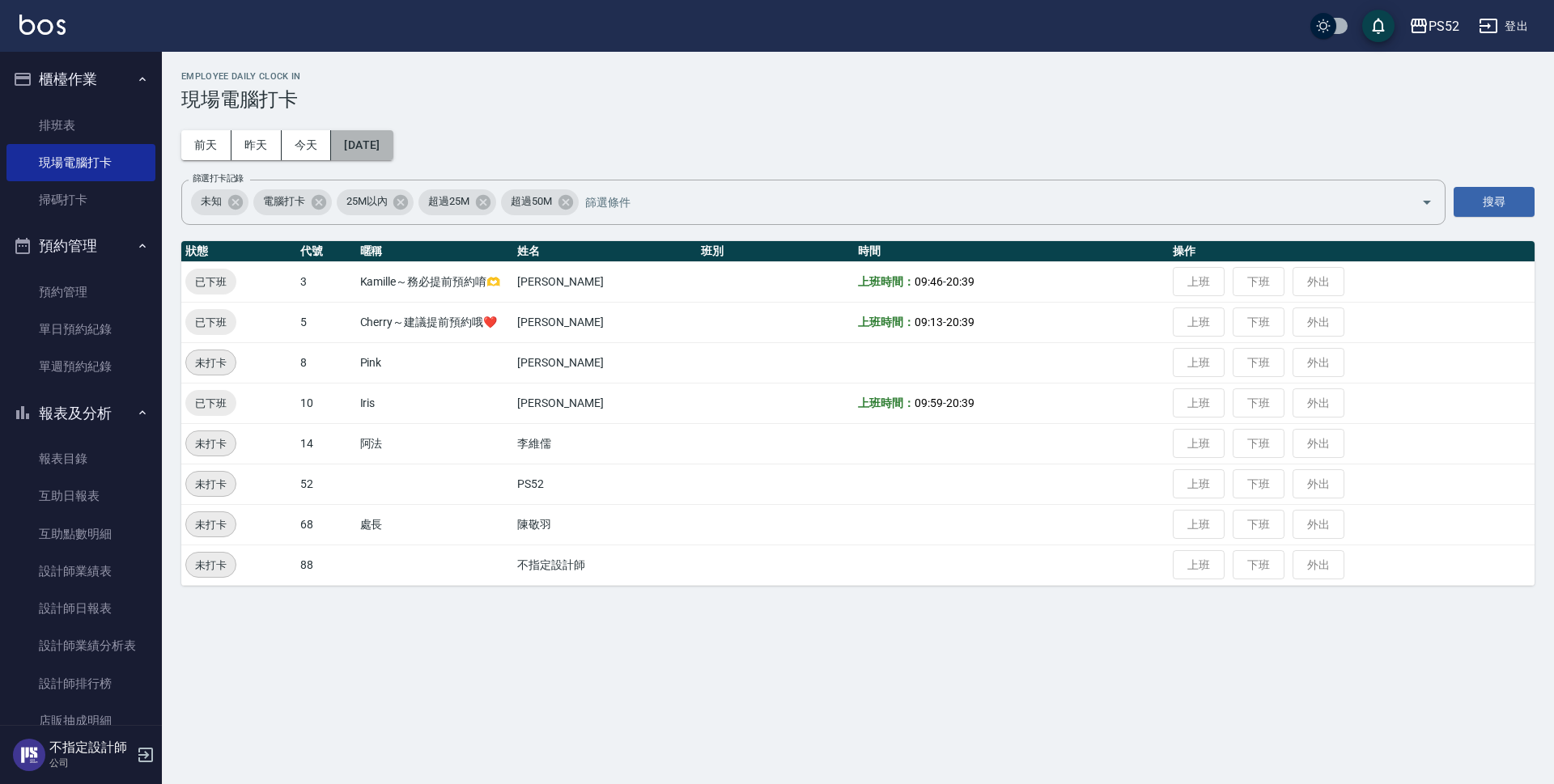
click at [392, 144] on button "[DATE]" at bounding box center [361, 145] width 61 height 30
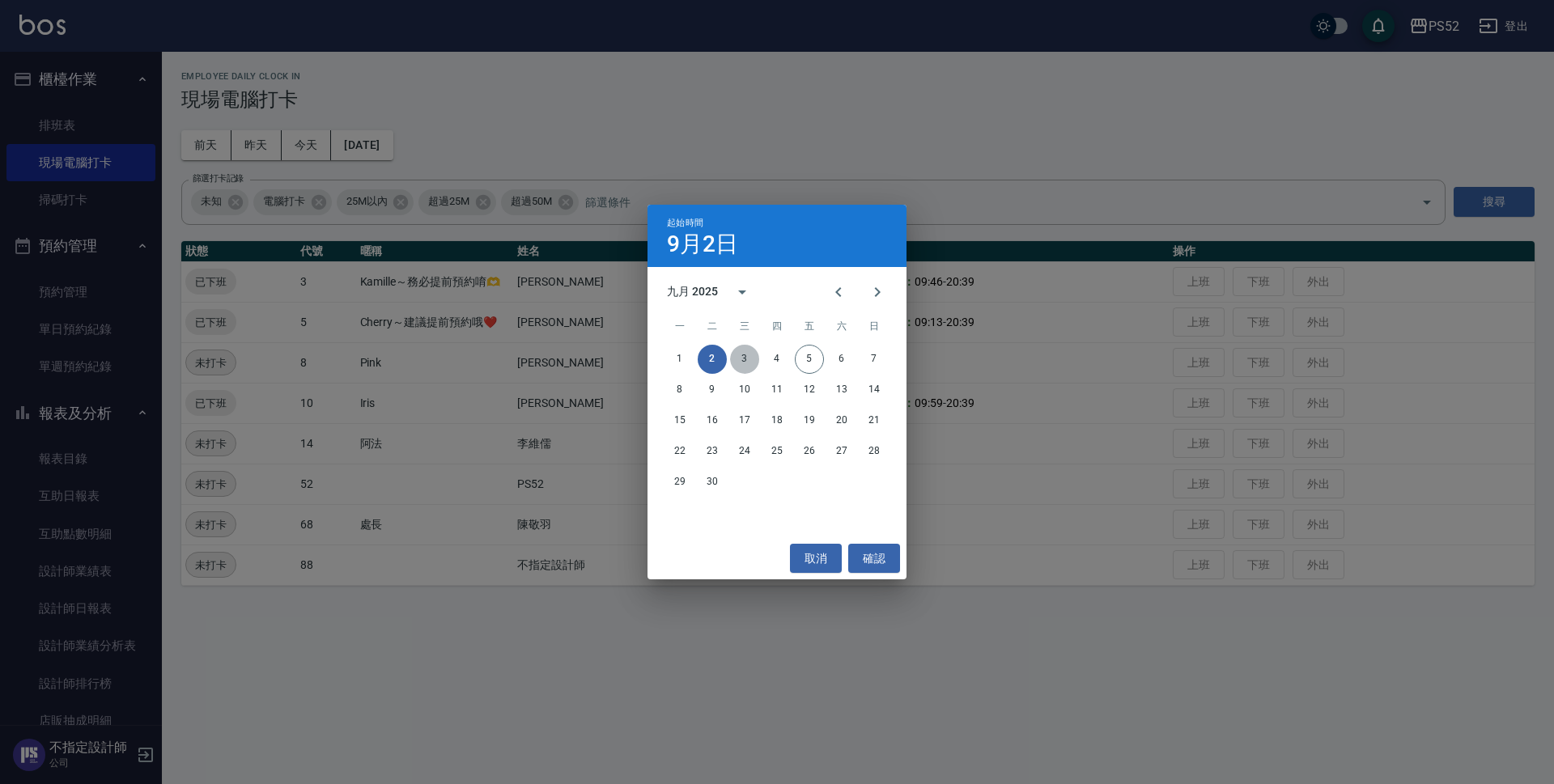
click at [744, 352] on button "3" at bounding box center [744, 359] width 29 height 29
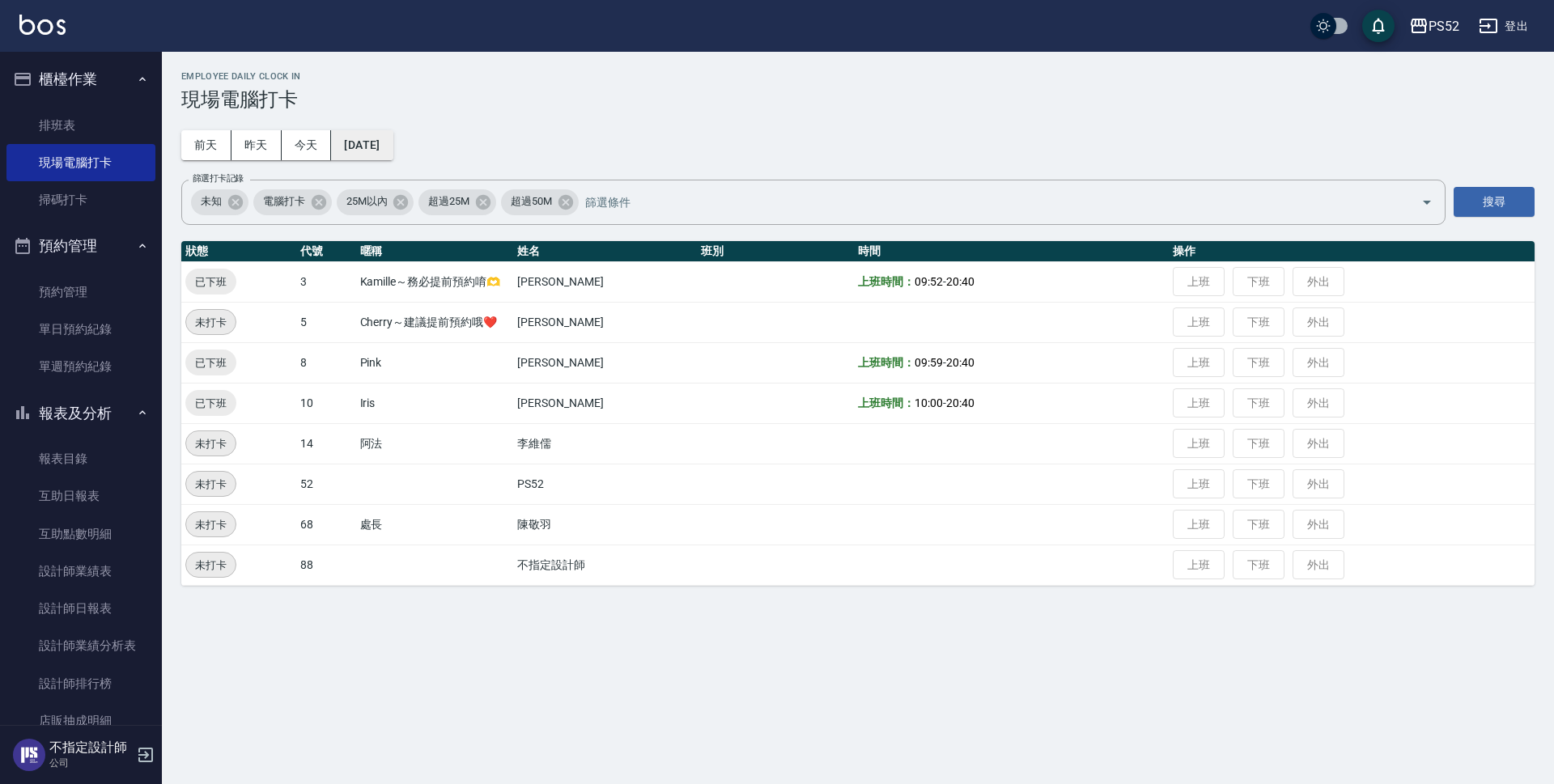
click at [369, 138] on button "[DATE]" at bounding box center [361, 145] width 61 height 30
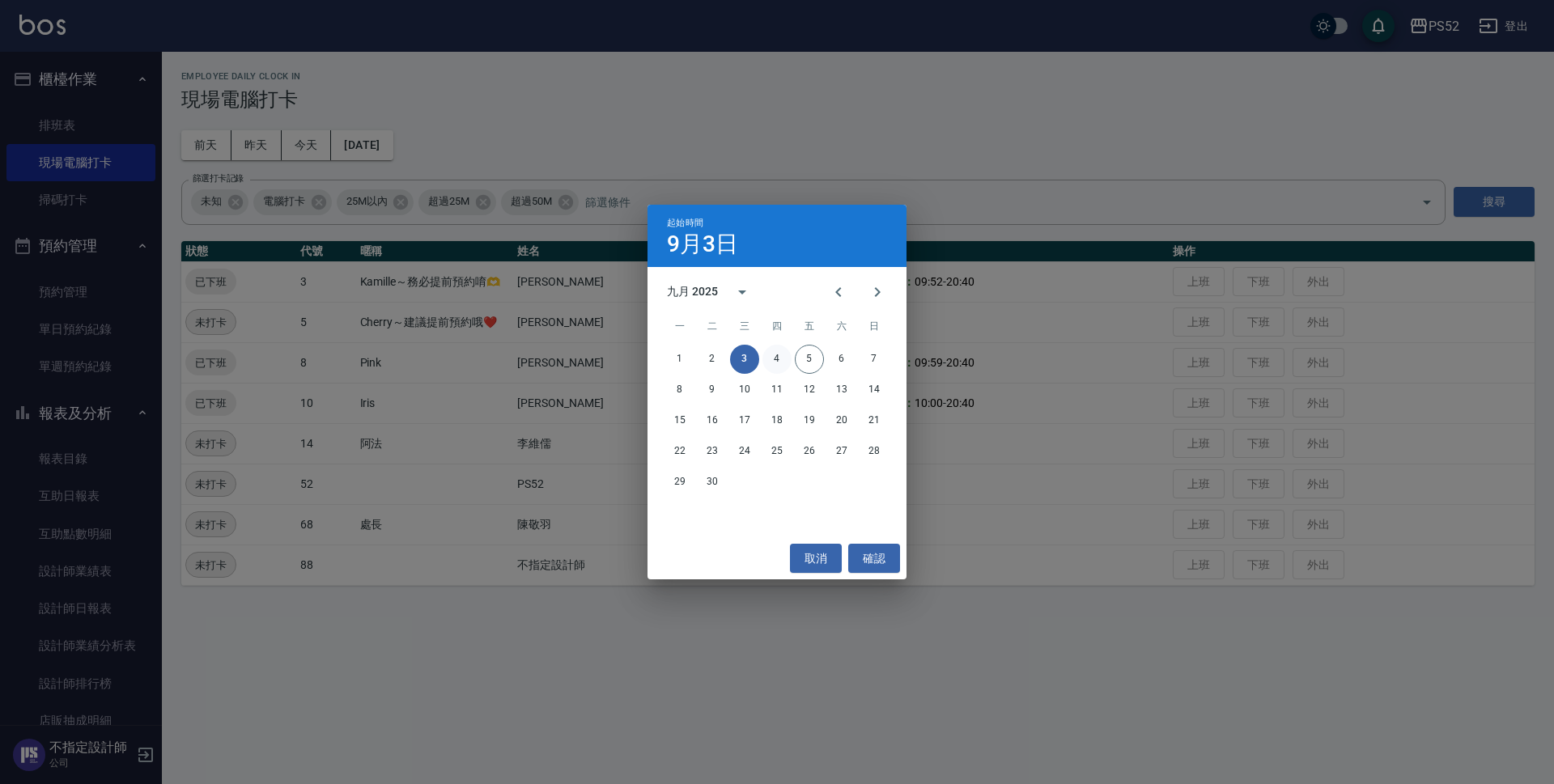
click at [776, 361] on button "4" at bounding box center [777, 359] width 29 height 29
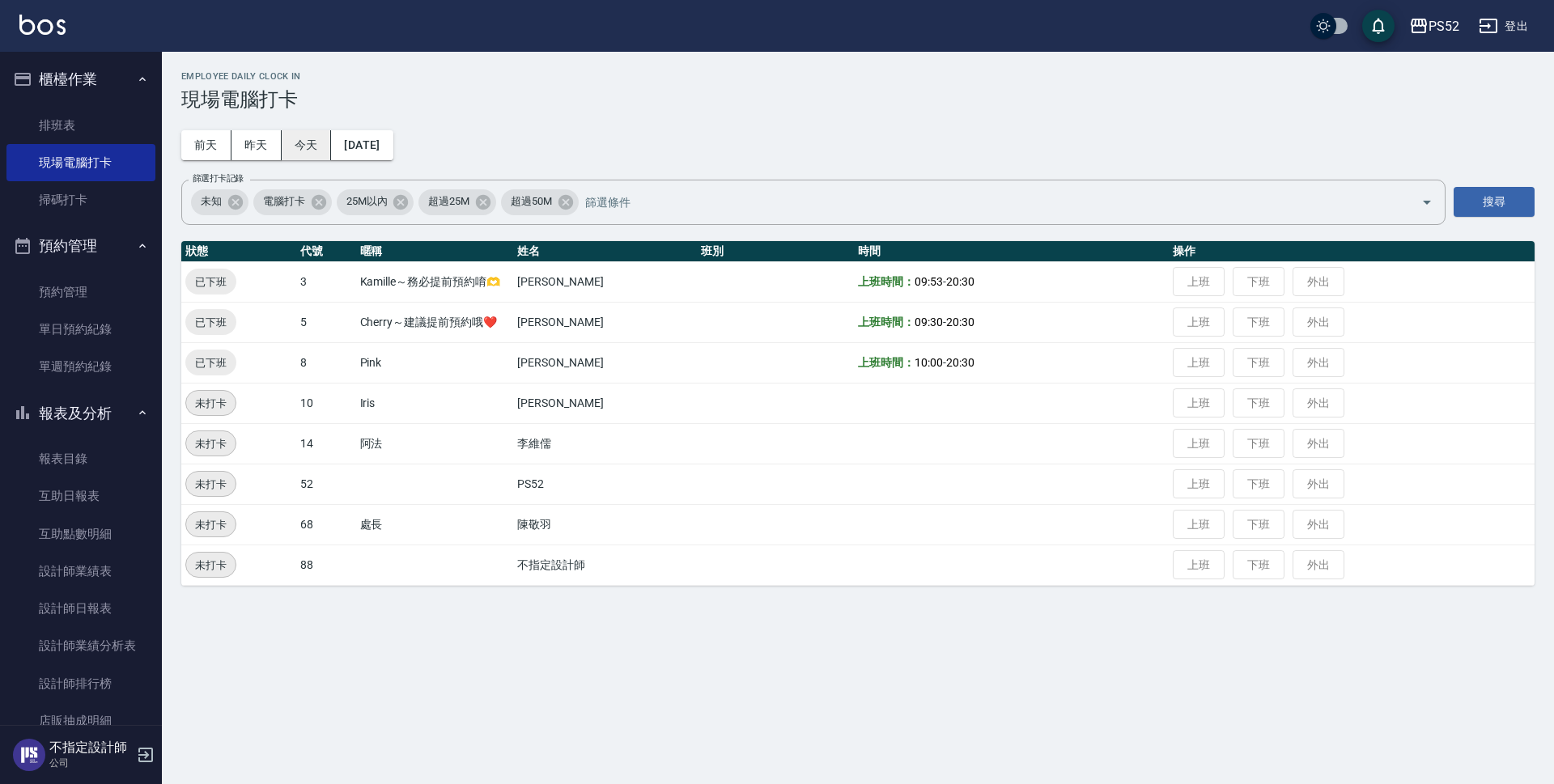
click at [300, 145] on button "今天" at bounding box center [307, 145] width 51 height 30
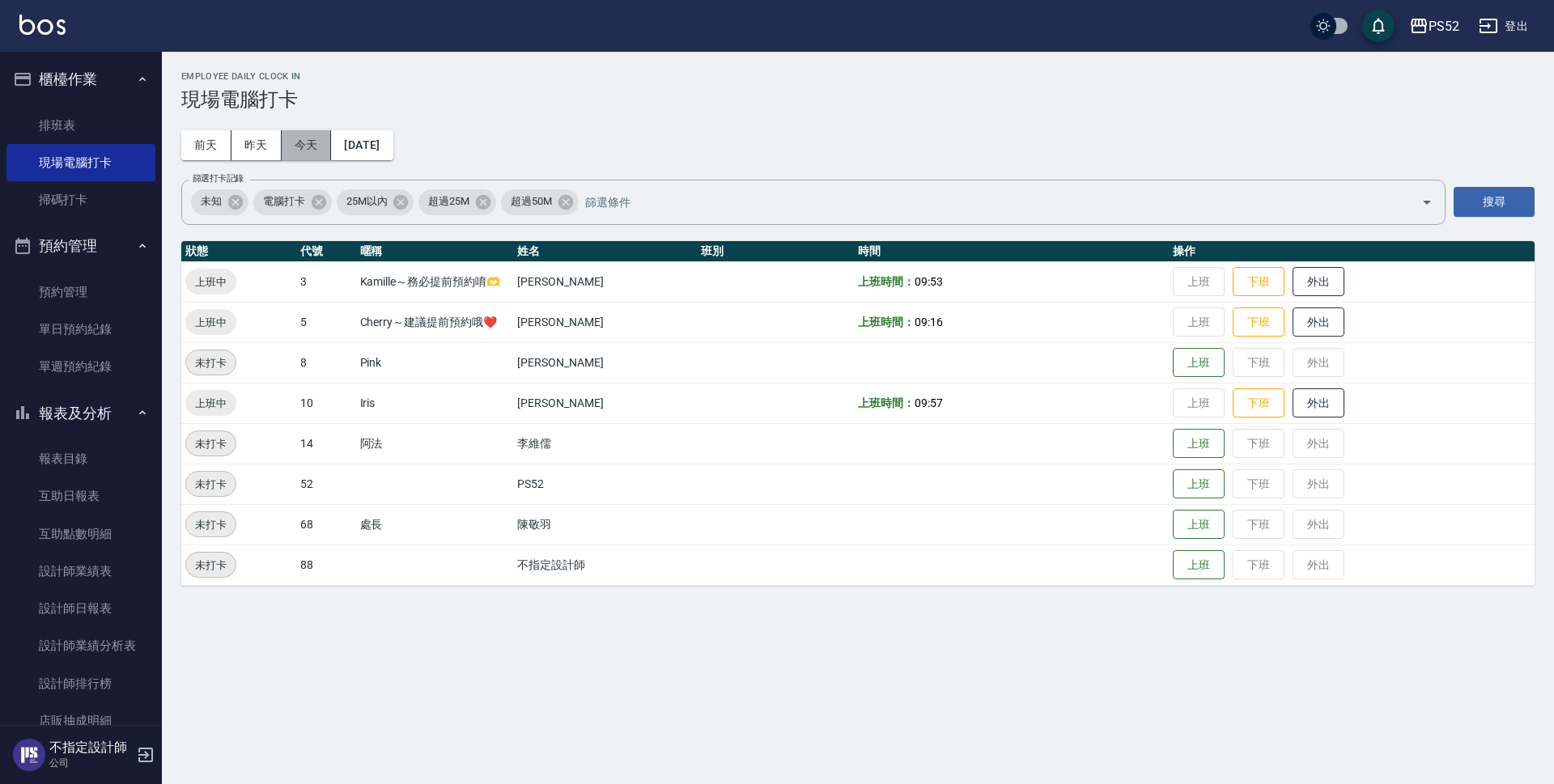
click at [291, 139] on button "今天" at bounding box center [307, 145] width 51 height 30
click at [1187, 361] on button "上班" at bounding box center [1199, 363] width 51 height 28
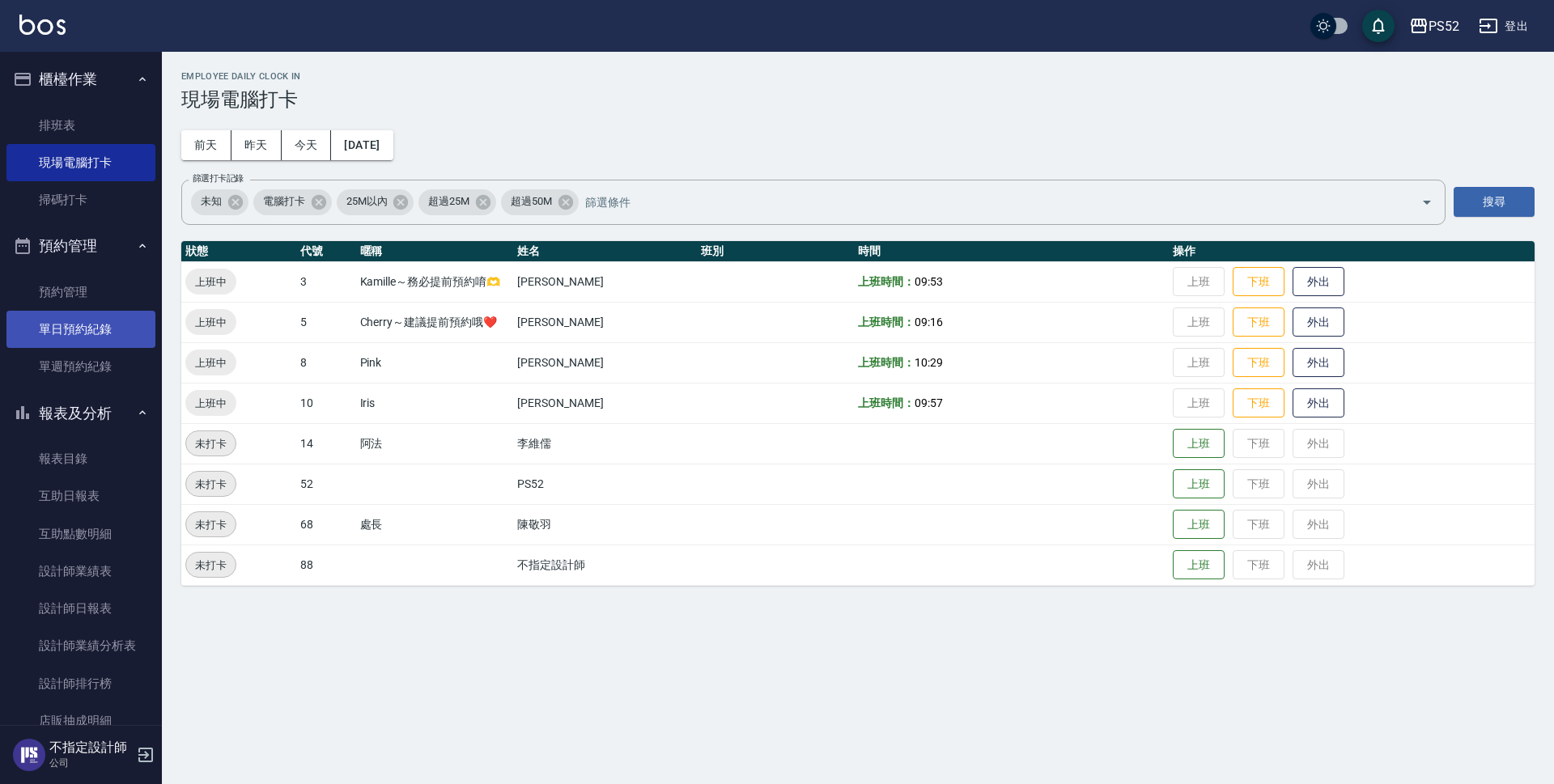
click at [80, 334] on link "單日預約紀錄" at bounding box center [81, 330] width 149 height 37
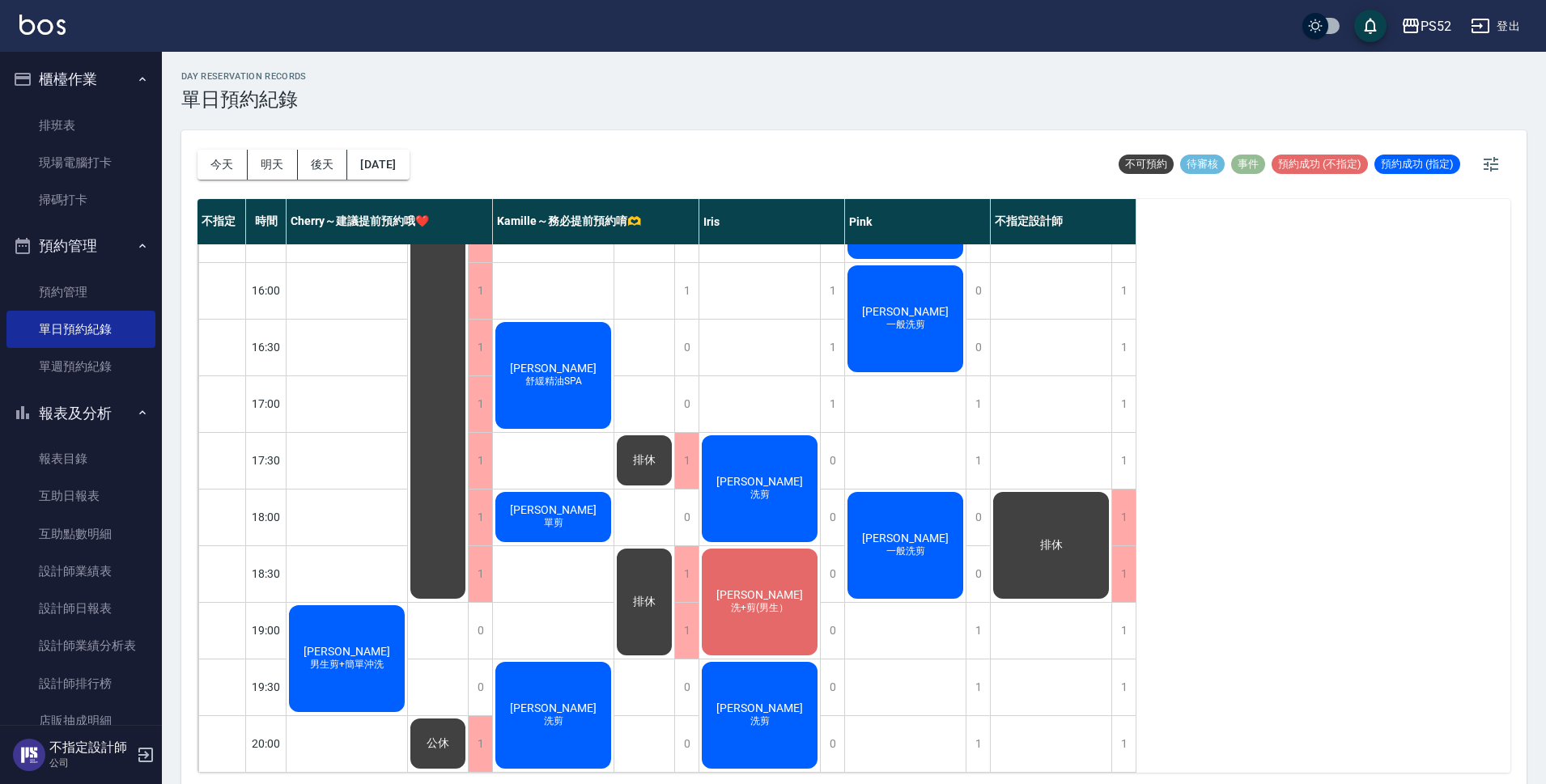
scroll to position [619, 0]
click at [262, 164] on button "明天" at bounding box center [273, 165] width 50 height 30
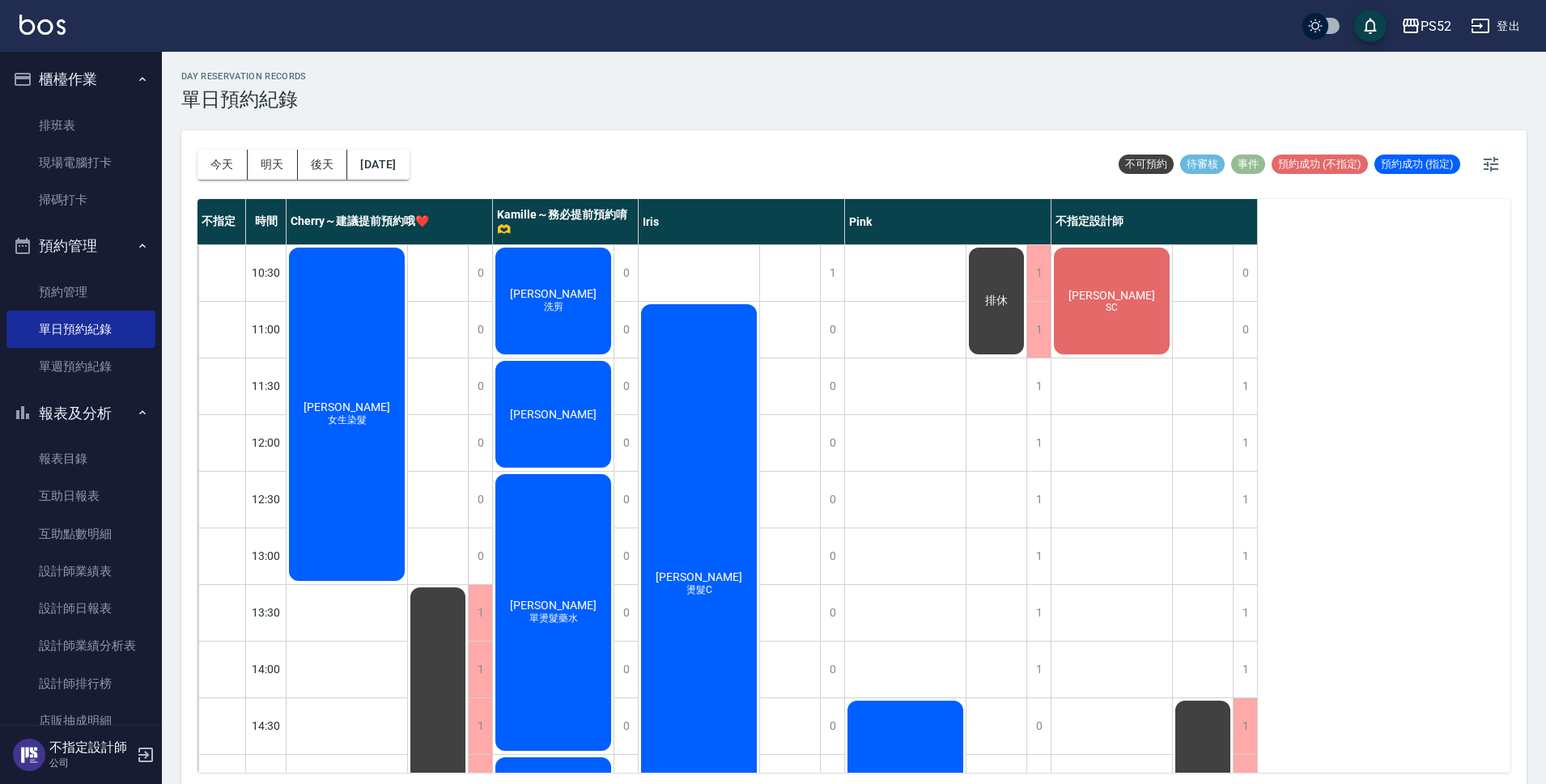
click at [75, 425] on button "報表及分析" at bounding box center [81, 414] width 149 height 43
click at [80, 465] on button "客戶管理" at bounding box center [81, 455] width 149 height 43
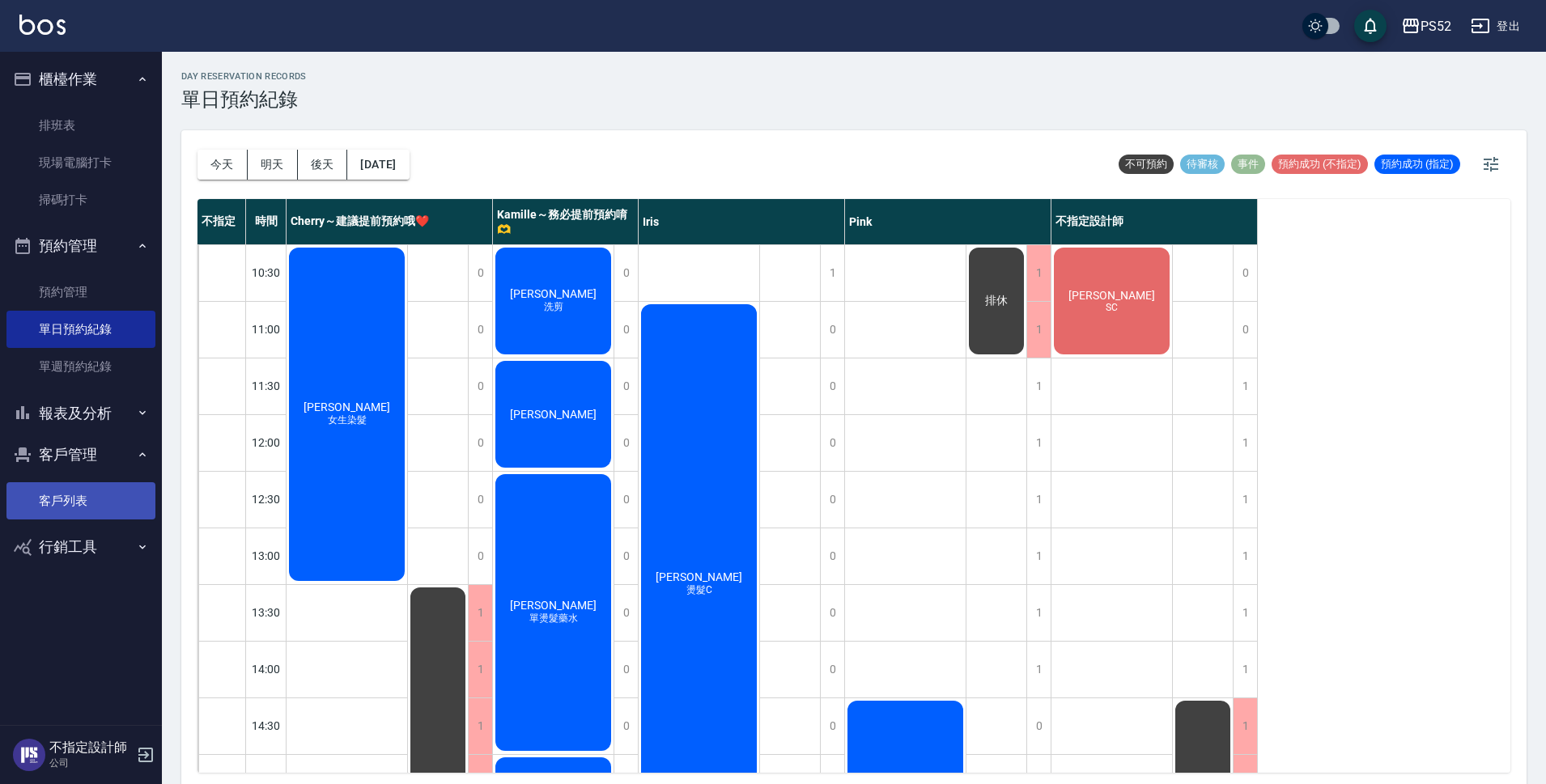
click at [78, 485] on link "客戶列表" at bounding box center [81, 501] width 149 height 37
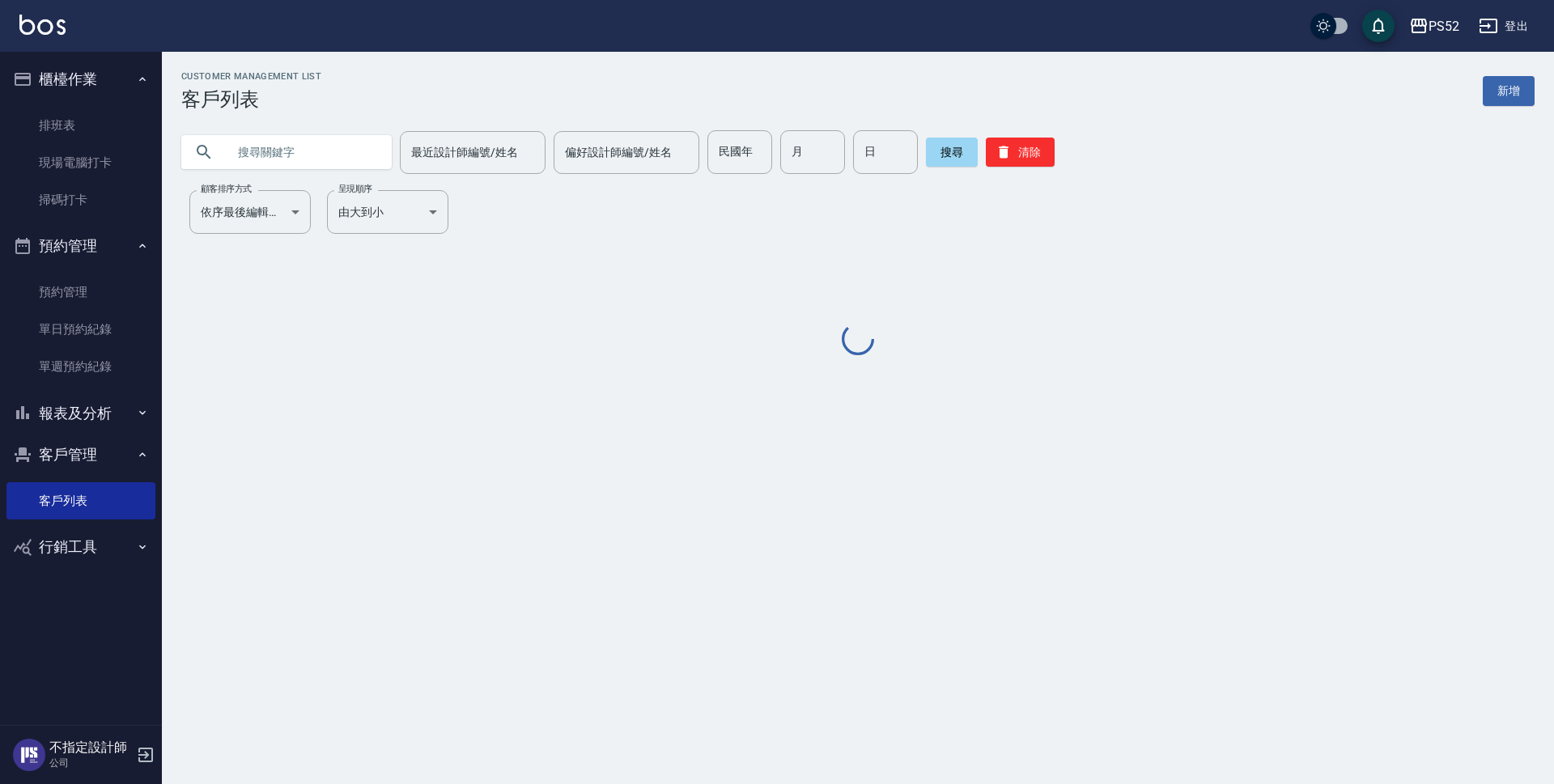
click at [248, 144] on input "text" at bounding box center [303, 151] width 152 height 43
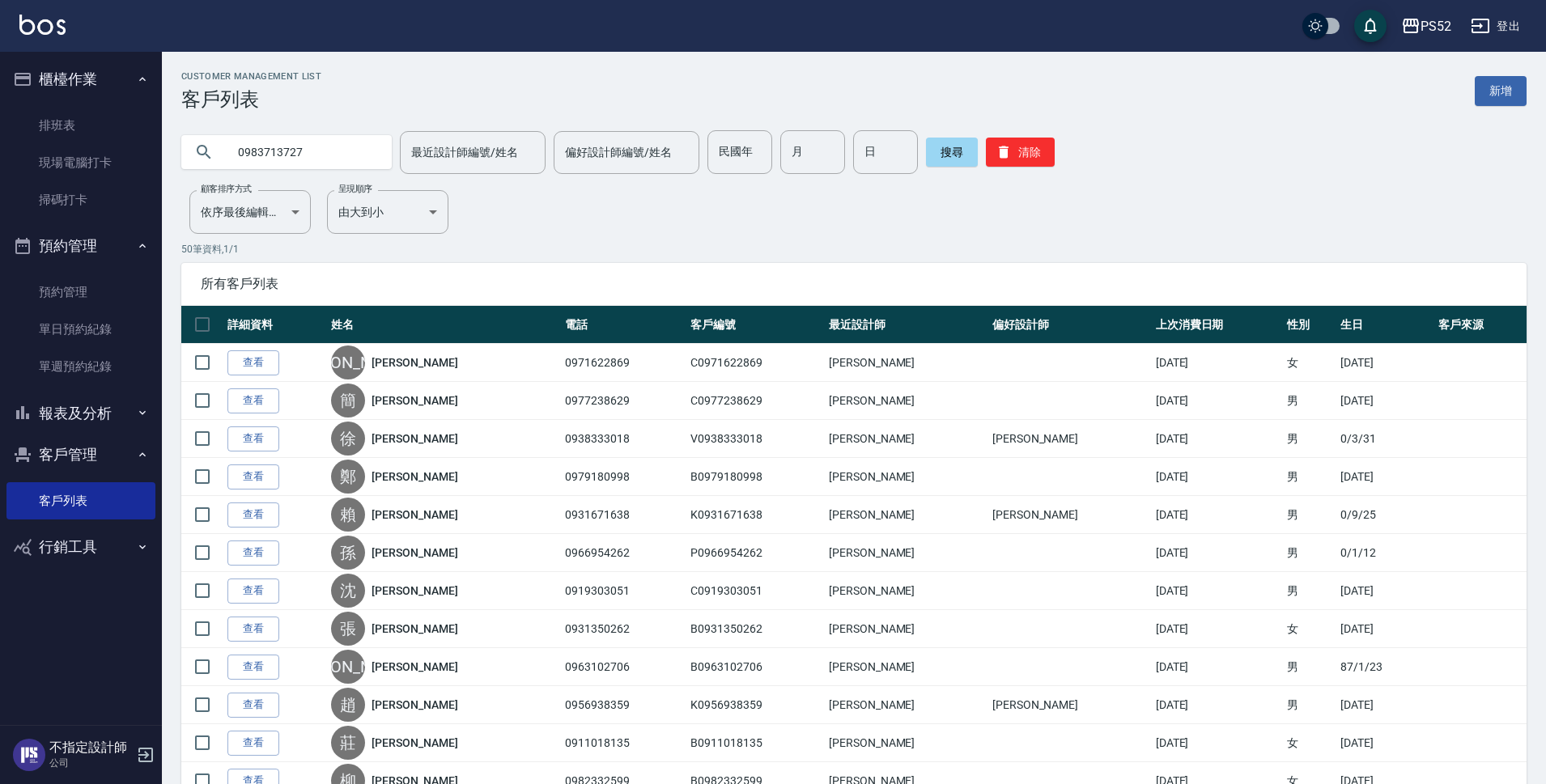
type input "0983713727"
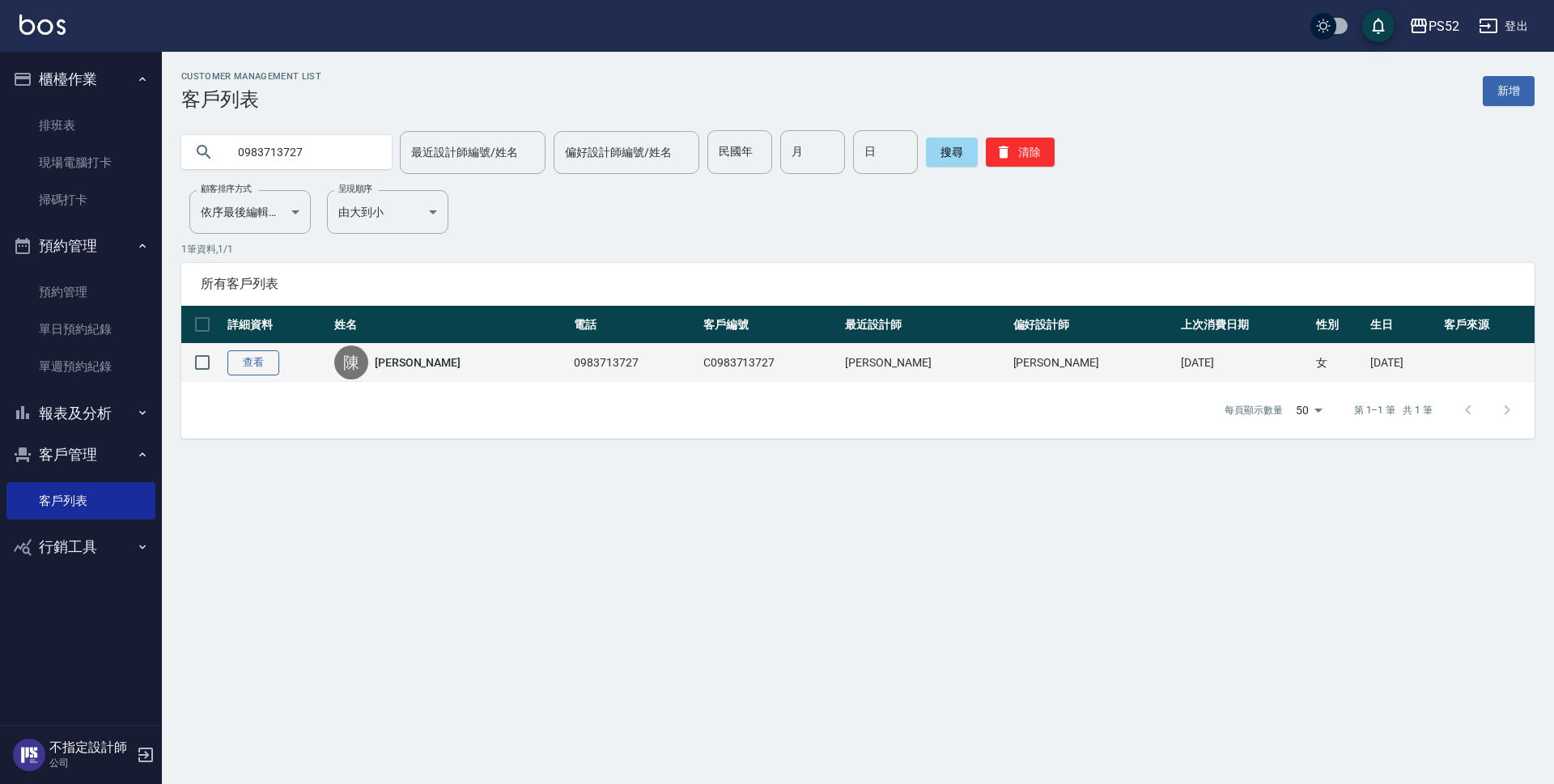
click at [246, 364] on link "查看" at bounding box center [253, 363] width 51 height 25
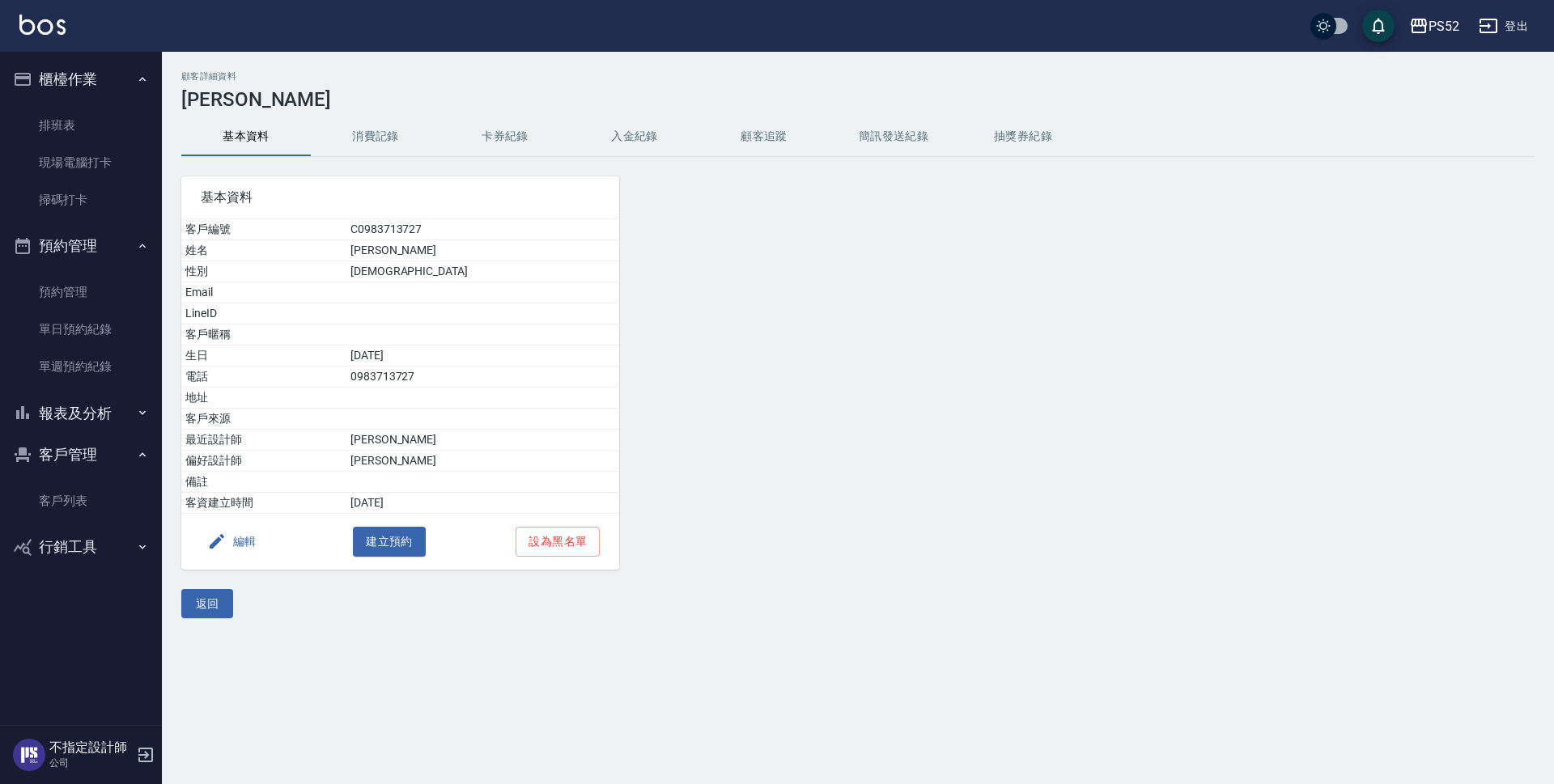
click at [378, 140] on button "消費記錄" at bounding box center [376, 136] width 129 height 39
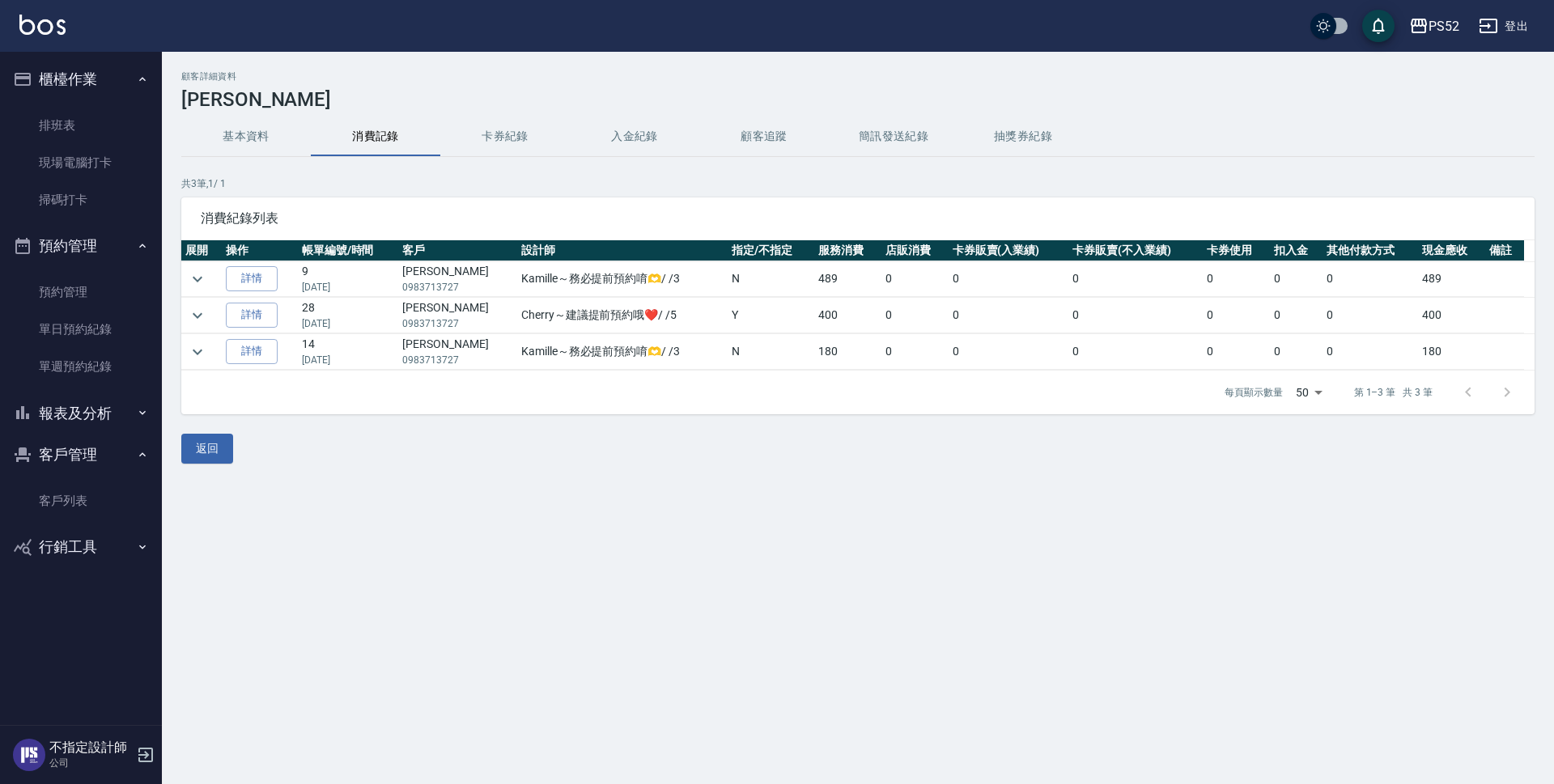
click at [273, 141] on button "基本資料" at bounding box center [246, 136] width 129 height 39
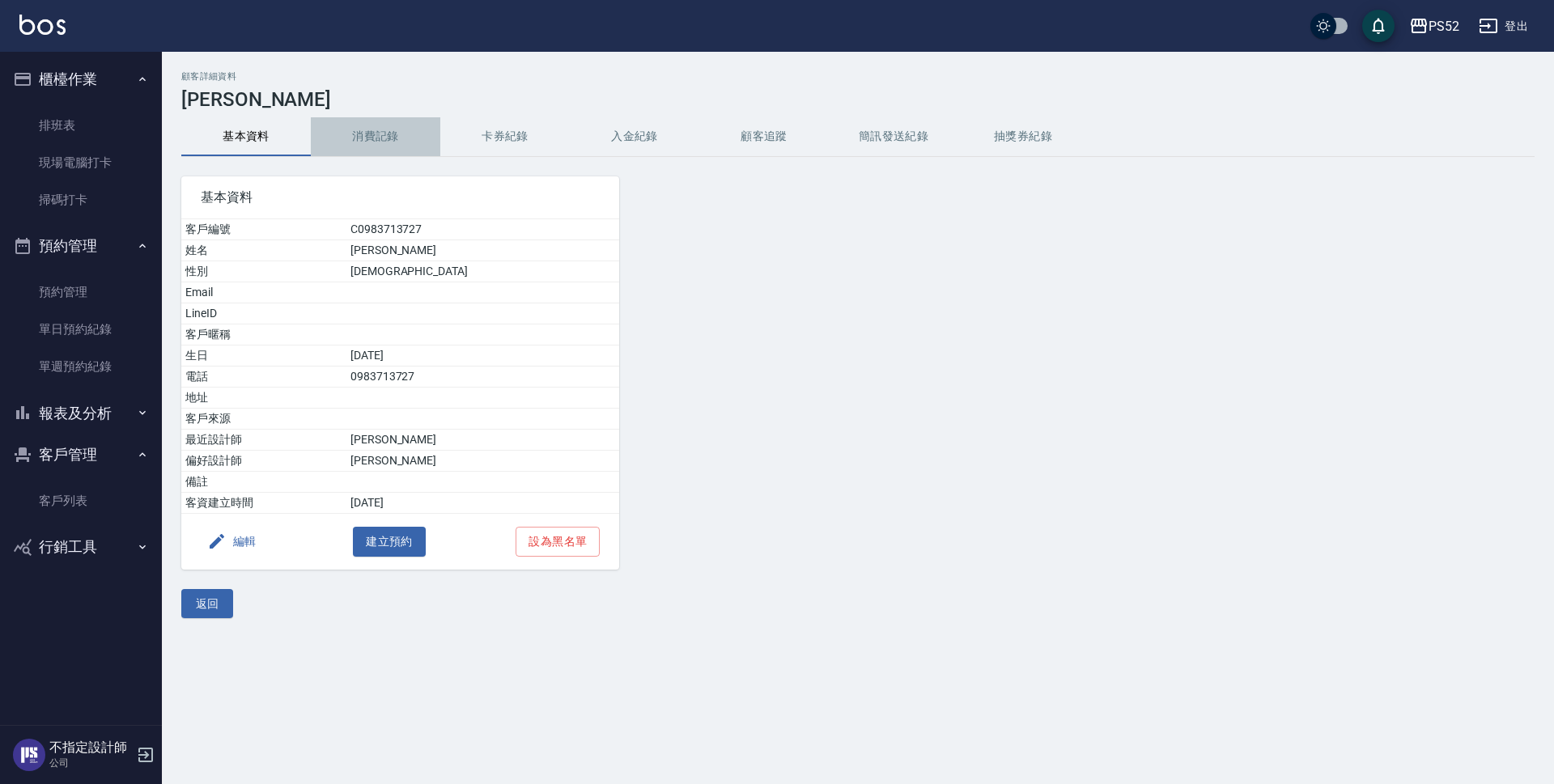
click at [399, 136] on button "消費記錄" at bounding box center [376, 136] width 129 height 39
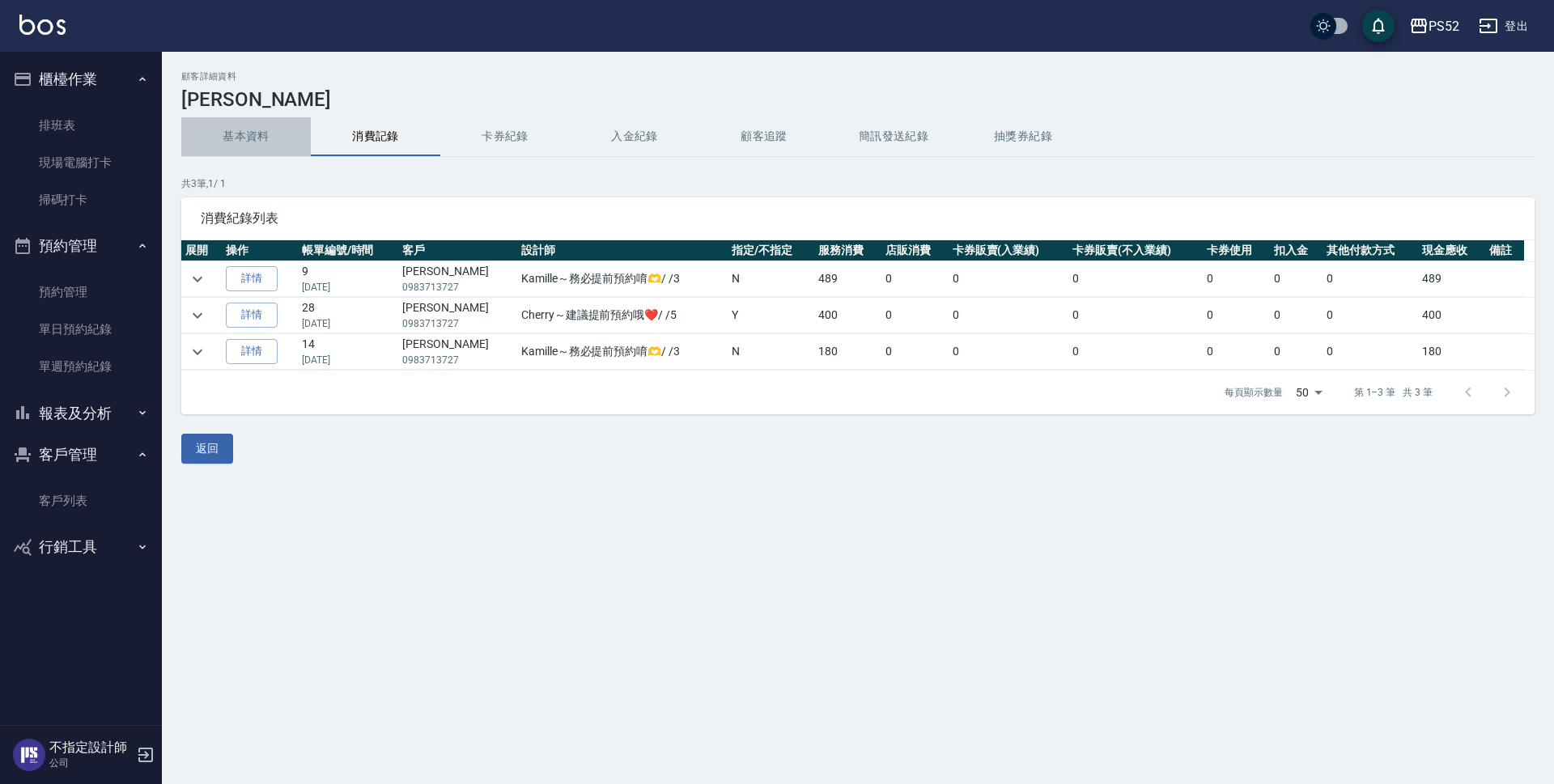
click at [235, 135] on button "基本資料" at bounding box center [246, 136] width 129 height 39
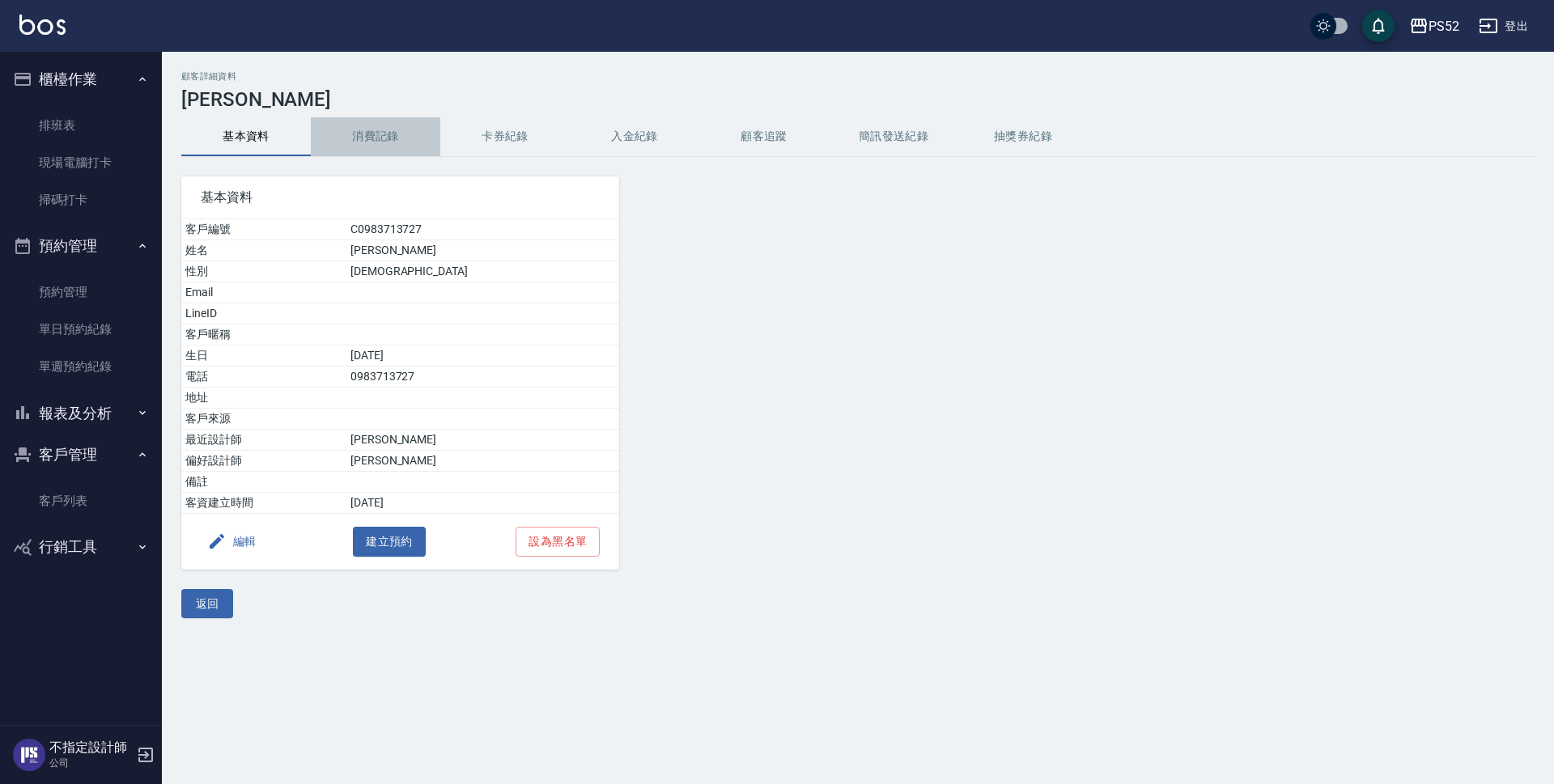
click at [357, 133] on button "消費記錄" at bounding box center [376, 136] width 129 height 39
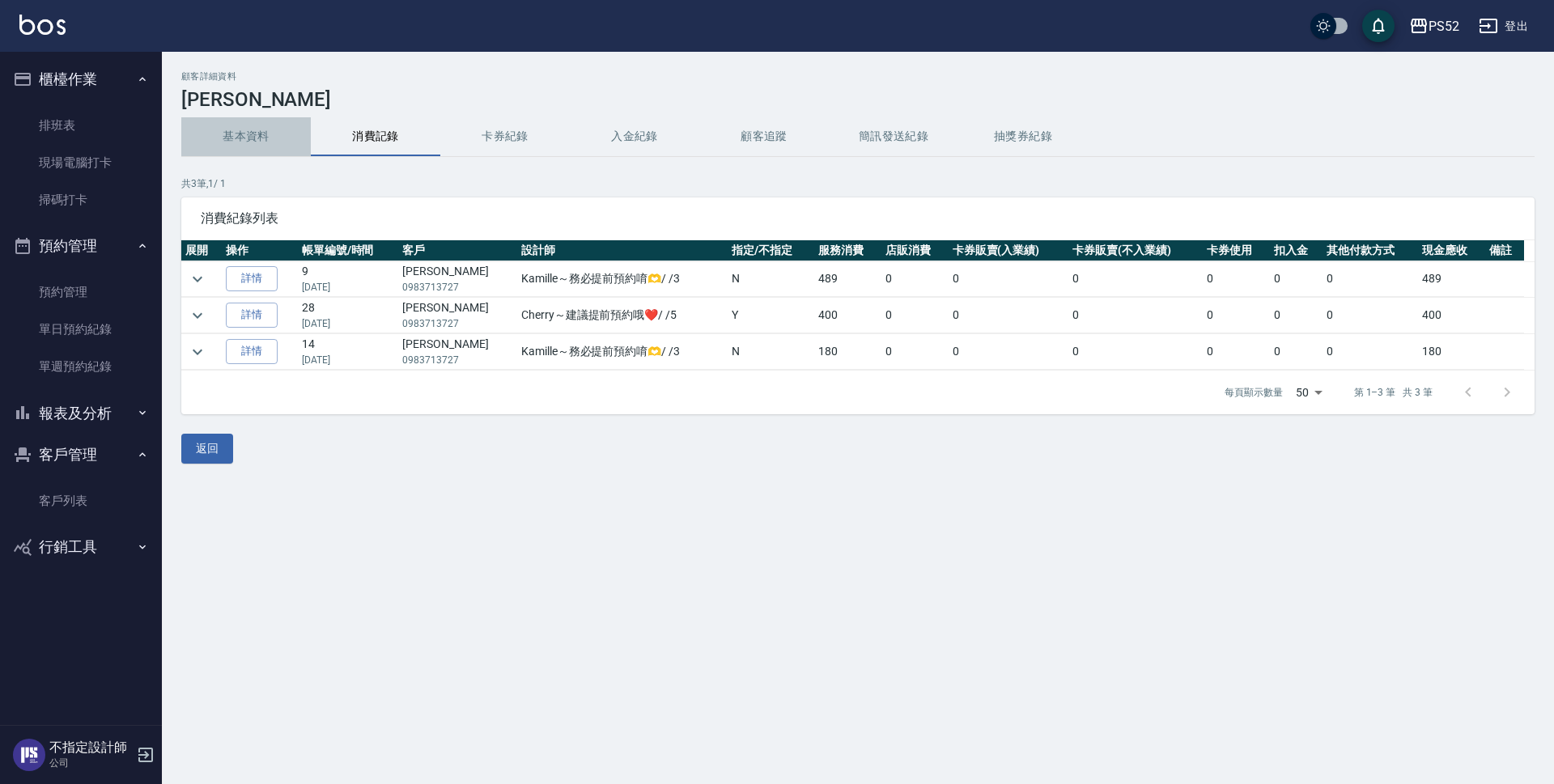
click at [230, 144] on button "基本資料" at bounding box center [246, 136] width 129 height 39
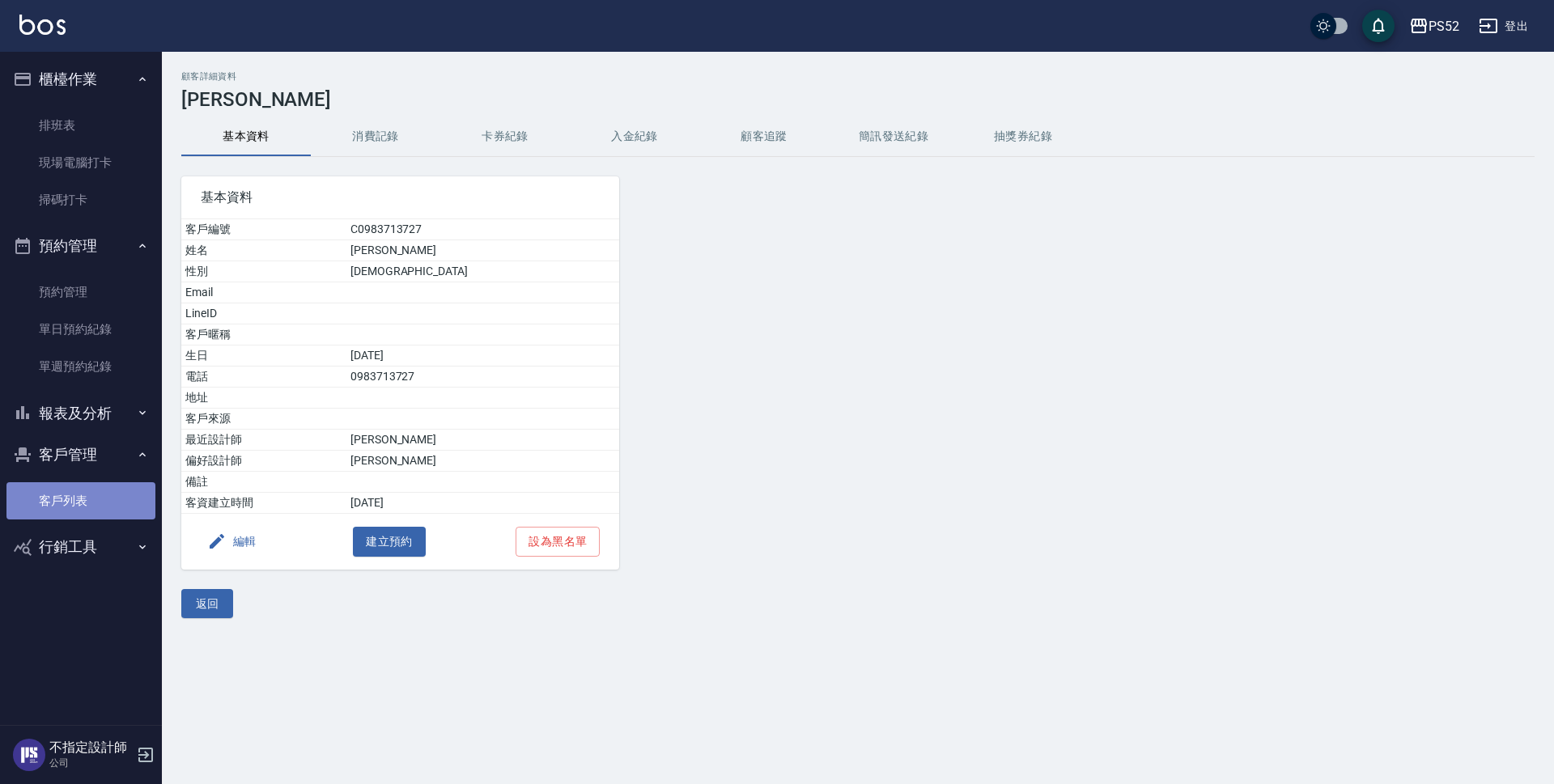
click at [116, 483] on link "客戶列表" at bounding box center [81, 501] width 149 height 37
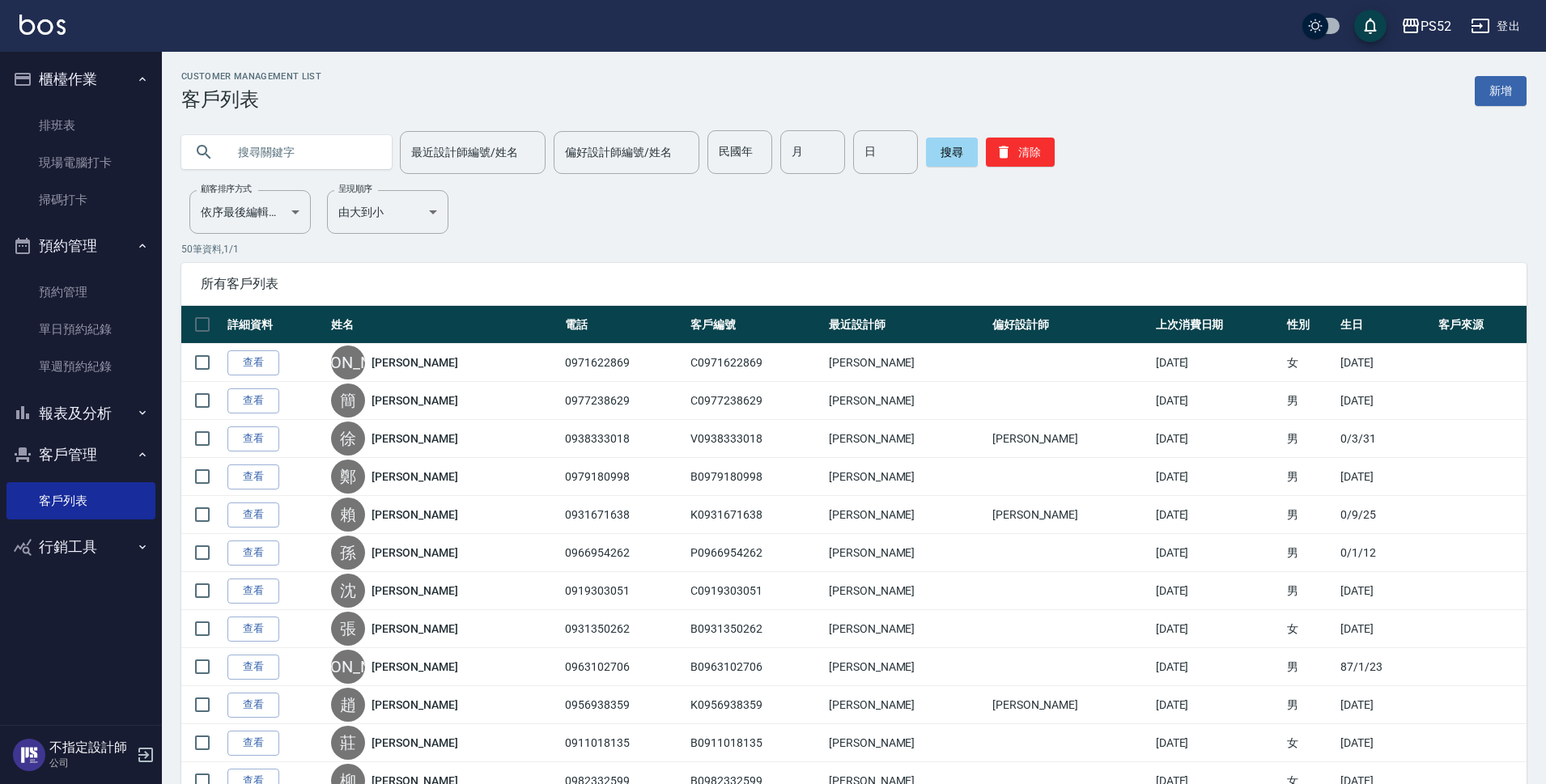
click at [320, 136] on input "text" at bounding box center [303, 151] width 152 height 43
type input "09583"
